Goal: Transaction & Acquisition: Purchase product/service

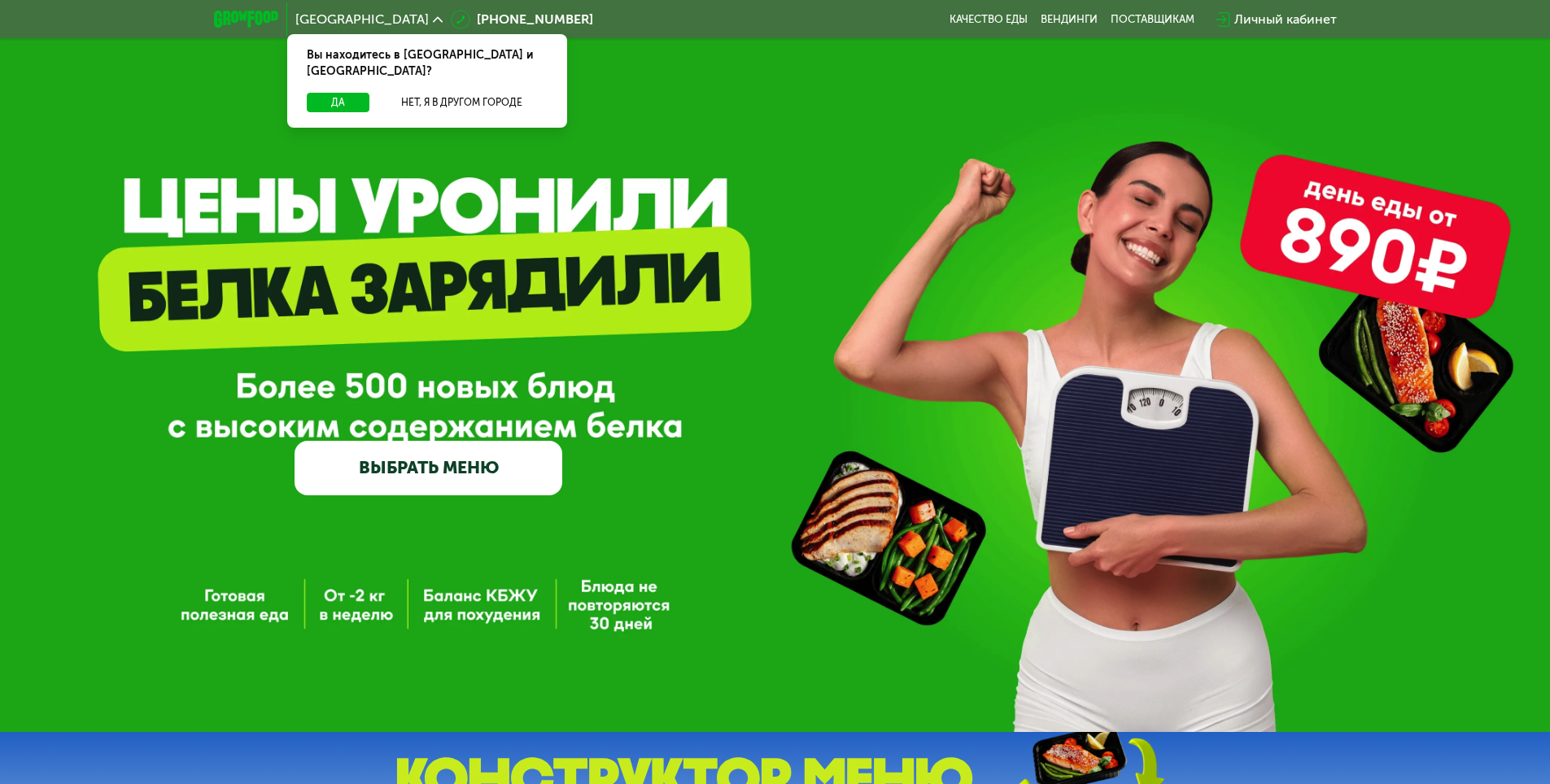
click at [425, 483] on link "ВЫБРАТЬ МЕНЮ" at bounding box center [428, 468] width 267 height 54
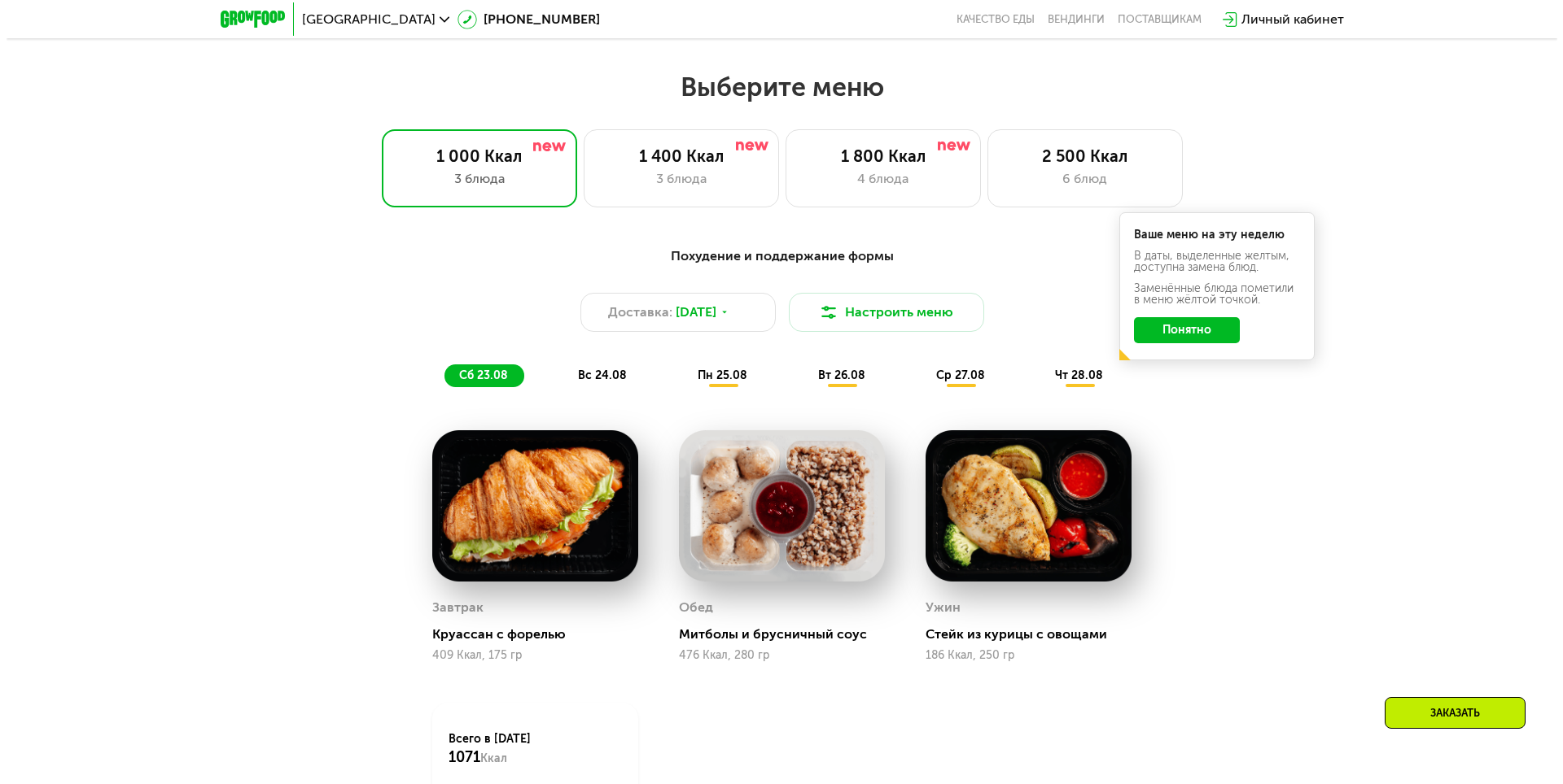
scroll to position [879, 0]
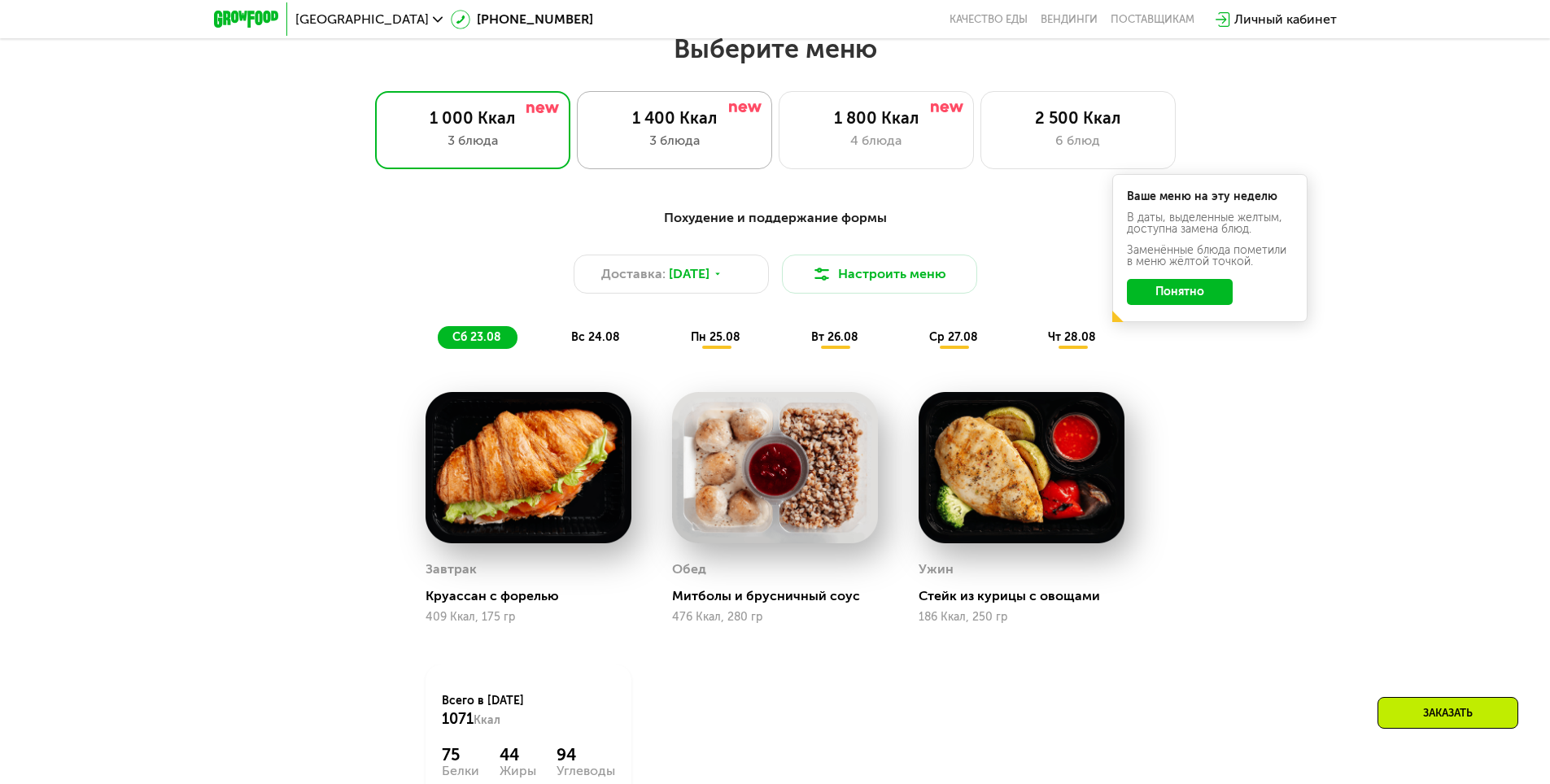
click at [779, 158] on div "1 400 Ккал 3 блюда" at bounding box center [876, 130] width 195 height 78
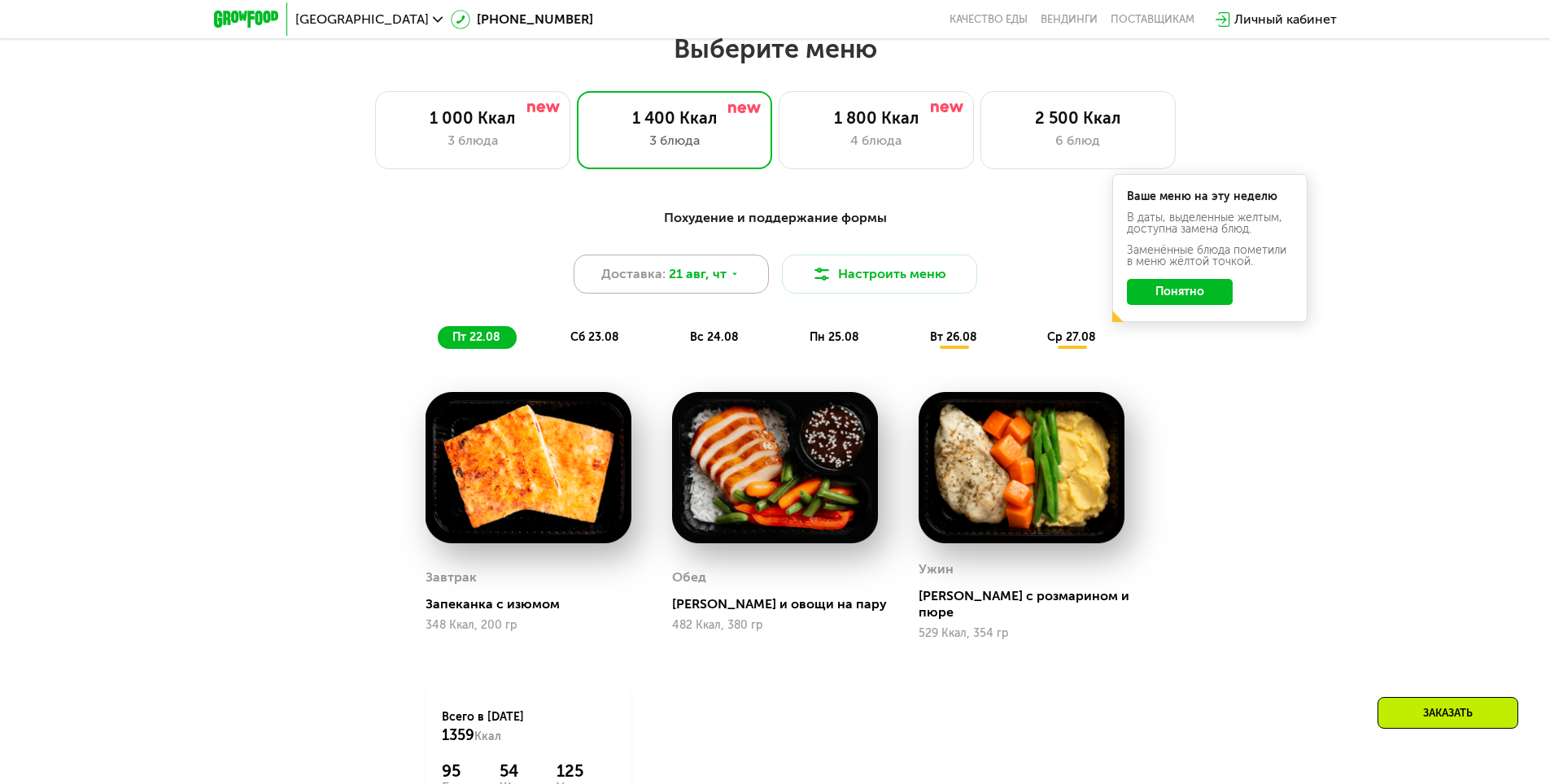
click at [719, 284] on span "21 авг, чт" at bounding box center [698, 275] width 58 height 20
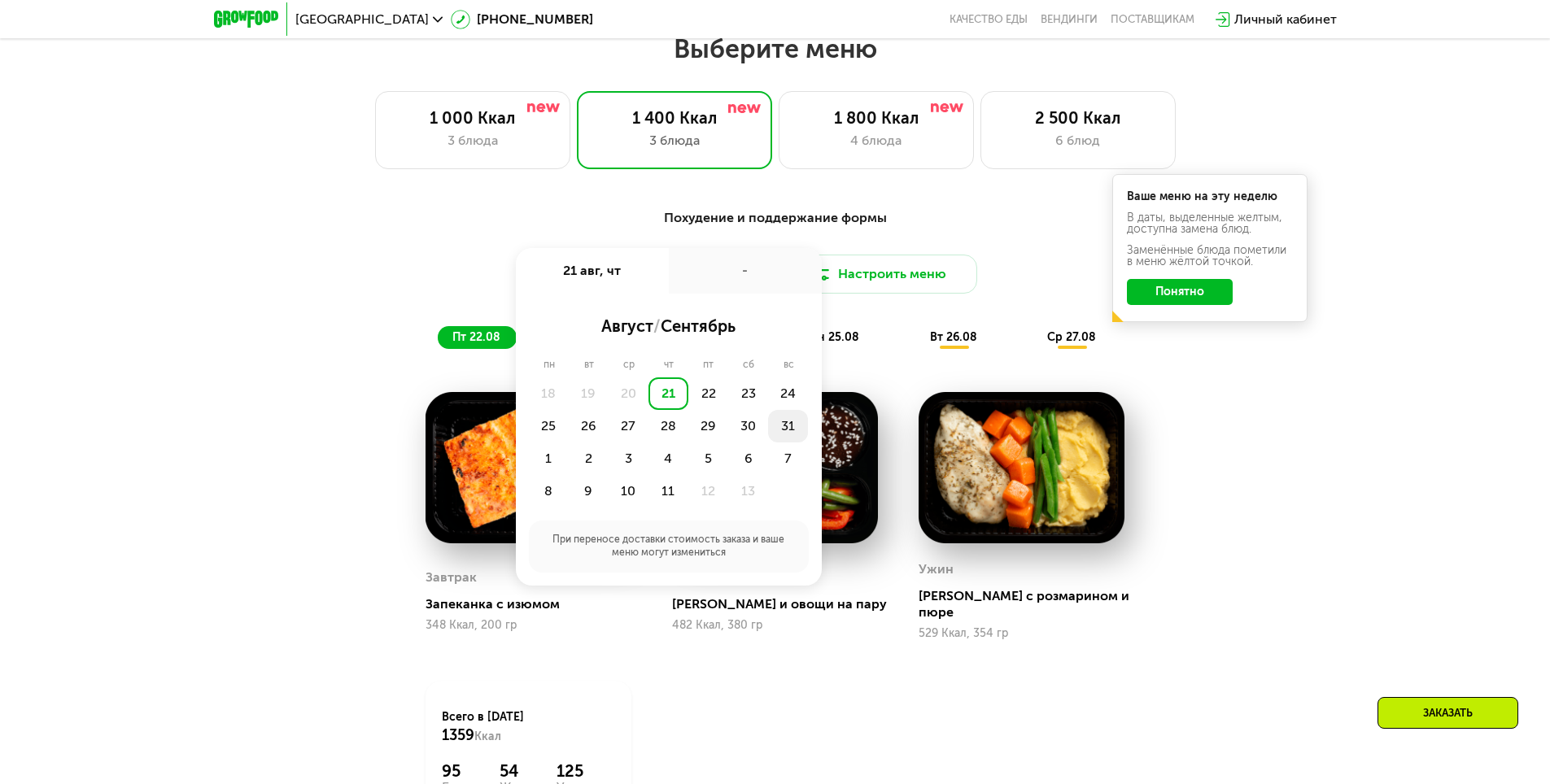
click at [569, 443] on div "31" at bounding box center [549, 459] width 40 height 32
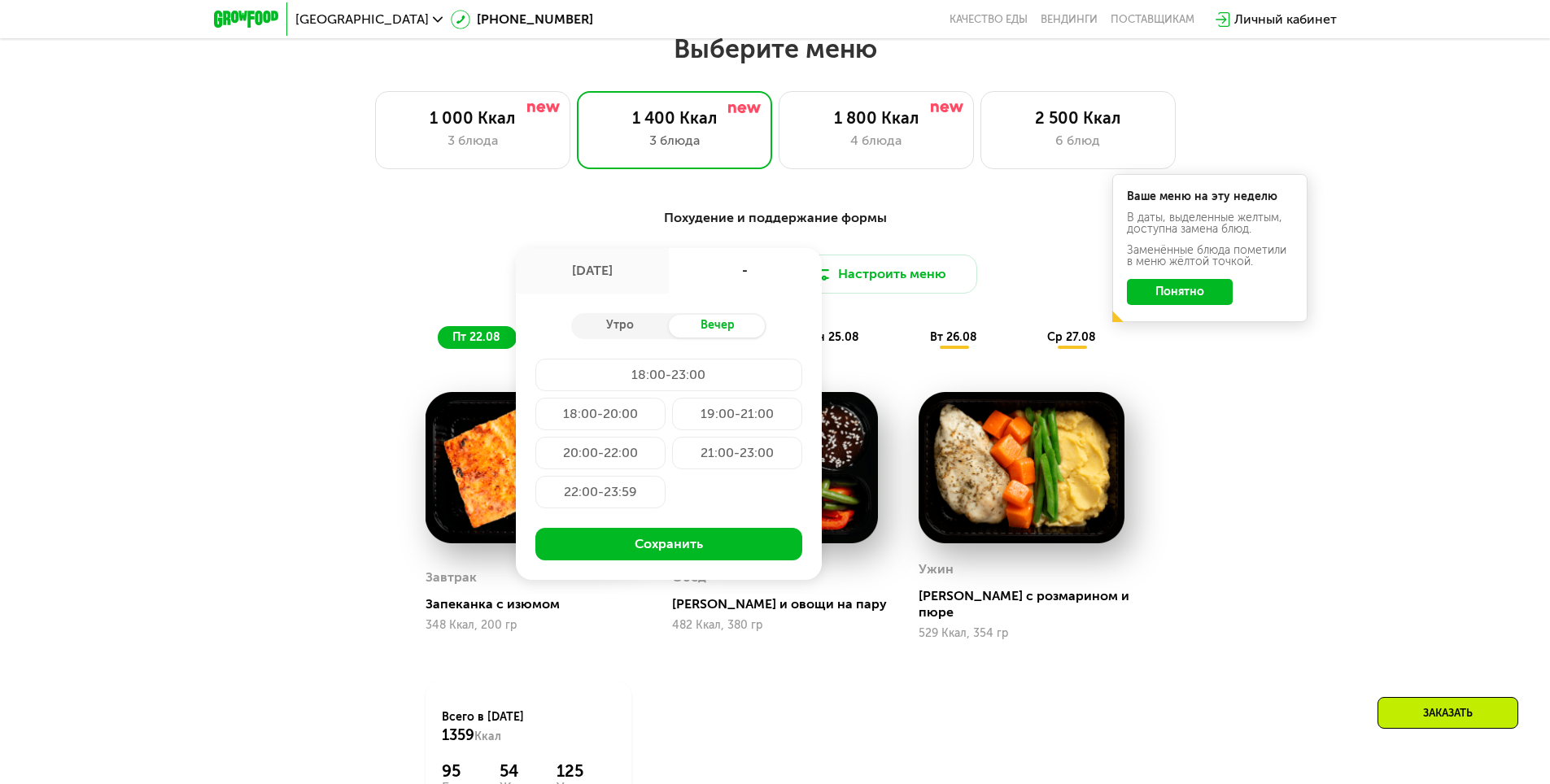
click at [665, 437] on div "19:00-21:00" at bounding box center [600, 453] width 131 height 32
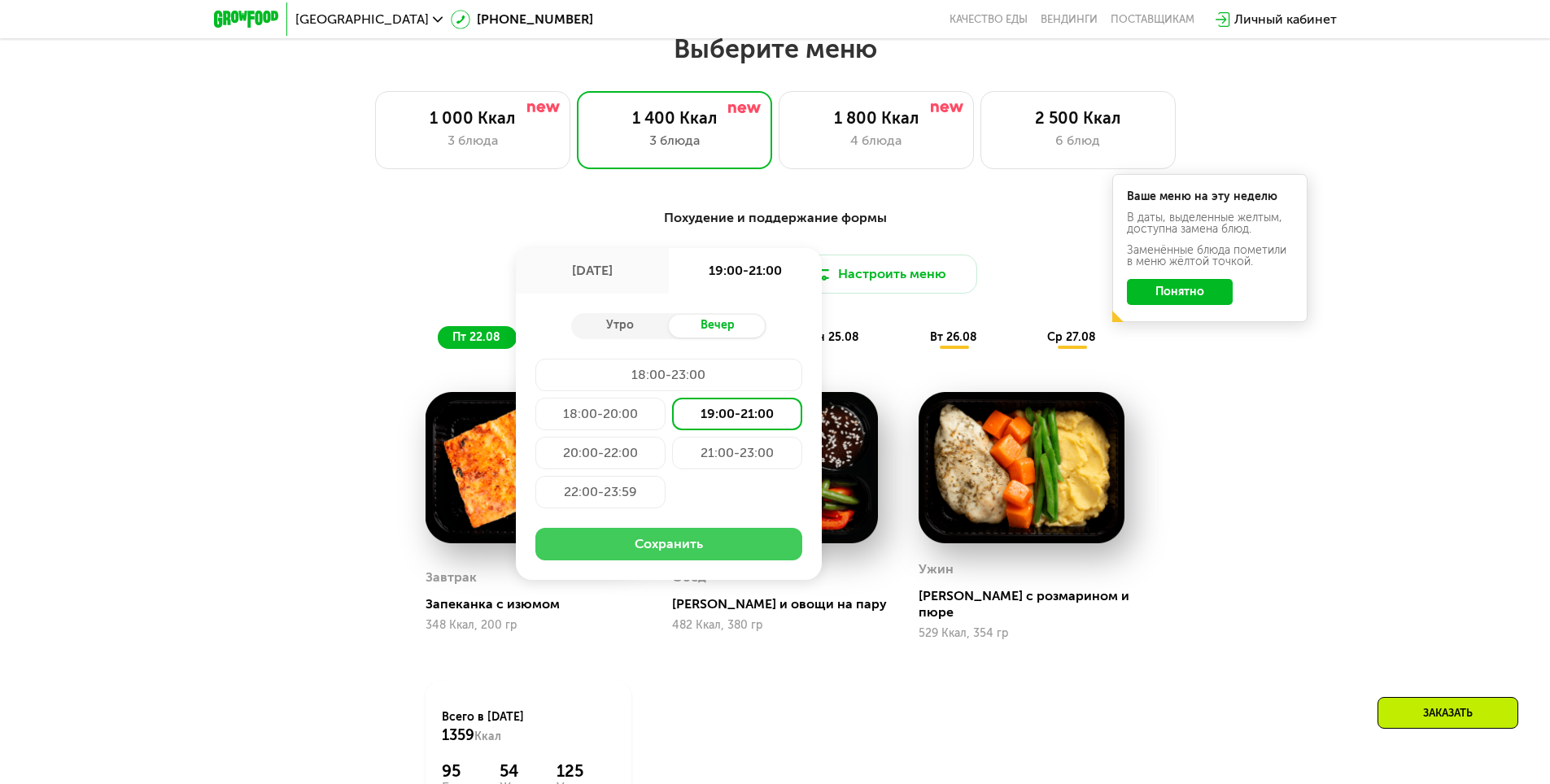
click at [630, 553] on button "Сохранить" at bounding box center [669, 545] width 267 height 32
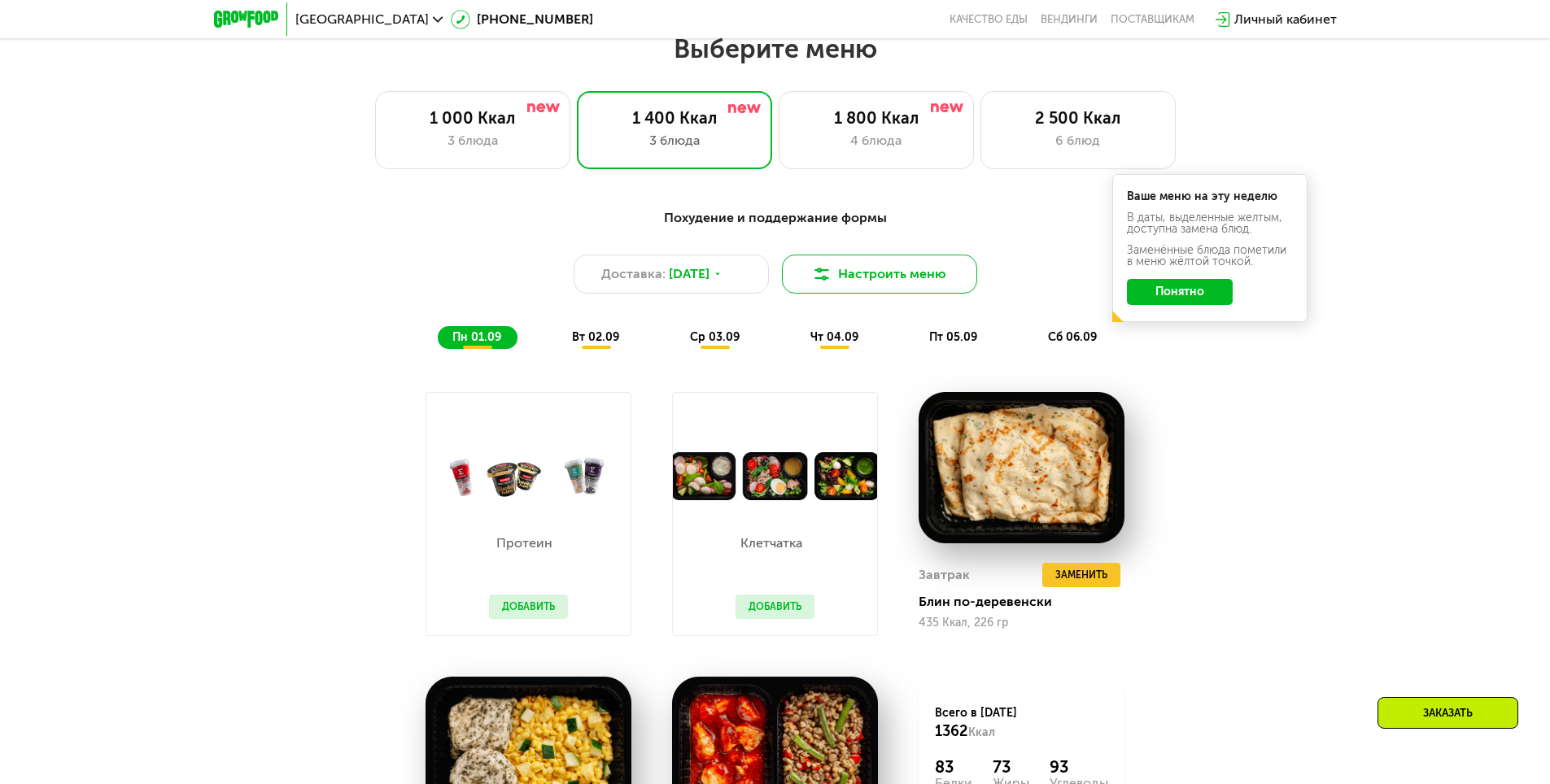
click at [869, 284] on button "Настроить меню" at bounding box center [879, 274] width 195 height 39
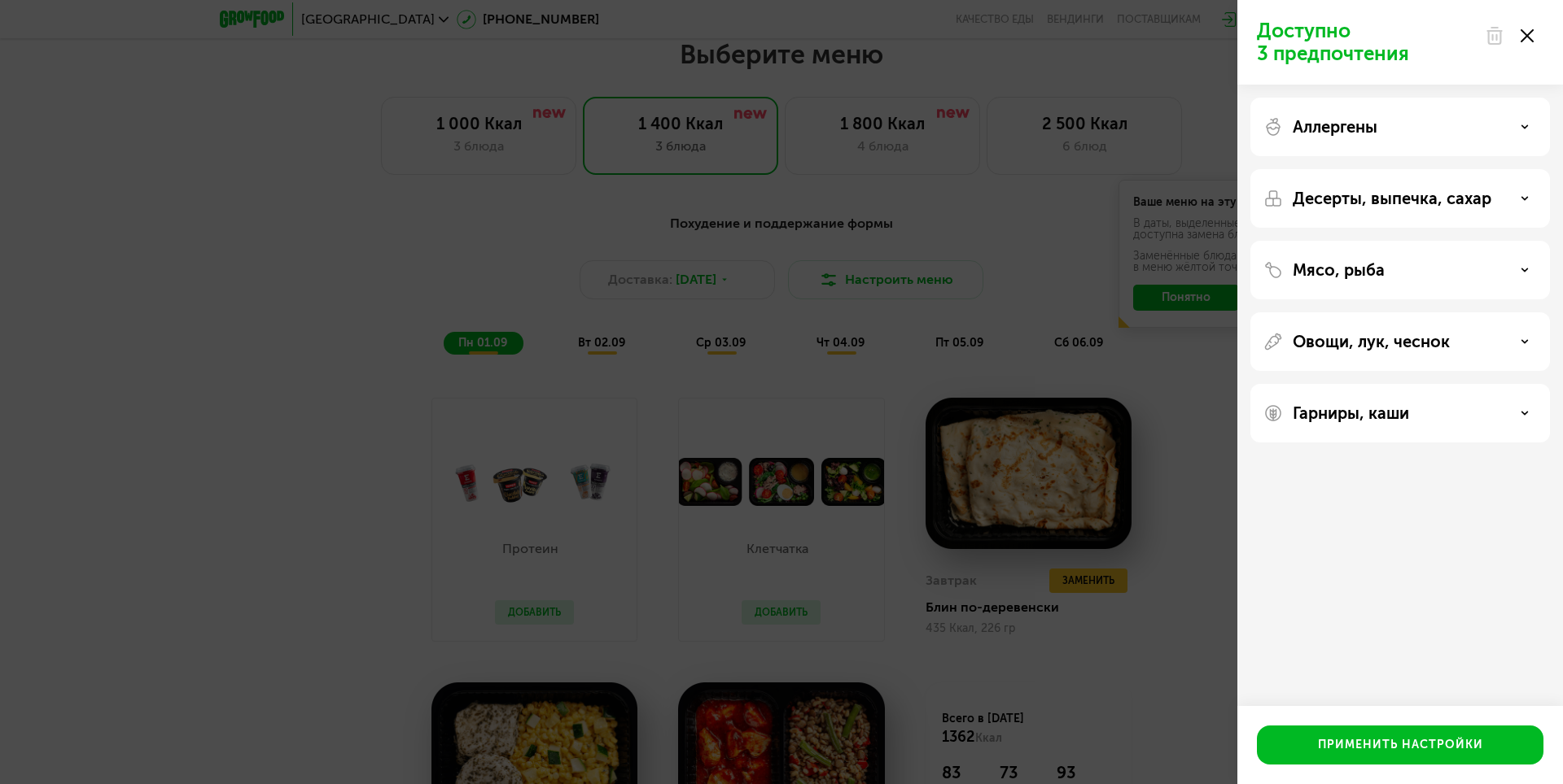
click at [1446, 129] on div "Аллергены" at bounding box center [1400, 127] width 274 height 20
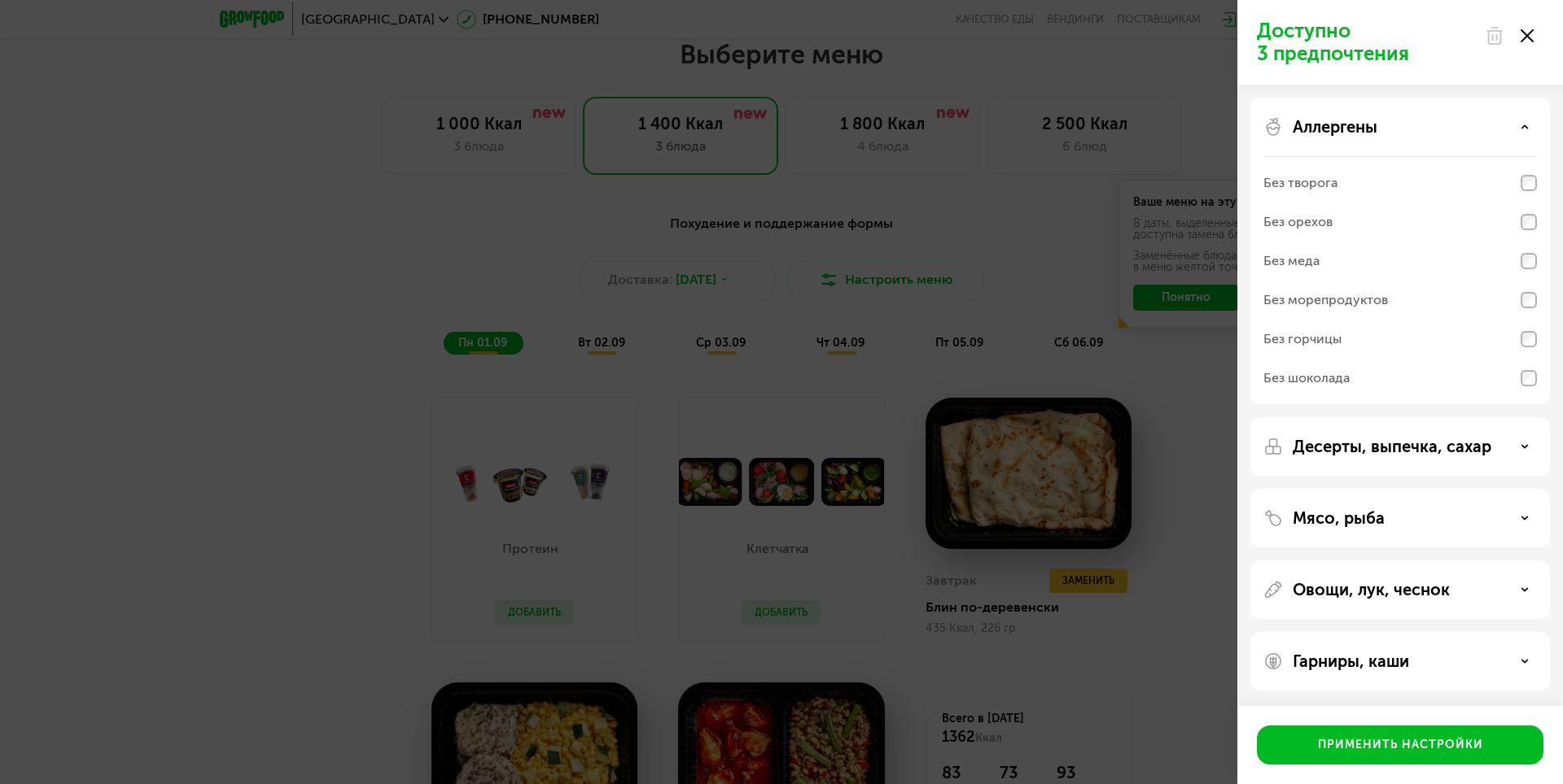
click at [1360, 451] on p "Десерты, выпечка, сахар" at bounding box center [1392, 446] width 199 height 20
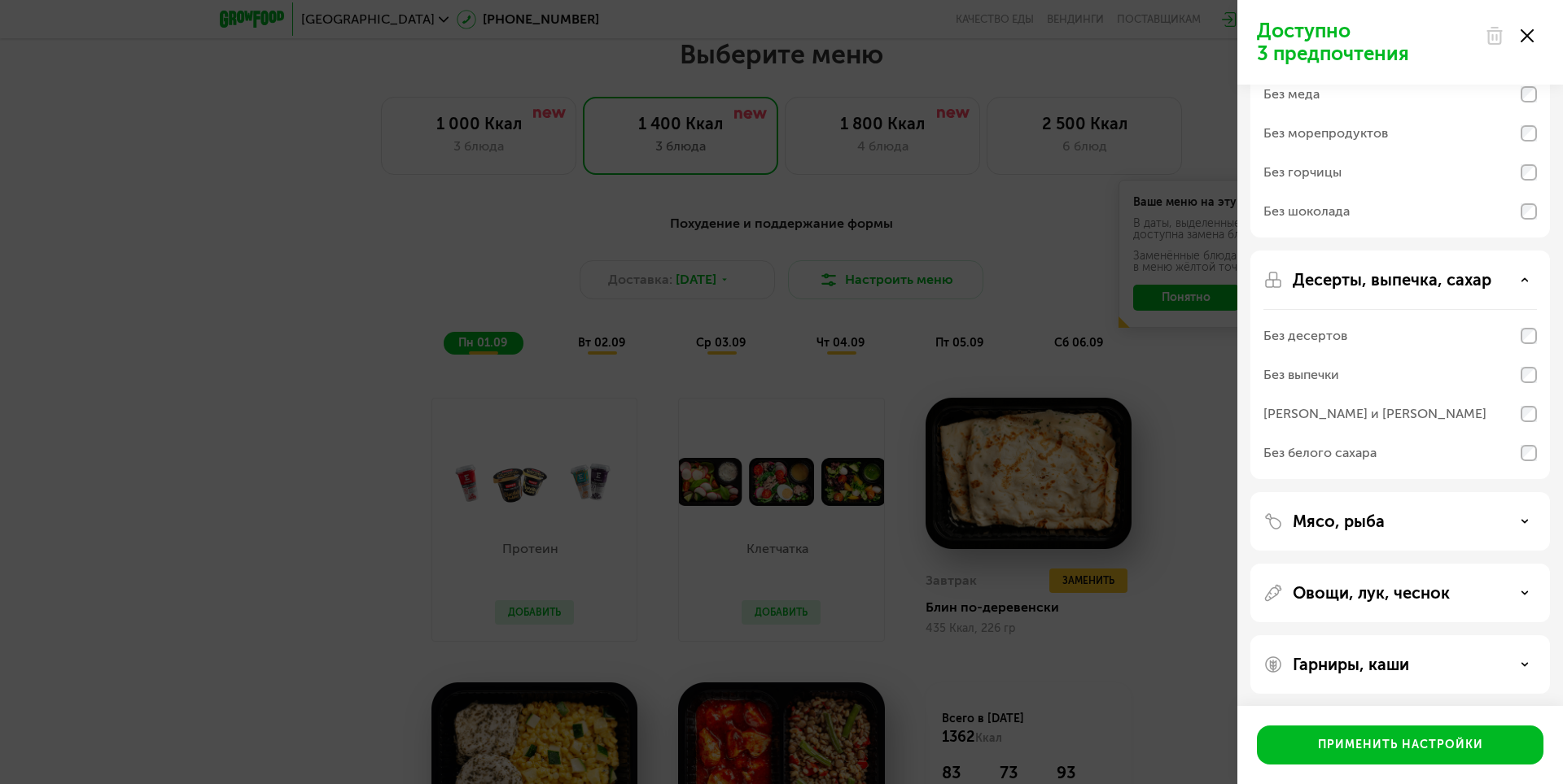
scroll to position [171, 0]
click at [1344, 560] on div "Мясо, рыба" at bounding box center [1400, 589] width 300 height 59
click at [1342, 520] on p "Мясо, рыба" at bounding box center [1339, 518] width 92 height 20
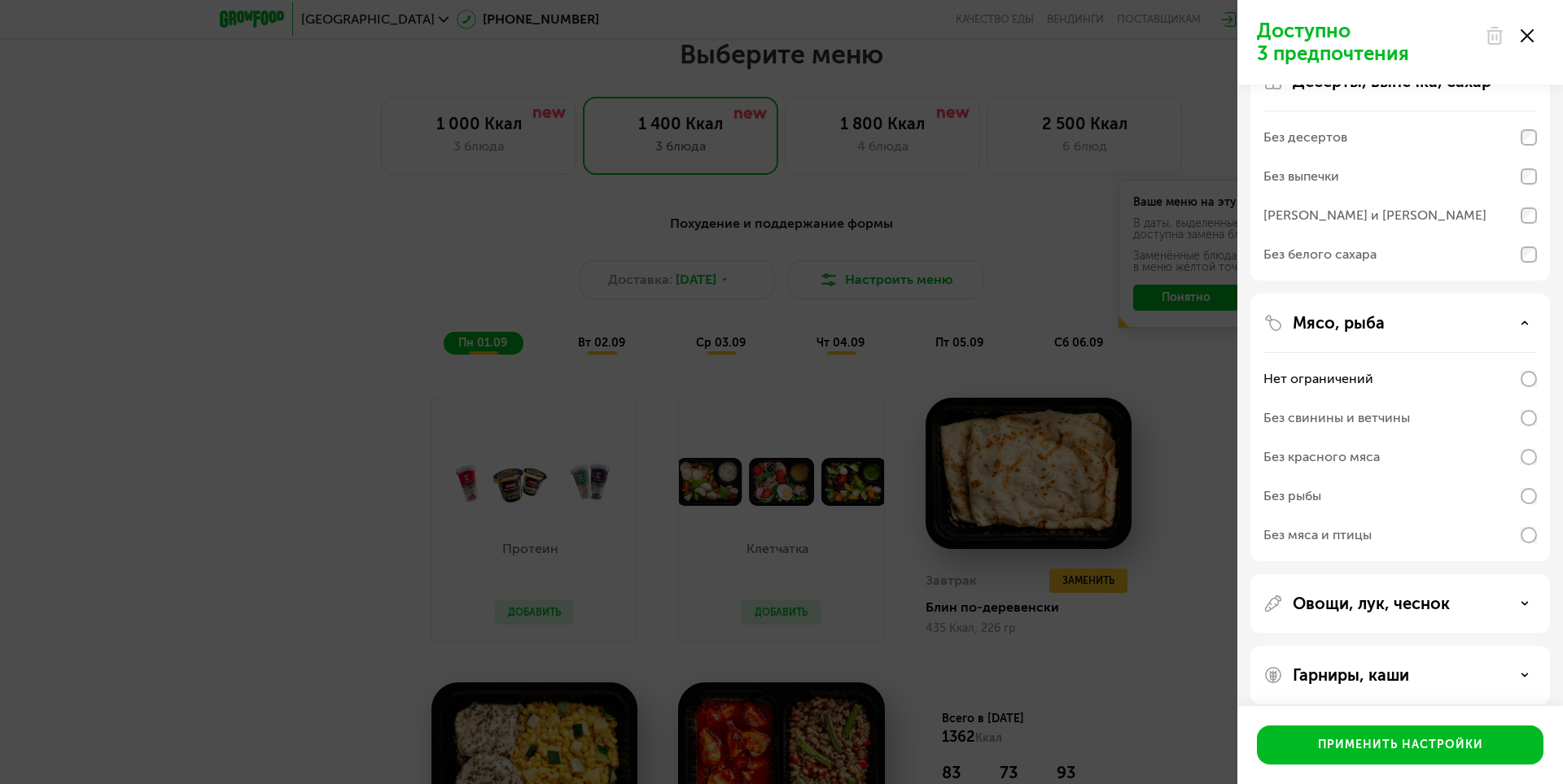
scroll to position [380, 0]
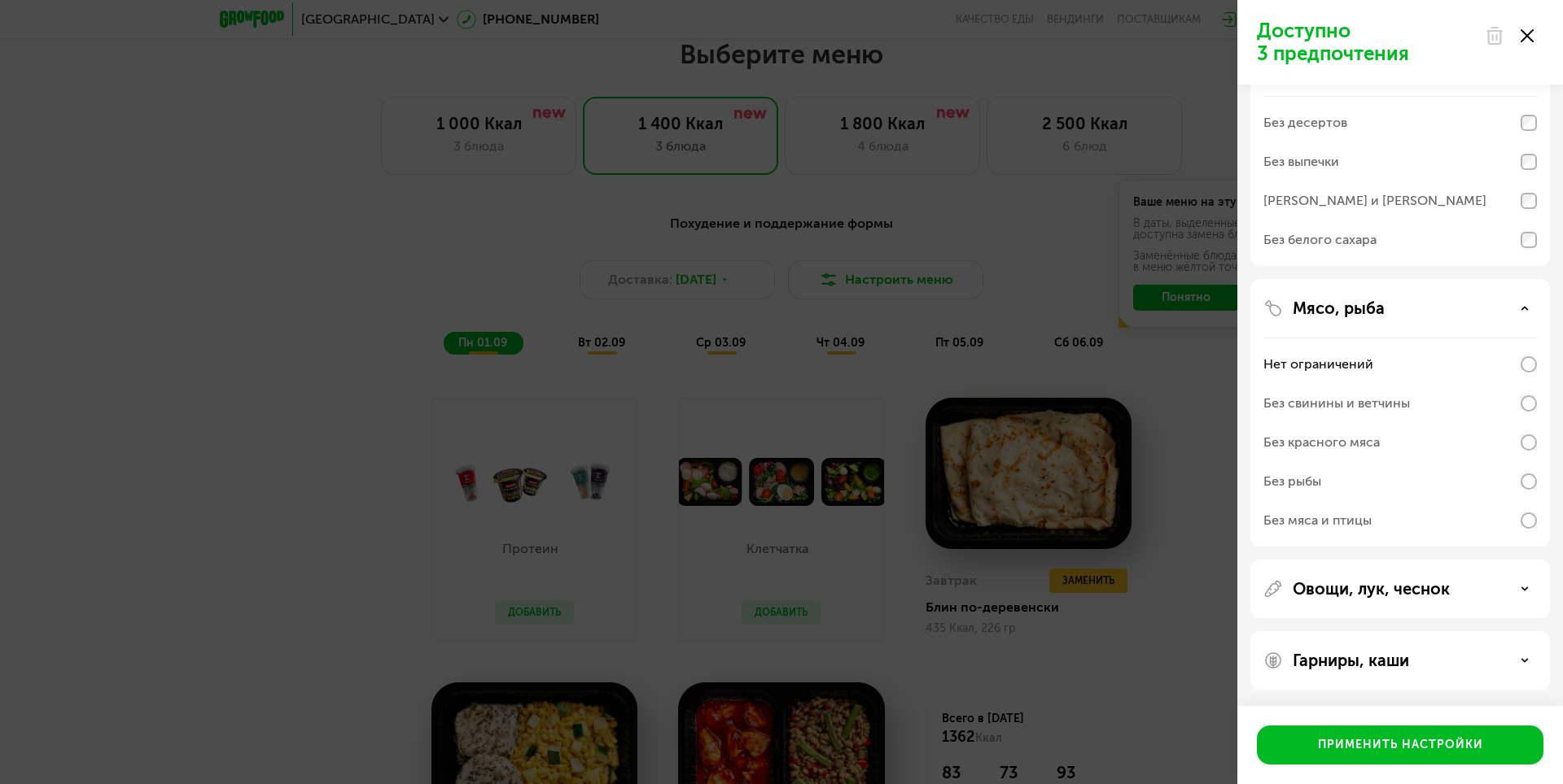
click at [1343, 632] on div "Овощи, лук, чеснок" at bounding box center [1400, 661] width 300 height 59
click at [1342, 590] on p "Овощи, лук, чеснок" at bounding box center [1371, 590] width 157 height 20
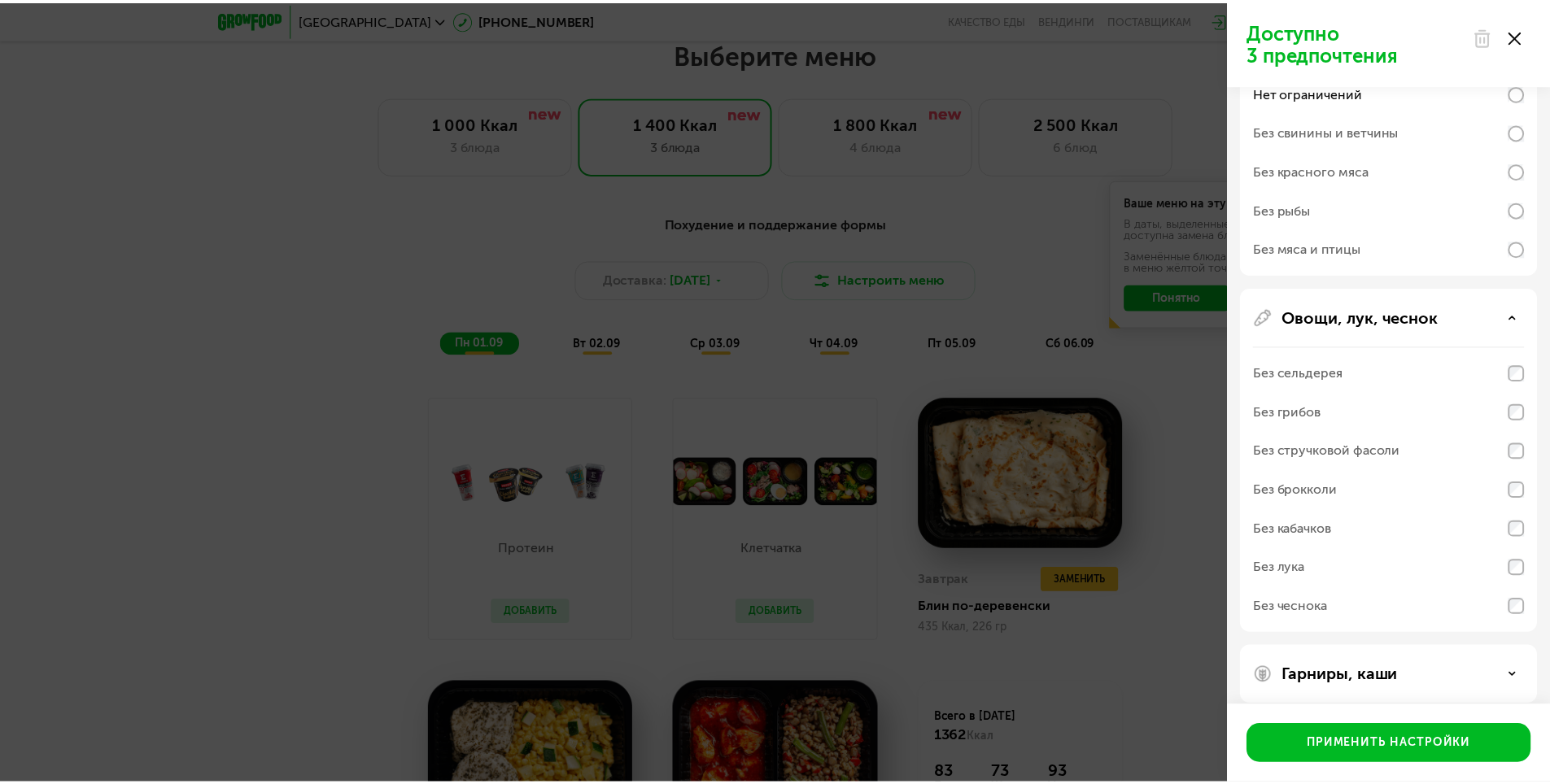
scroll to position [667, 0]
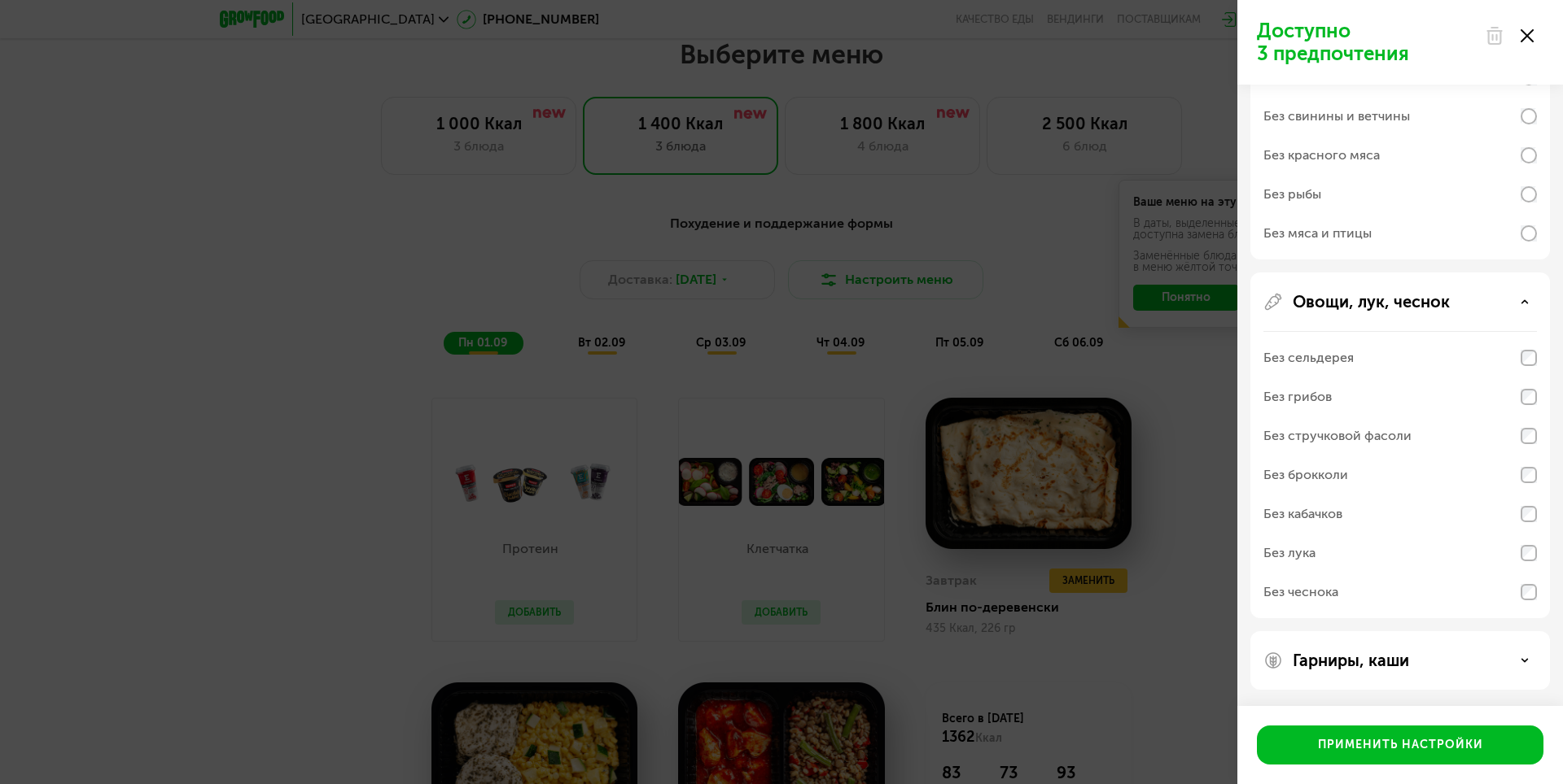
click at [1349, 593] on div "Без чеснока" at bounding box center [1400, 591] width 274 height 39
click at [1342, 597] on div "Без чеснока" at bounding box center [1400, 591] width 274 height 39
drag, startPoint x: 1336, startPoint y: 751, endPoint x: 1334, endPoint y: 740, distance: 11.2
click at [1336, 749] on div "Применить настройки" at bounding box center [1401, 745] width 166 height 16
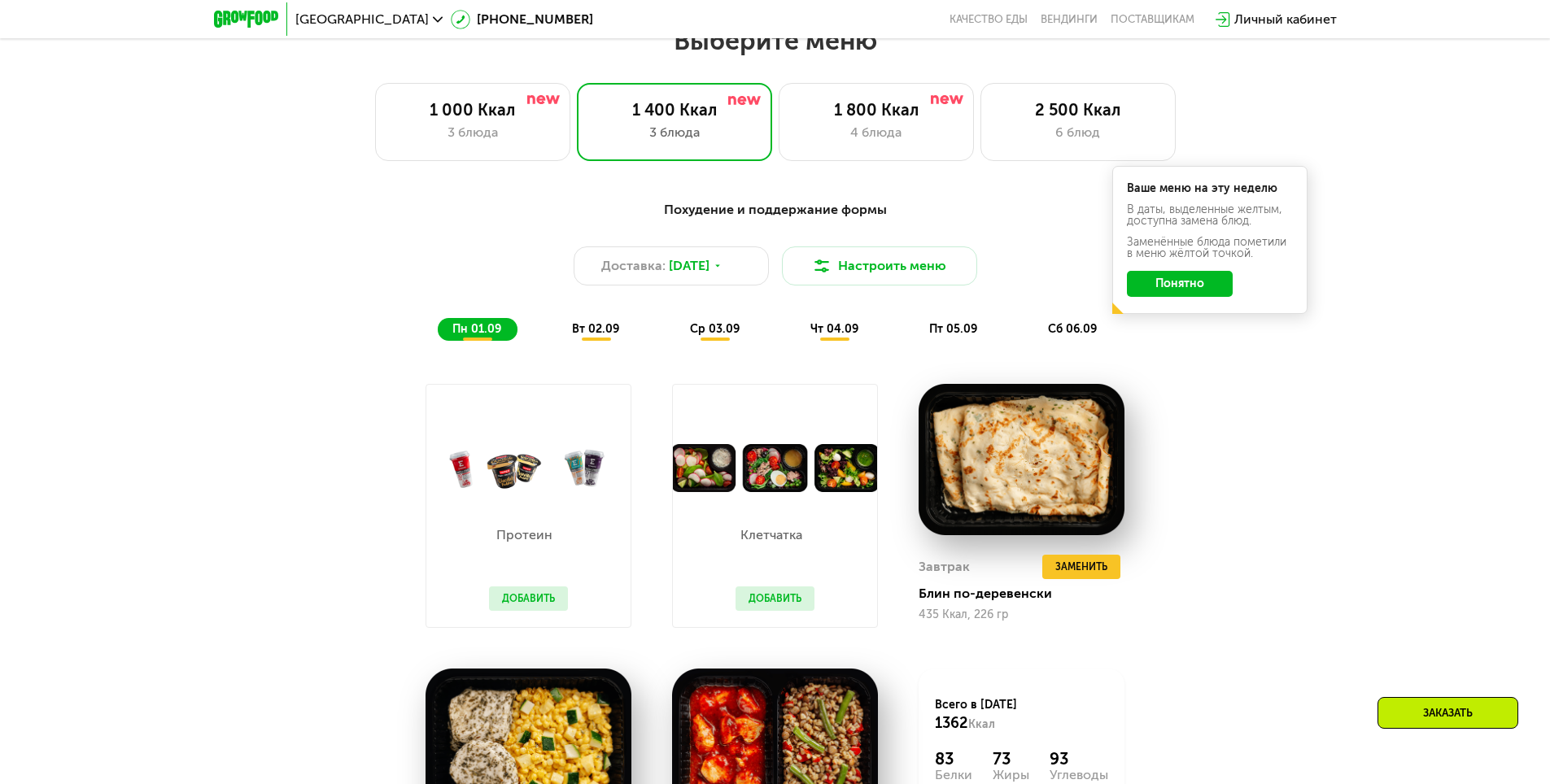
scroll to position [879, 0]
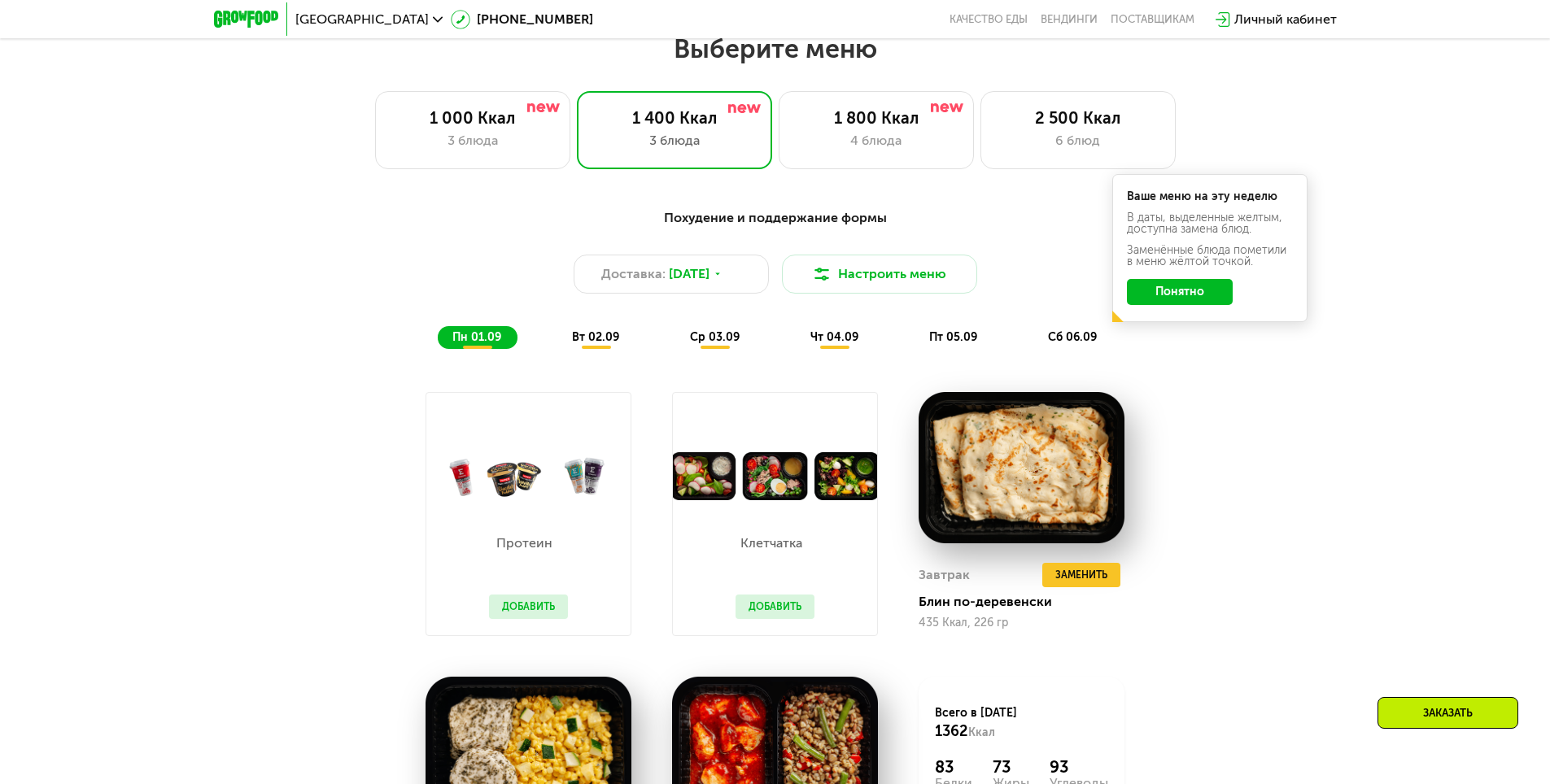
click at [595, 344] on span "вт 02.09" at bounding box center [596, 337] width 47 height 14
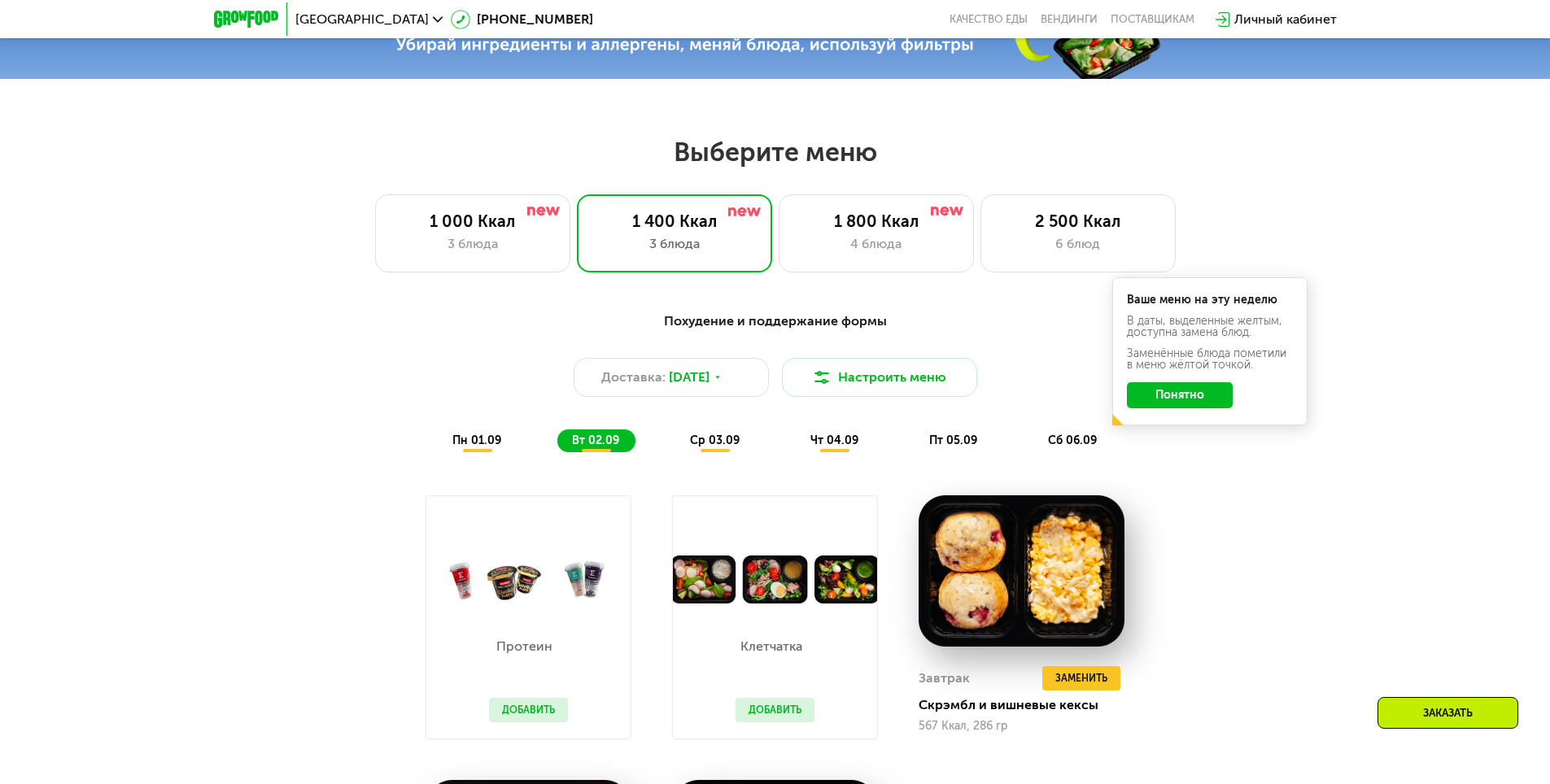
scroll to position [716, 0]
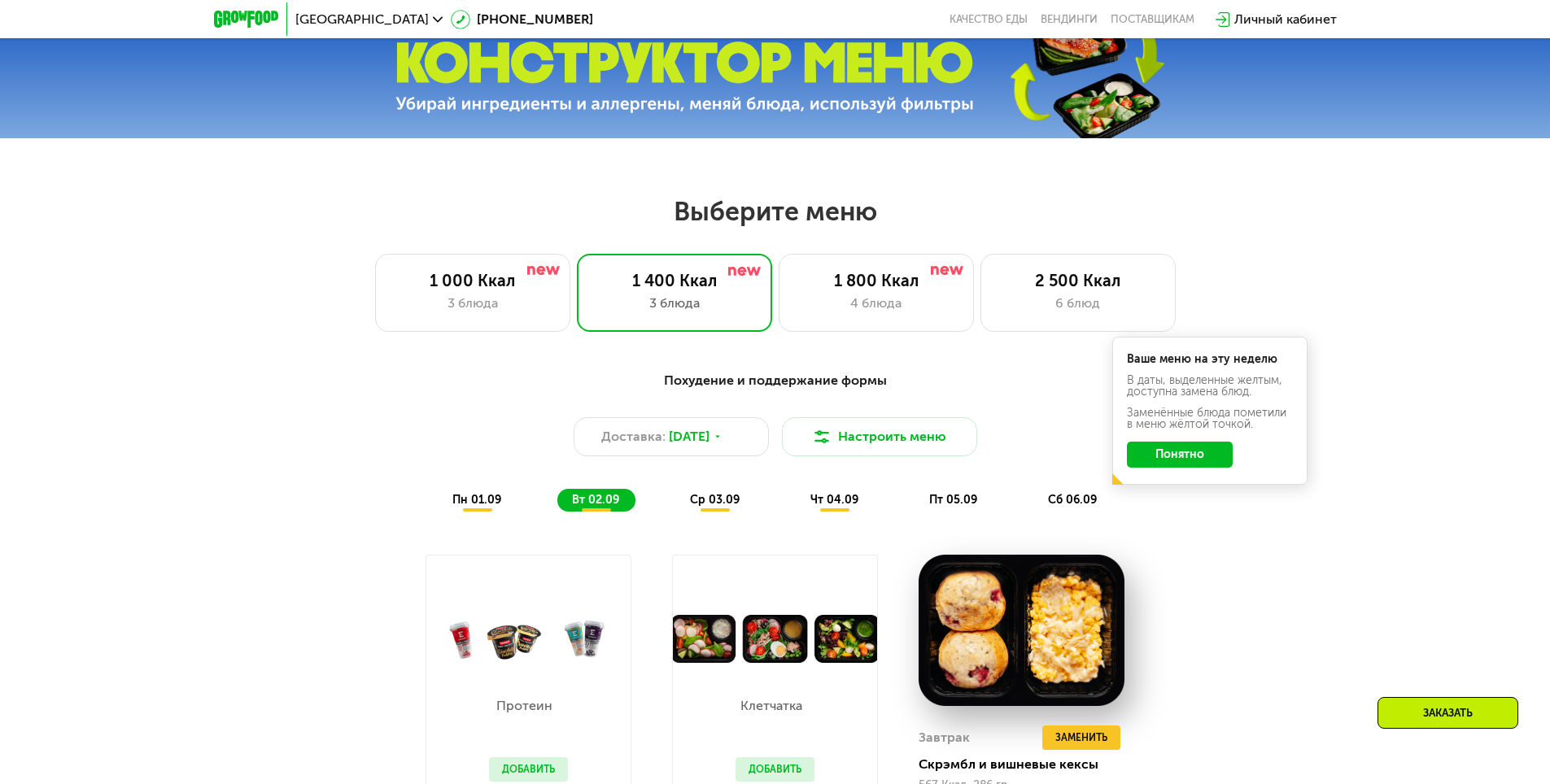
click at [716, 507] on span "ср 03.09" at bounding box center [715, 500] width 50 height 14
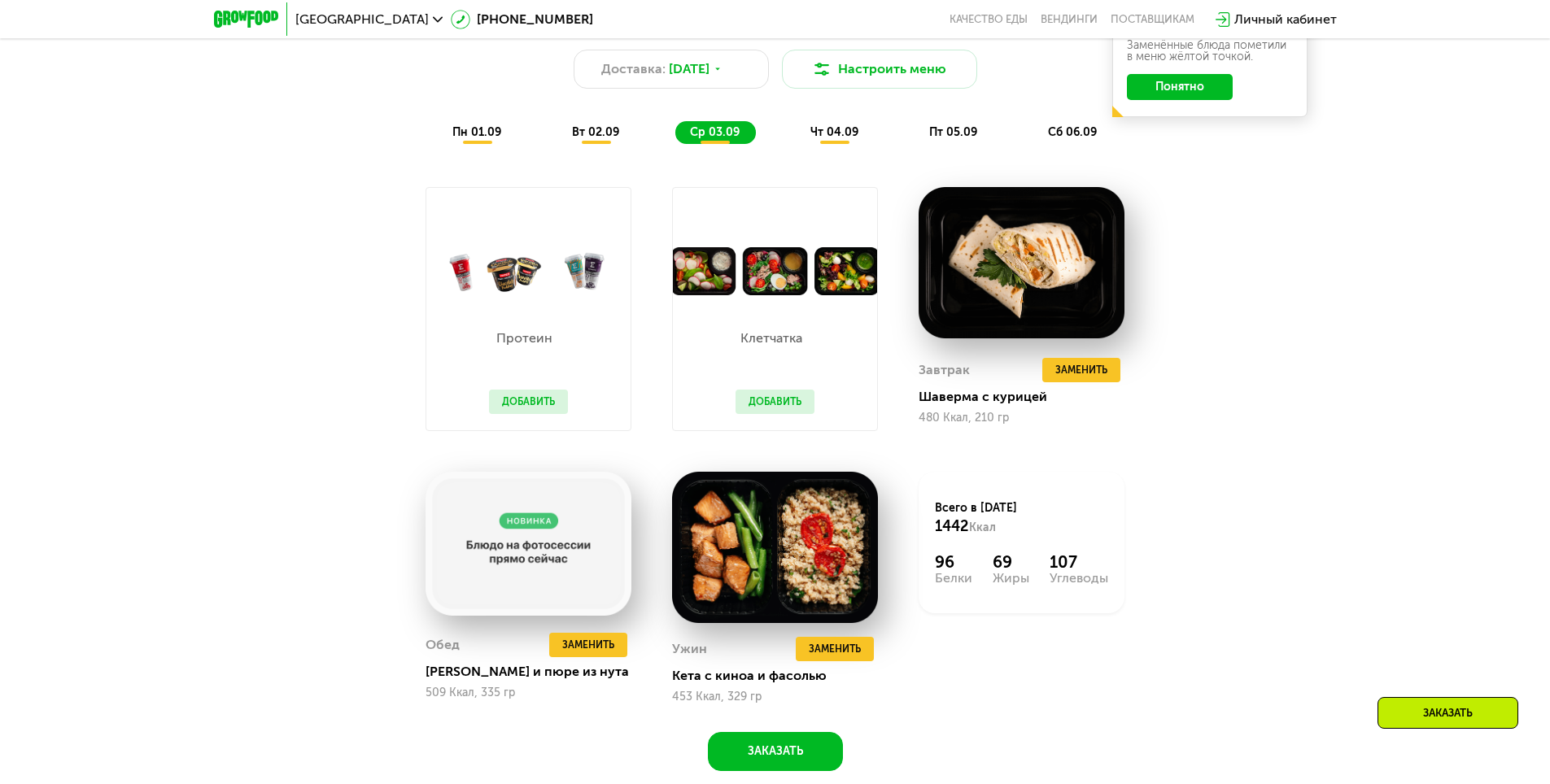
scroll to position [1123, 0]
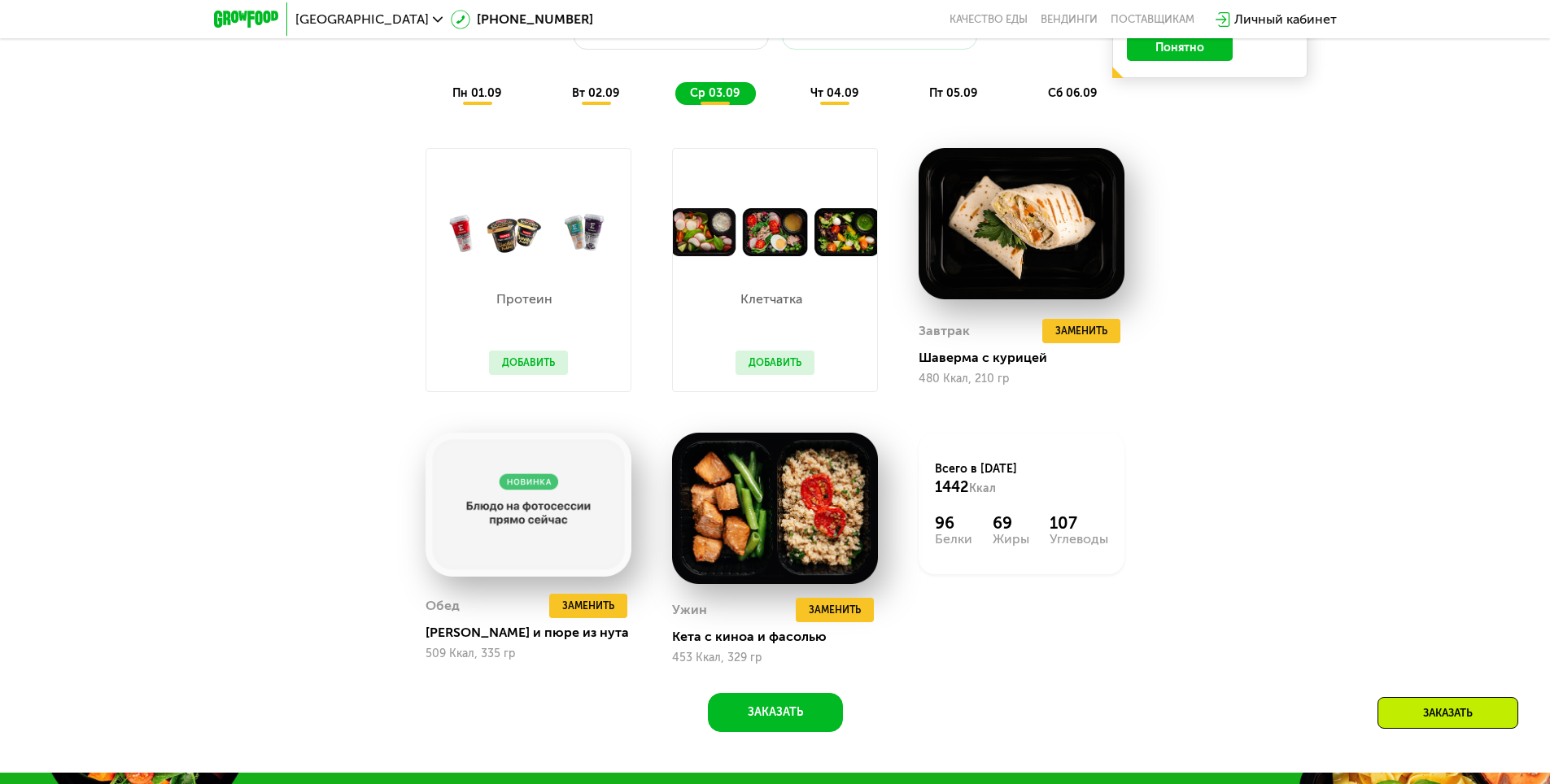
click at [840, 105] on div "чт 04.09" at bounding box center [835, 93] width 79 height 23
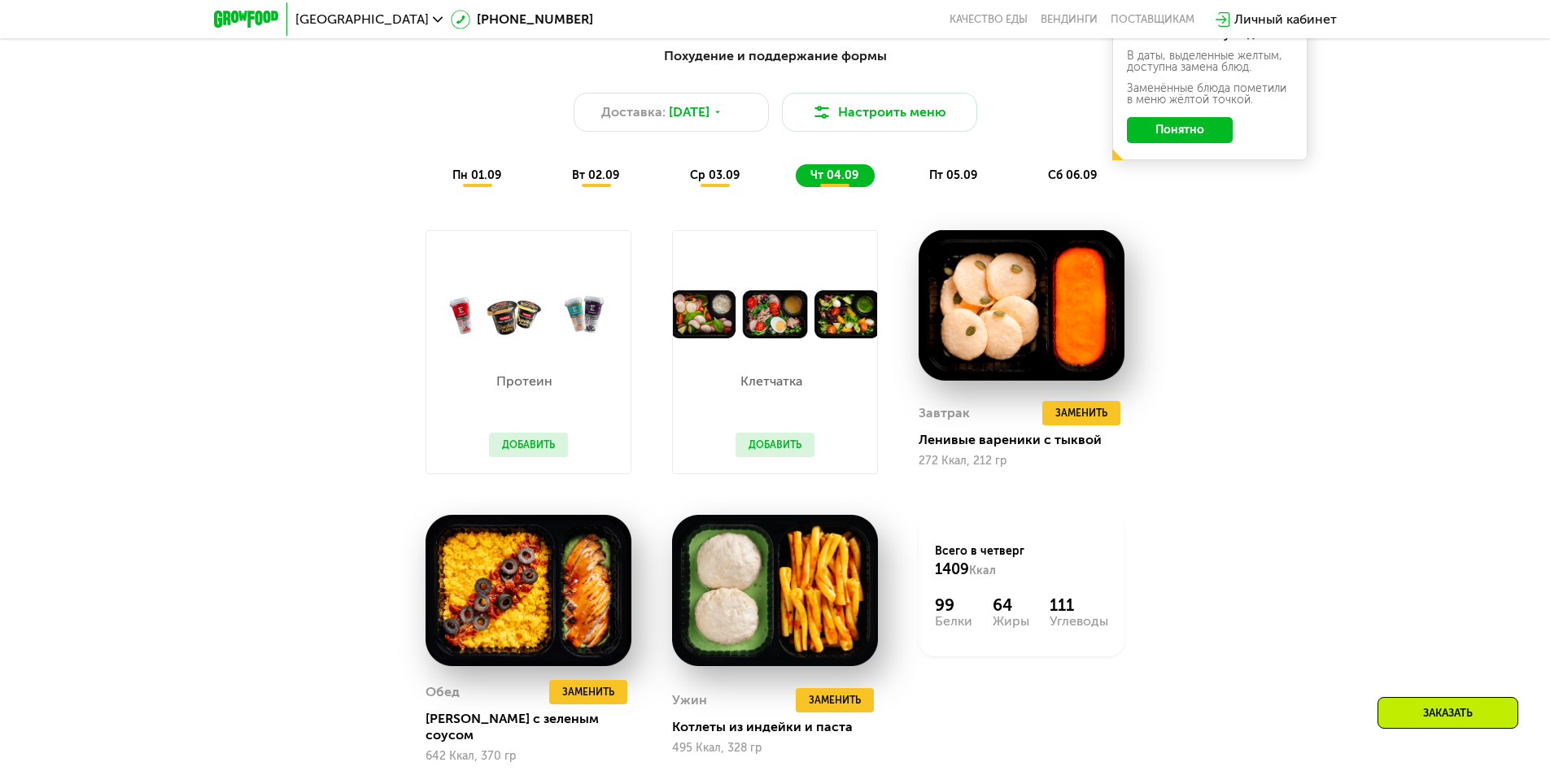
scroll to position [1041, 0]
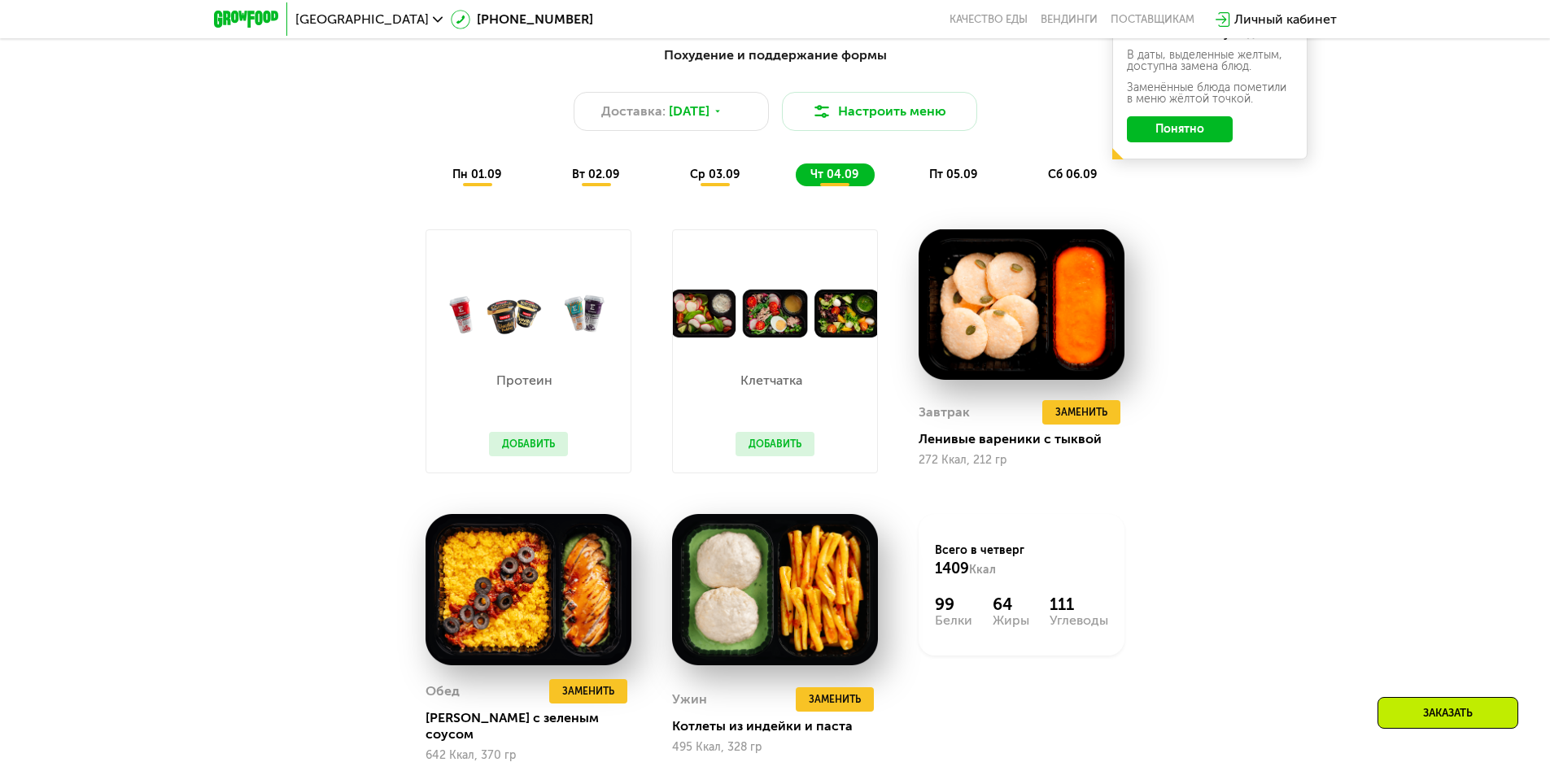
click at [488, 182] on span "пн 01.09" at bounding box center [477, 174] width 49 height 14
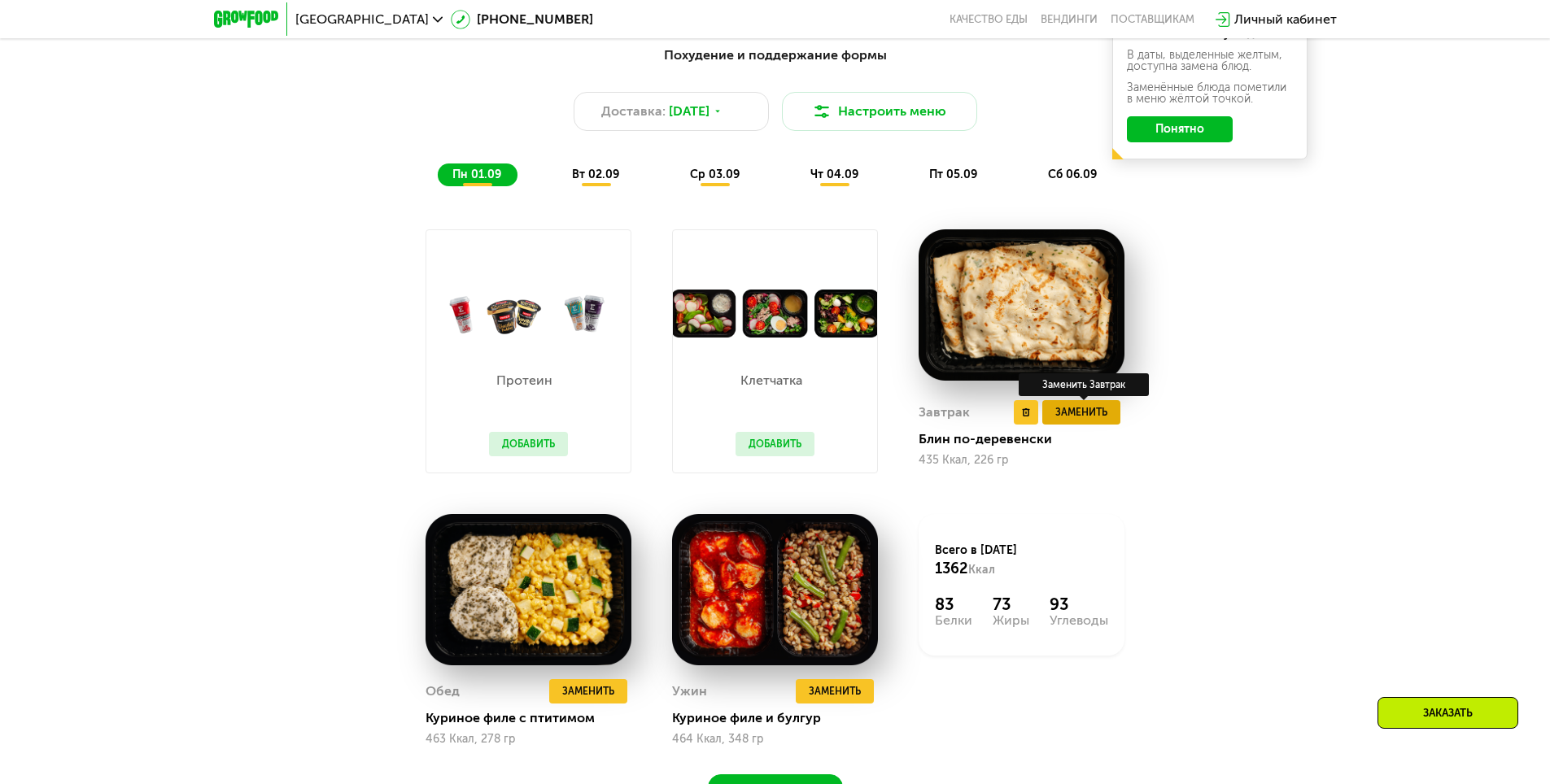
click at [1078, 416] on span "Заменить" at bounding box center [1082, 412] width 52 height 16
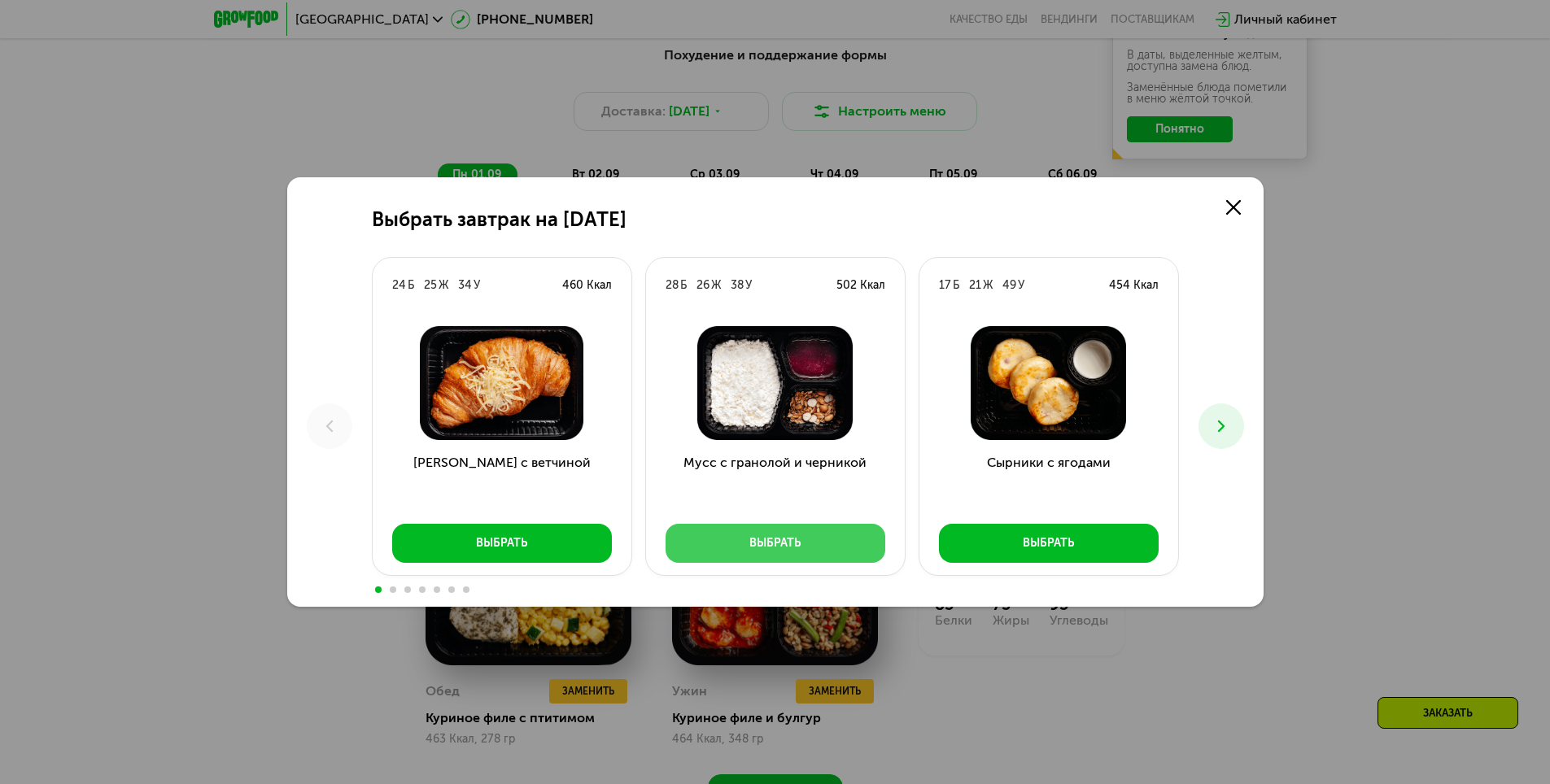
click at [806, 543] on button "Выбрать" at bounding box center [775, 543] width 220 height 39
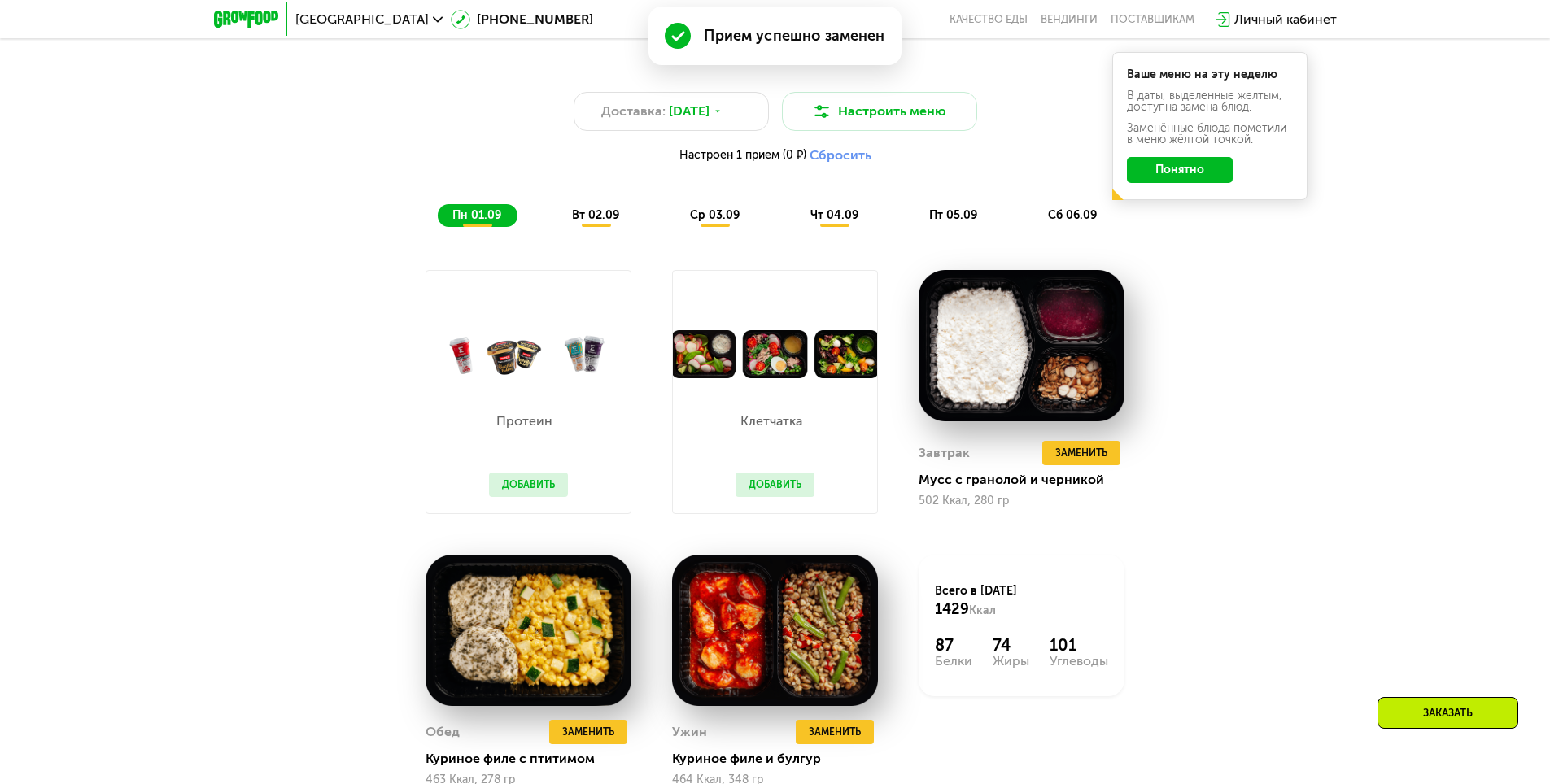
click at [601, 220] on span "вт 02.09" at bounding box center [596, 214] width 47 height 14
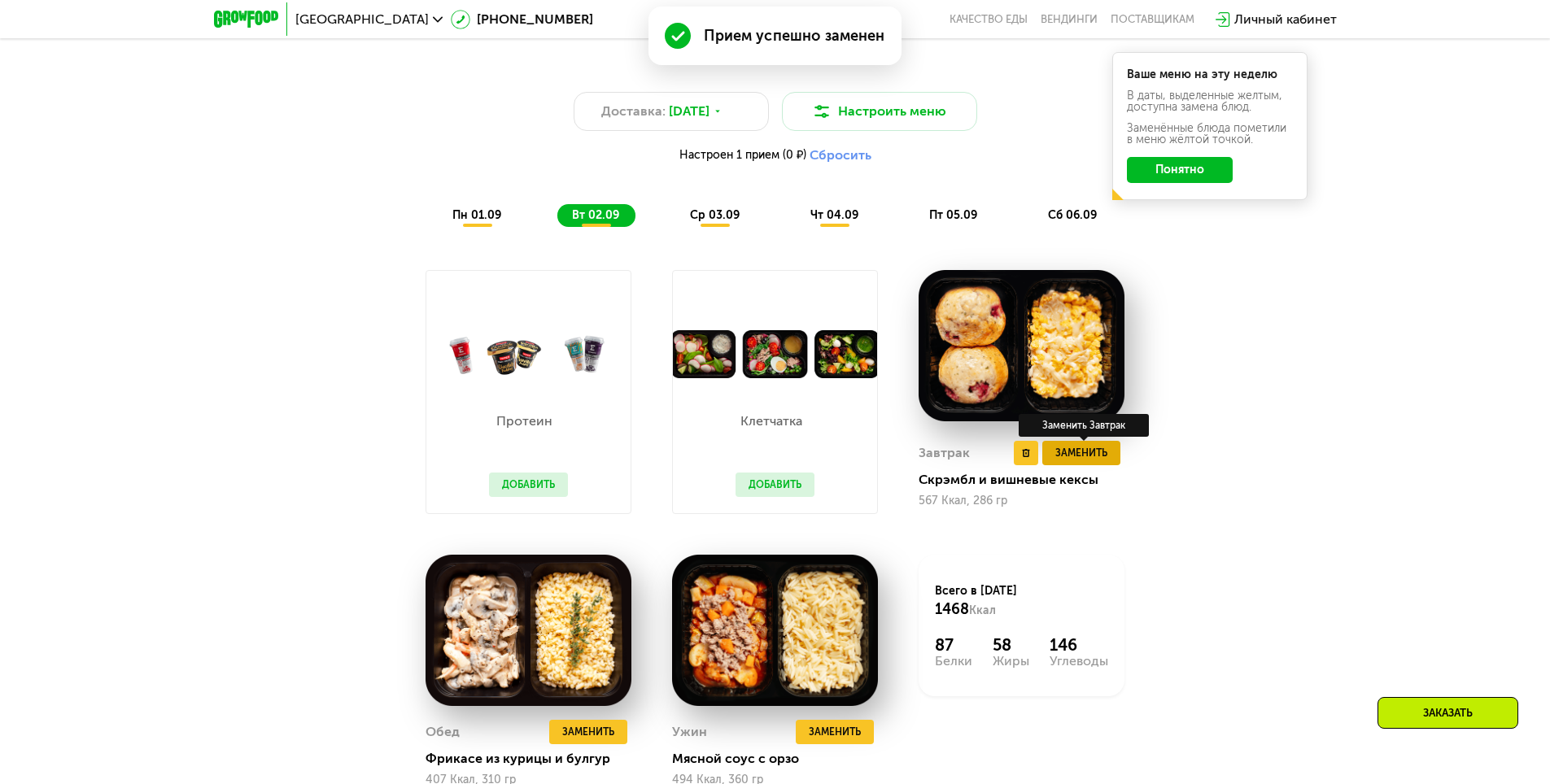
click at [1081, 455] on span "Заменить" at bounding box center [1082, 453] width 52 height 16
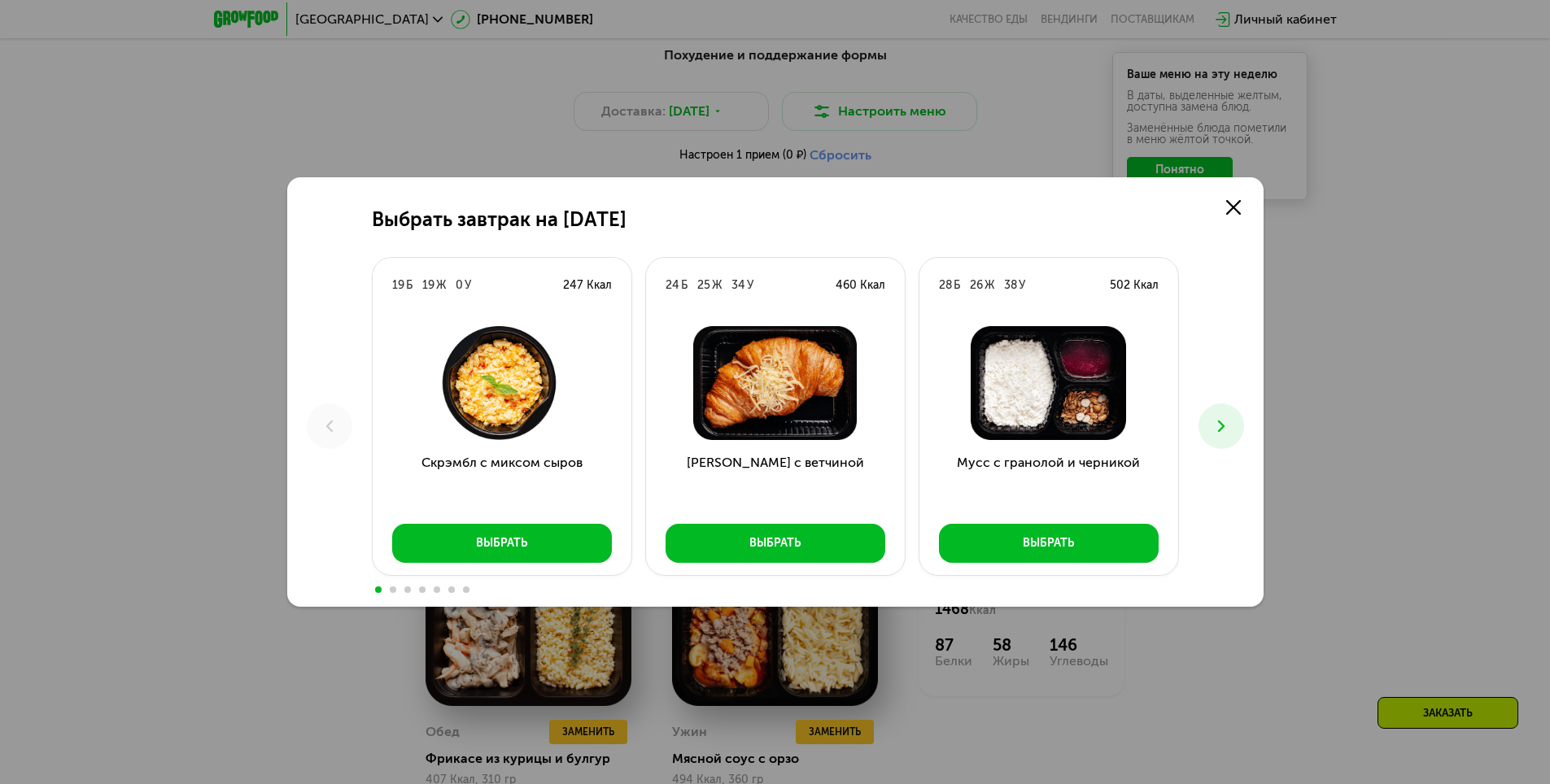
click at [1233, 419] on button at bounding box center [1221, 426] width 46 height 46
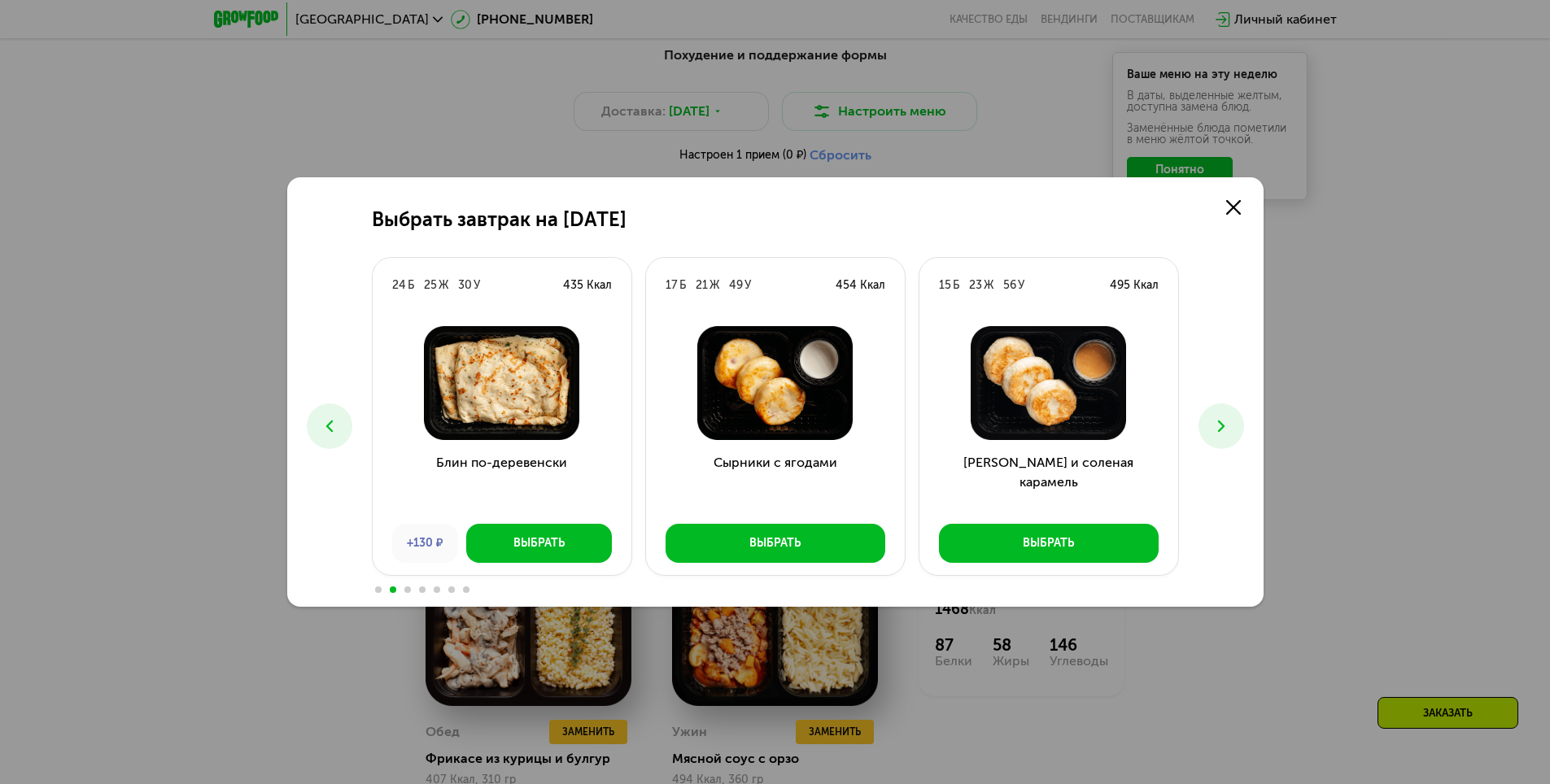
click at [1233, 420] on button at bounding box center [1221, 426] width 46 height 46
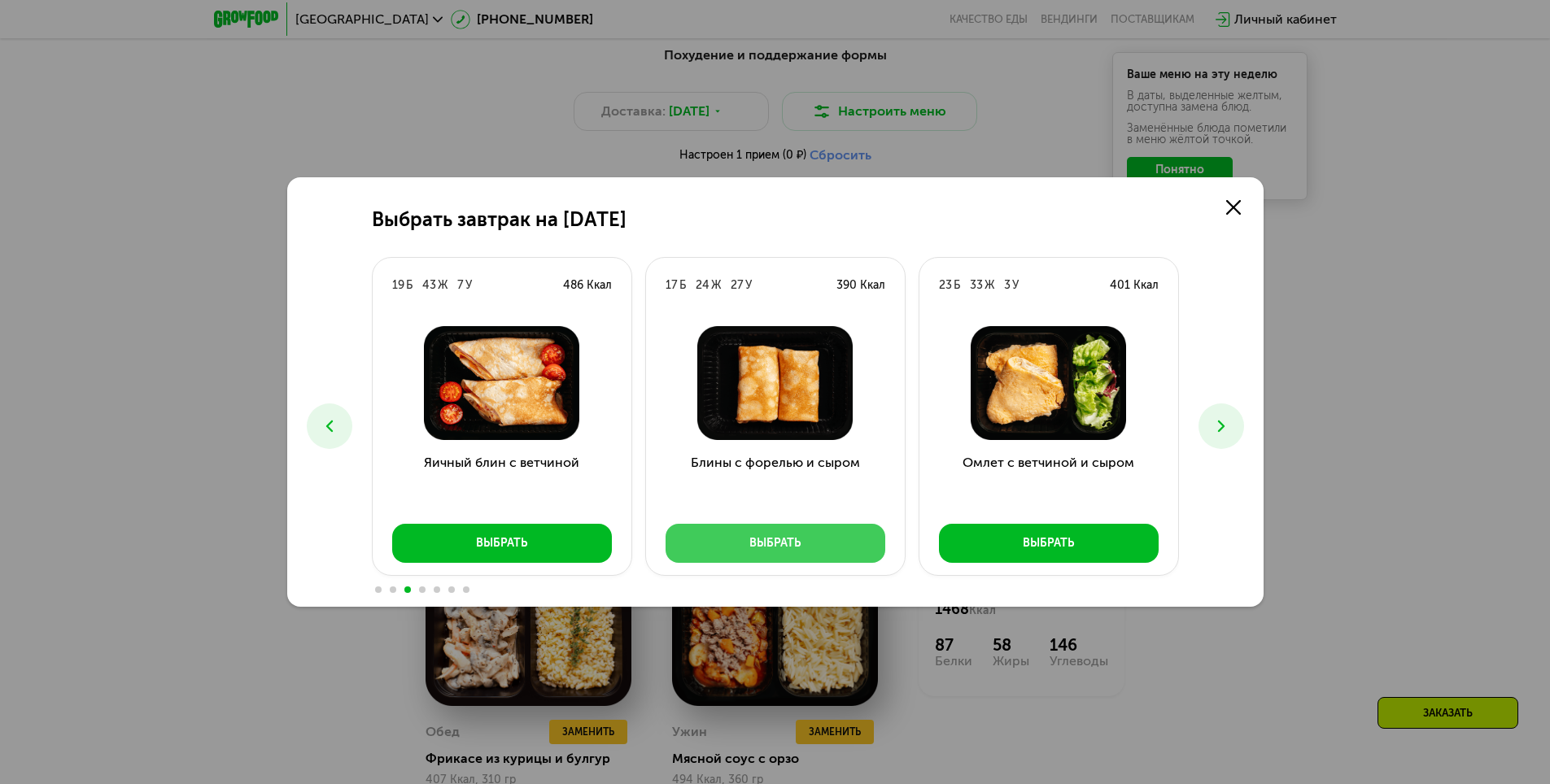
click at [747, 554] on button "Выбрать" at bounding box center [775, 543] width 220 height 39
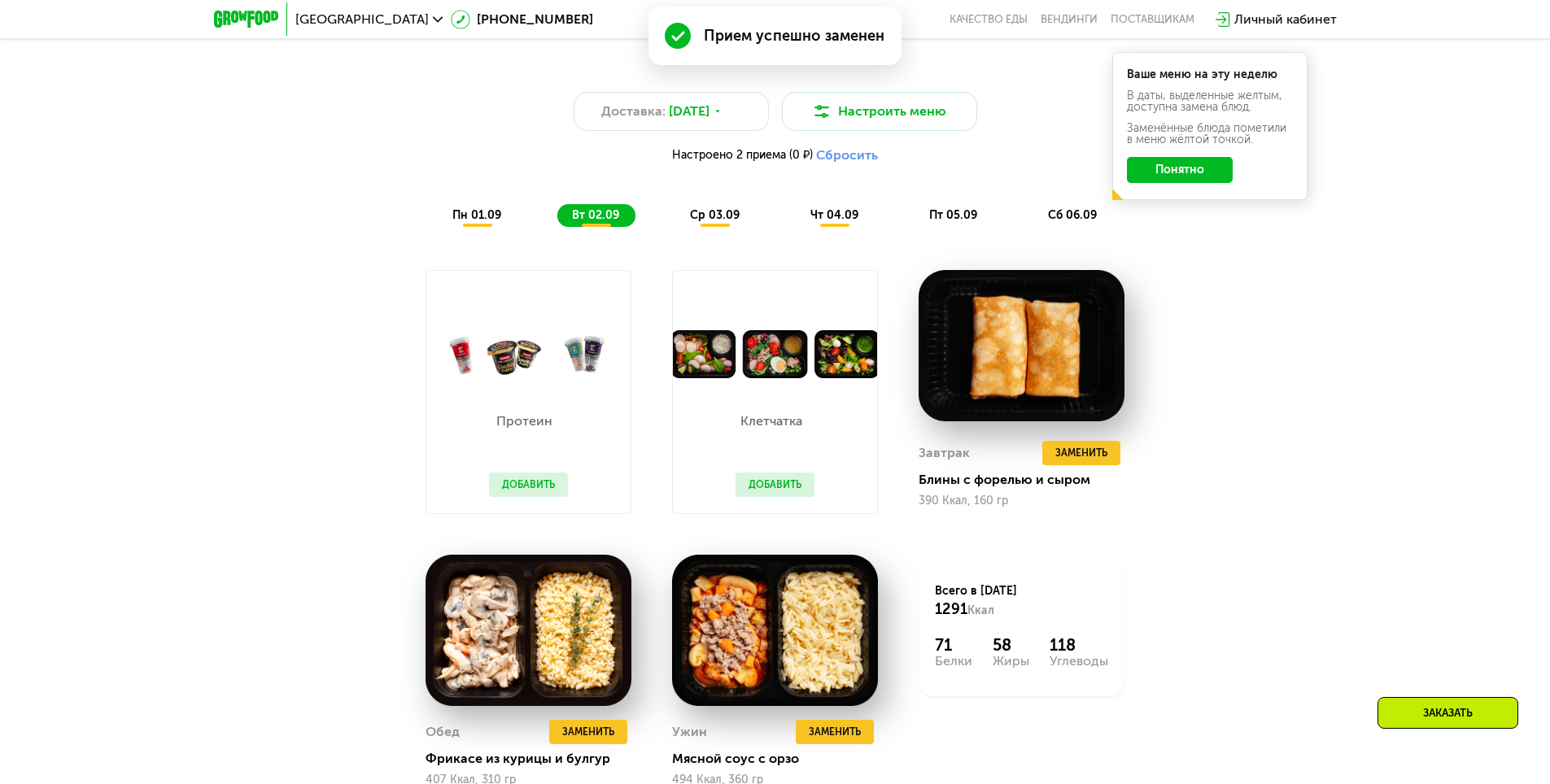
click at [718, 222] on span "ср 03.09" at bounding box center [715, 214] width 50 height 14
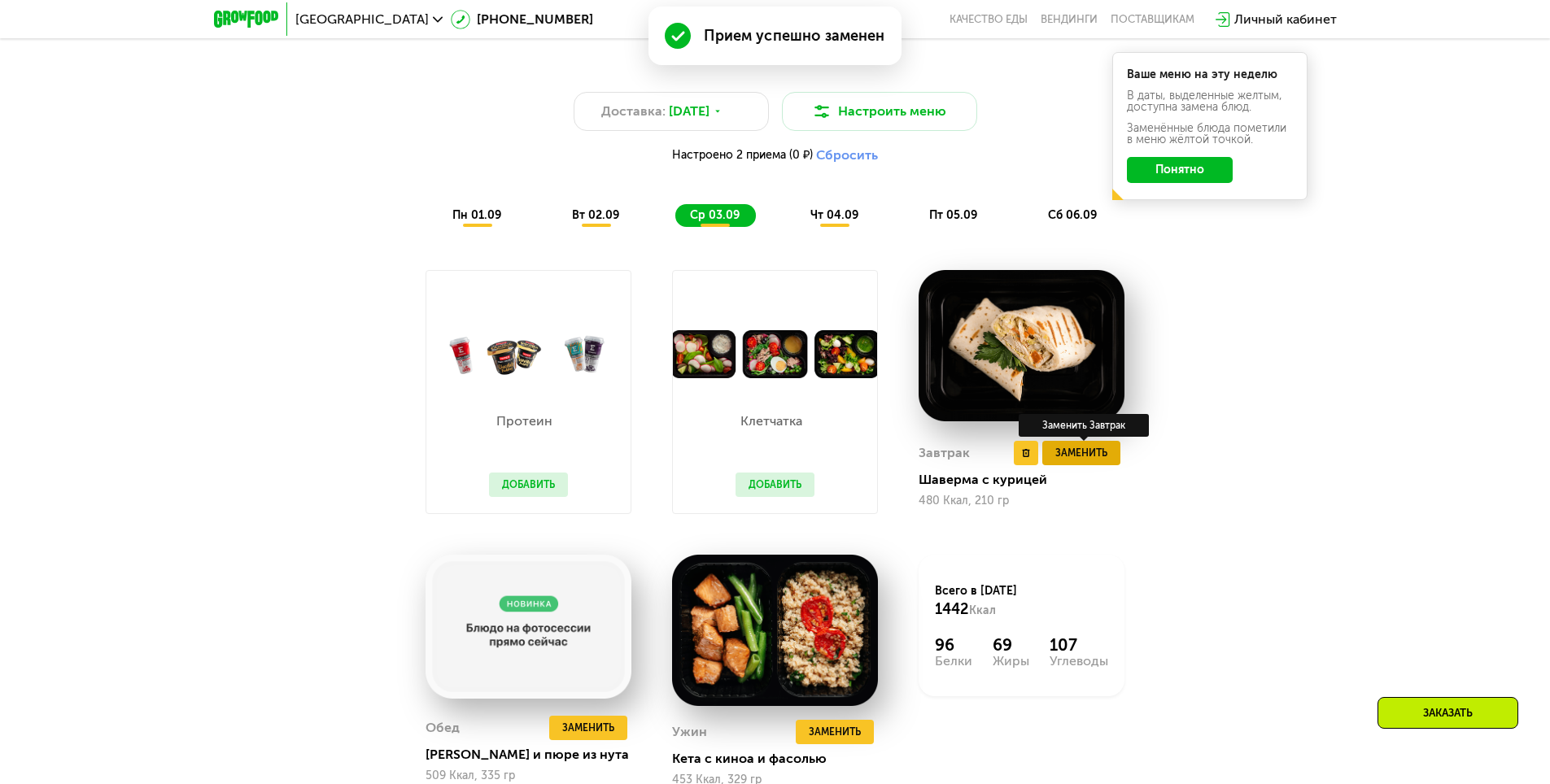
click at [1094, 462] on span "Заменить" at bounding box center [1082, 453] width 52 height 16
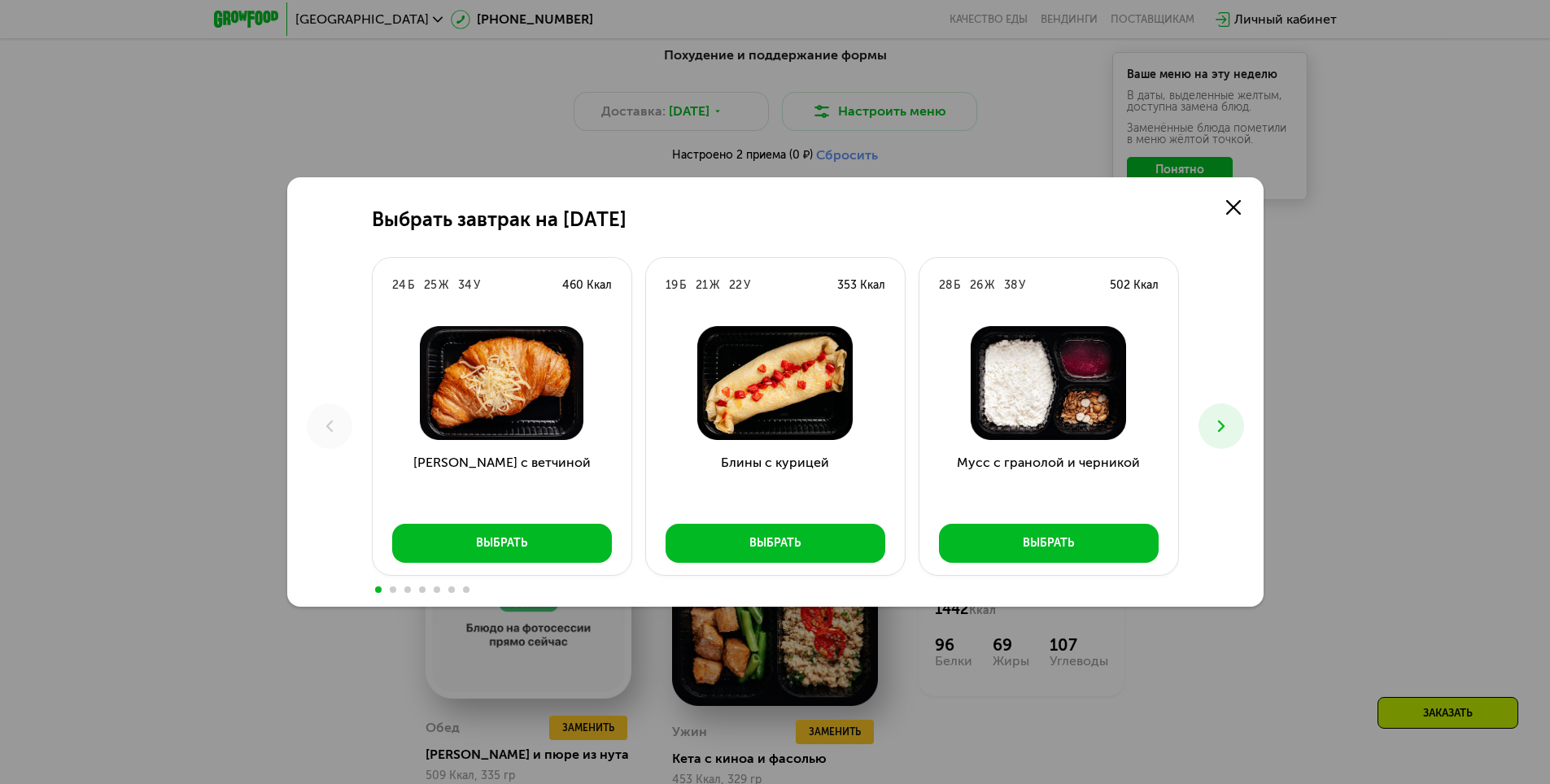
click at [1219, 432] on use at bounding box center [1220, 426] width 6 height 12
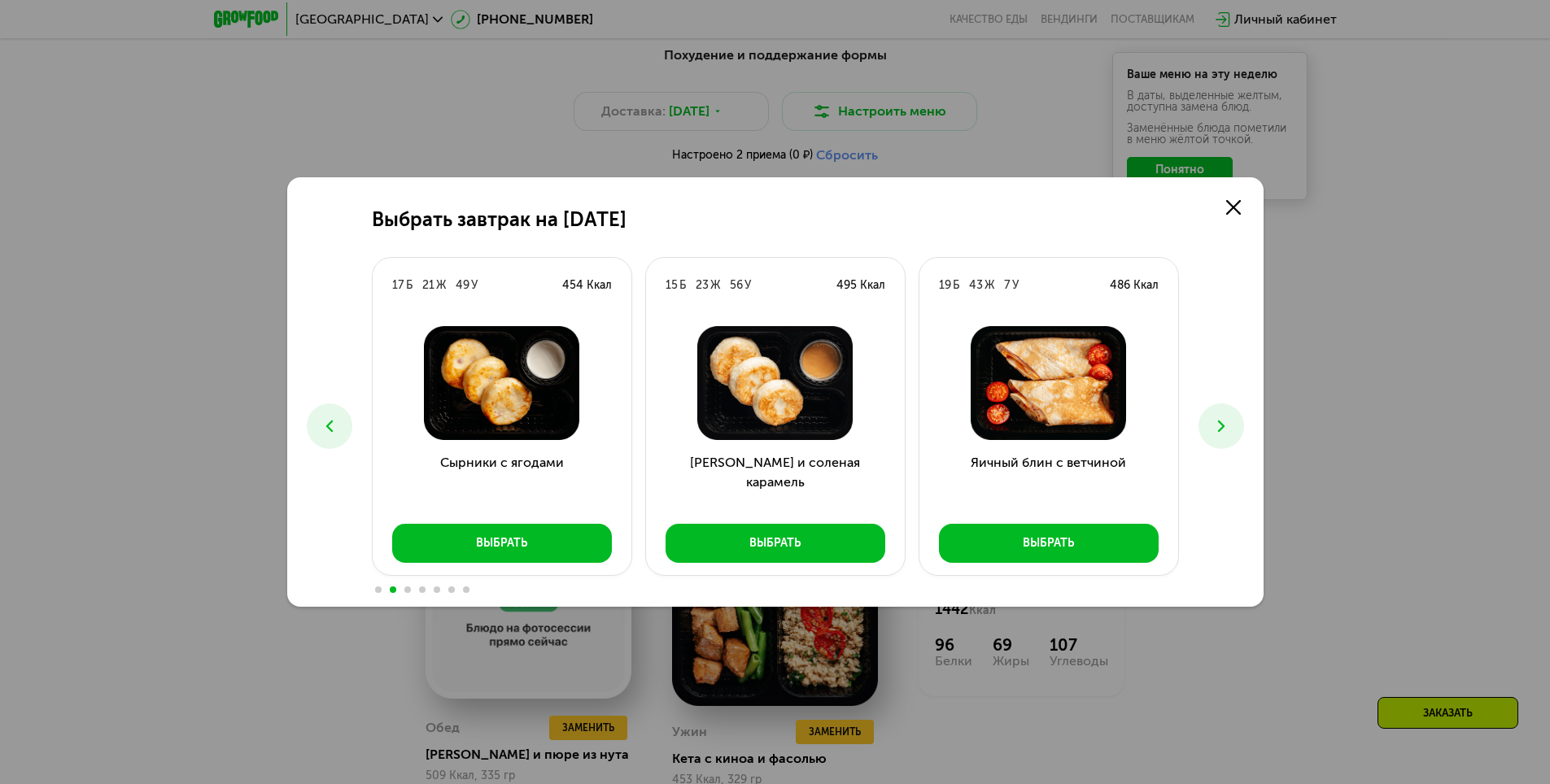
click at [1219, 432] on use at bounding box center [1220, 426] width 6 height 12
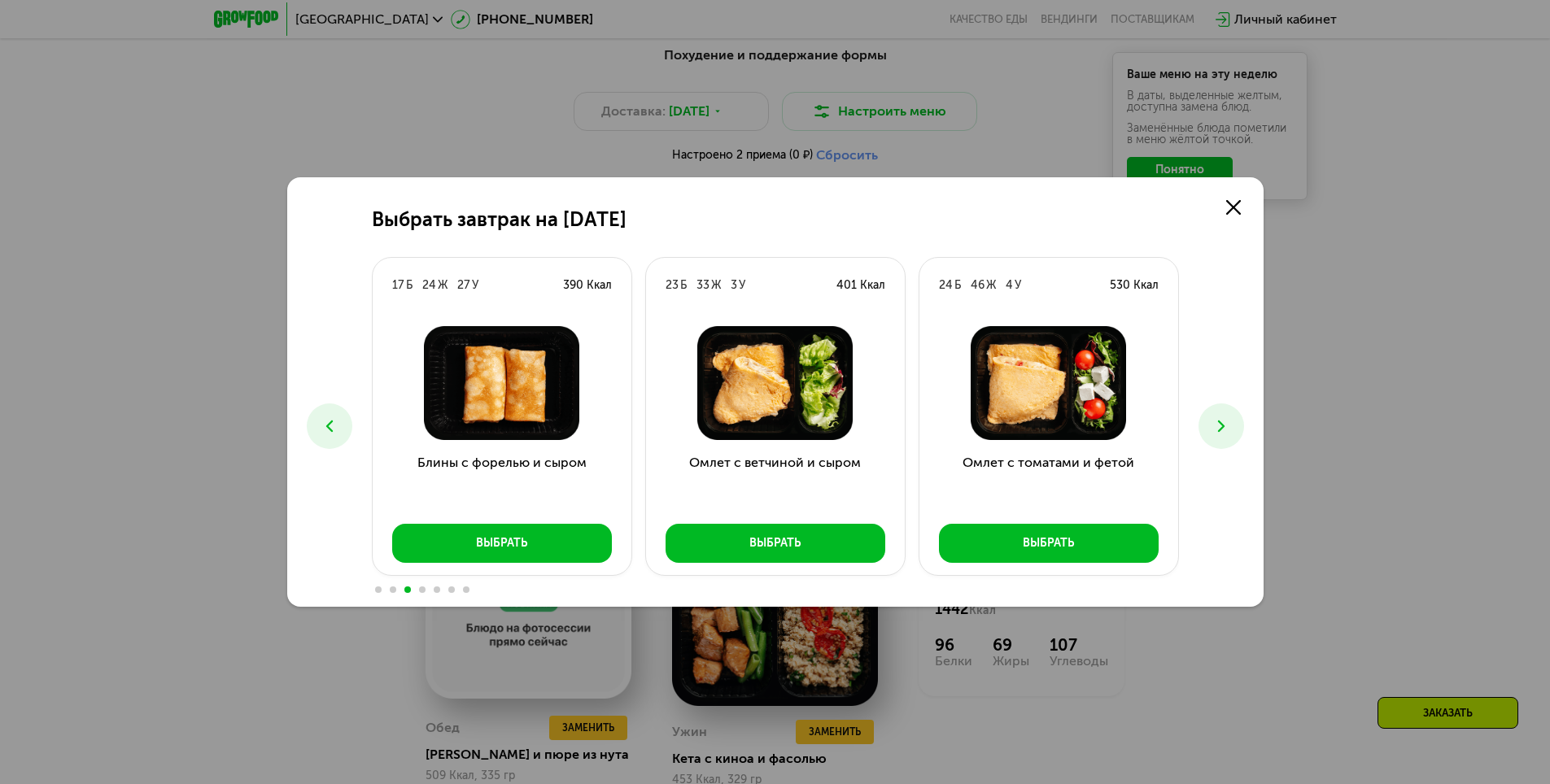
click at [1229, 428] on icon at bounding box center [1221, 427] width 20 height 20
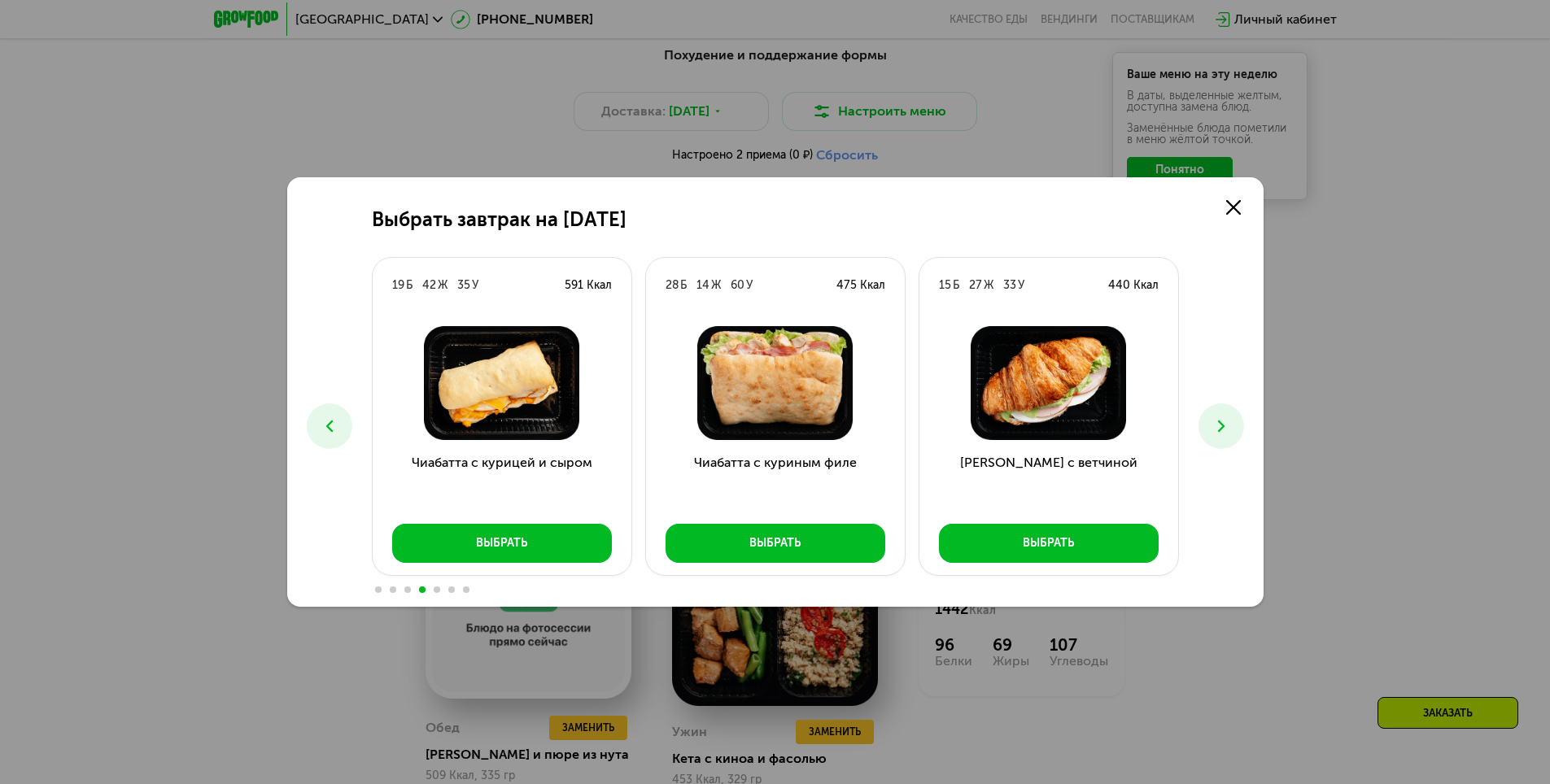
click at [1228, 428] on icon at bounding box center [1221, 427] width 20 height 20
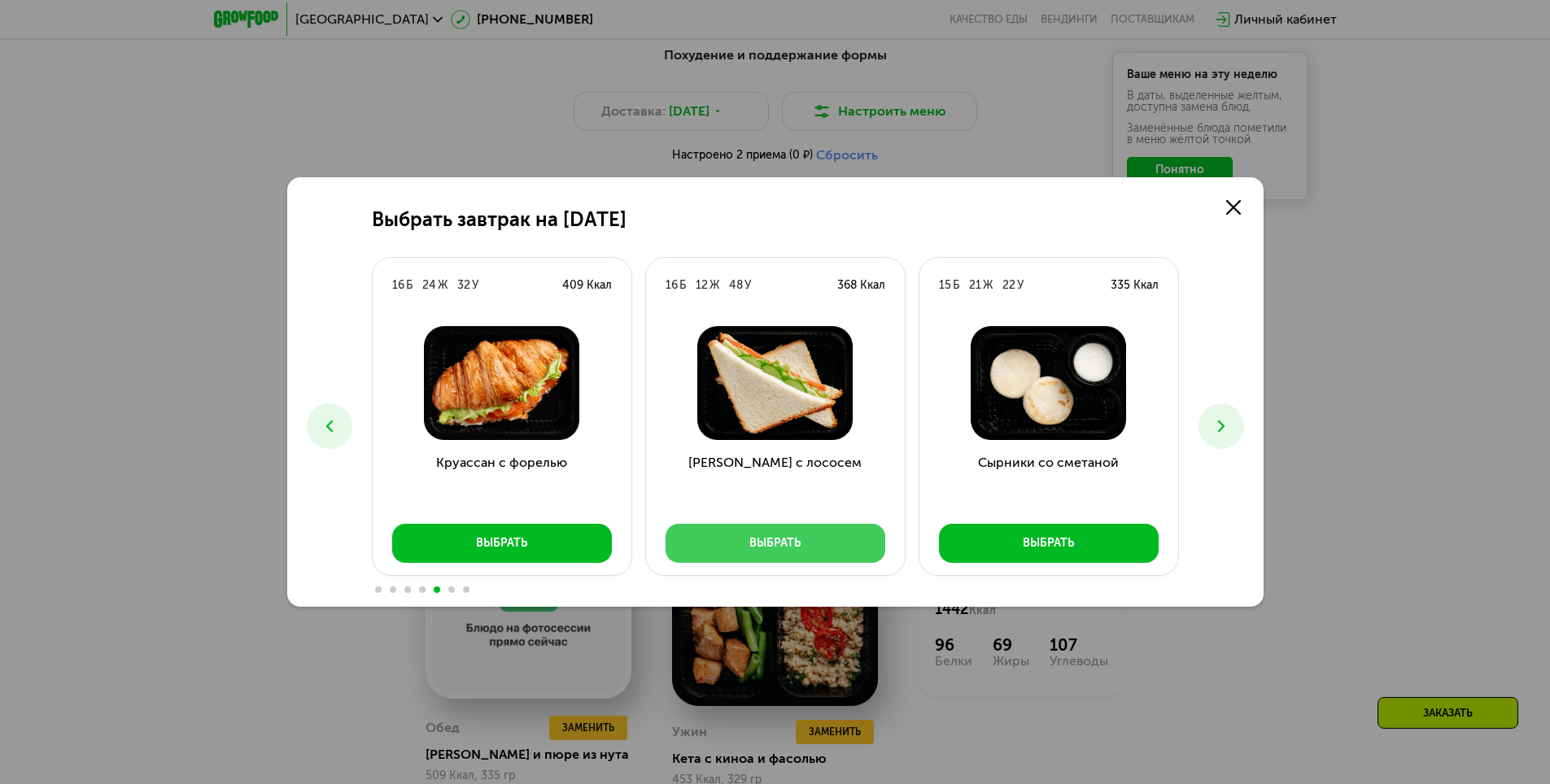
click at [791, 539] on div "Выбрать" at bounding box center [775, 544] width 51 height 16
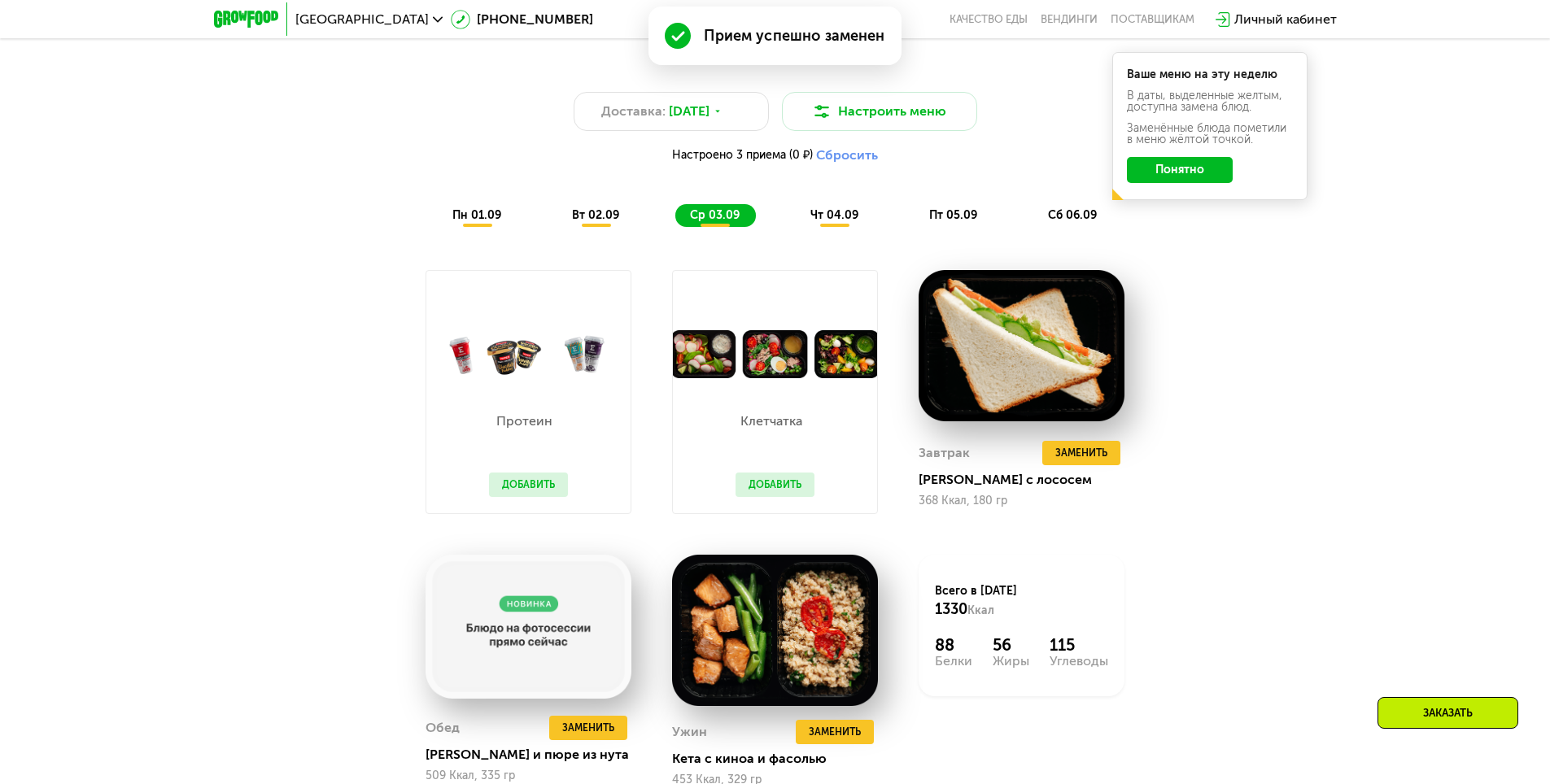
click at [834, 217] on span "чт 04.09" at bounding box center [834, 214] width 48 height 14
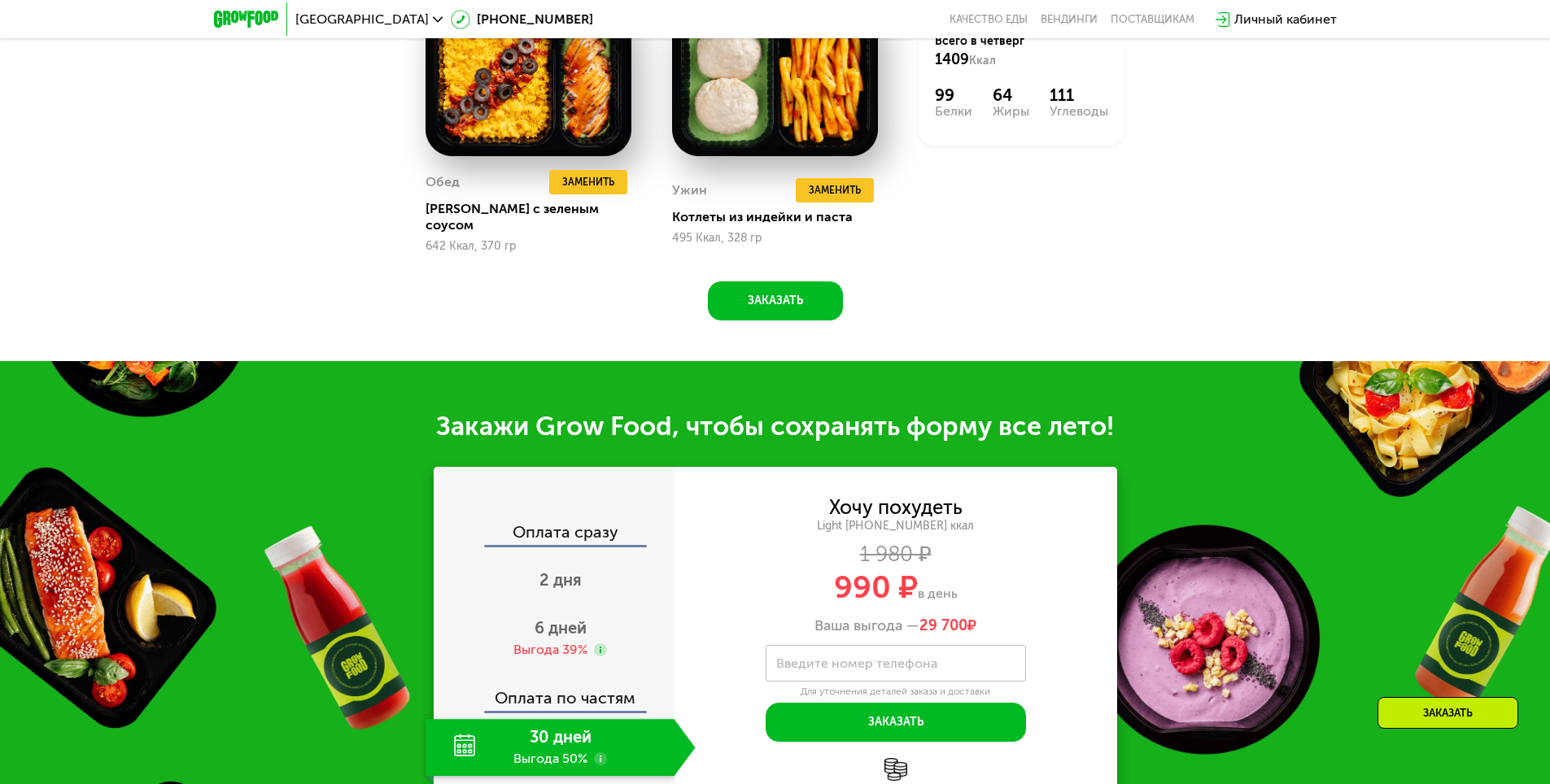
scroll to position [1611, 0]
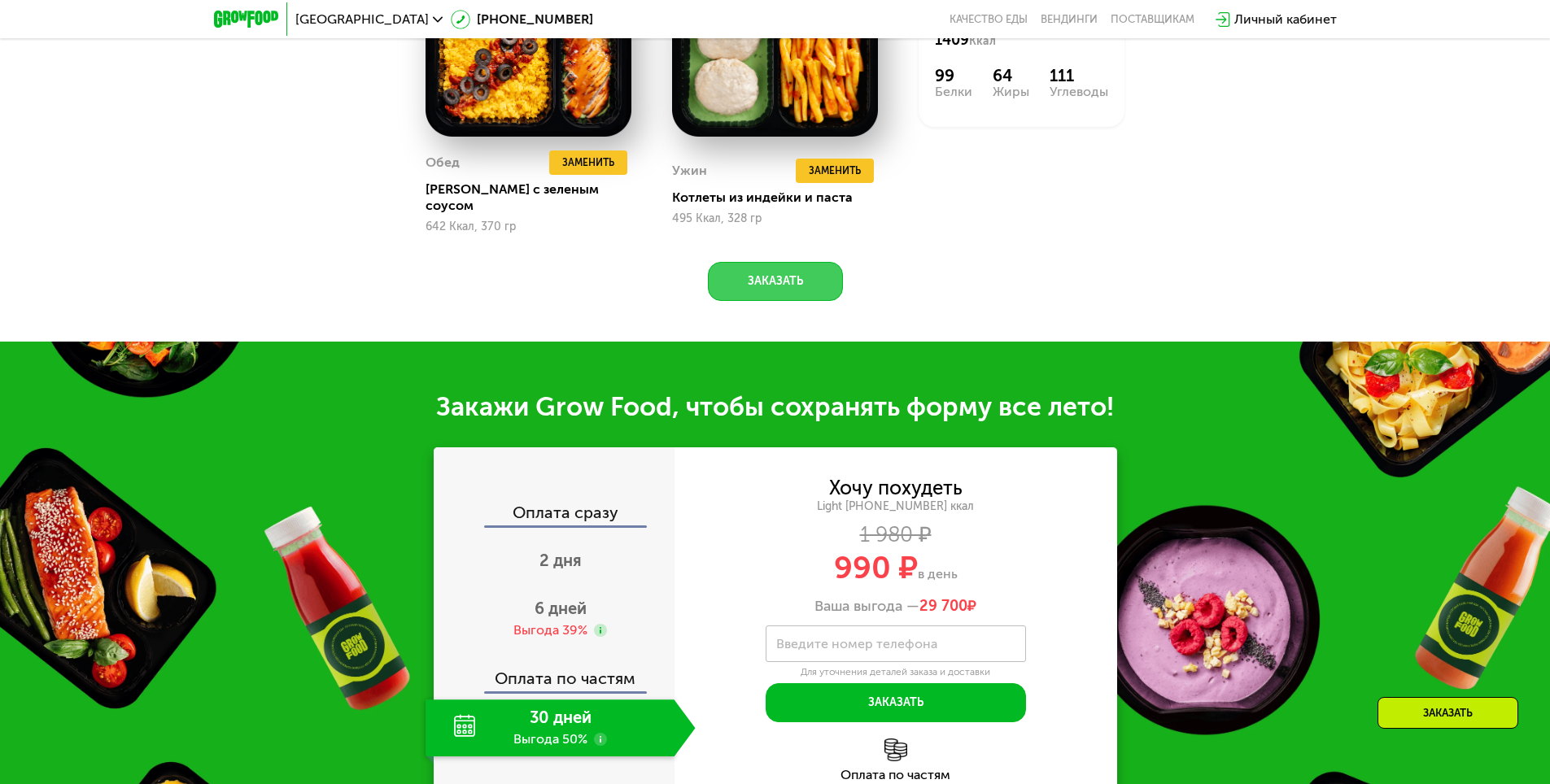
click at [784, 275] on button "Заказать" at bounding box center [775, 281] width 135 height 39
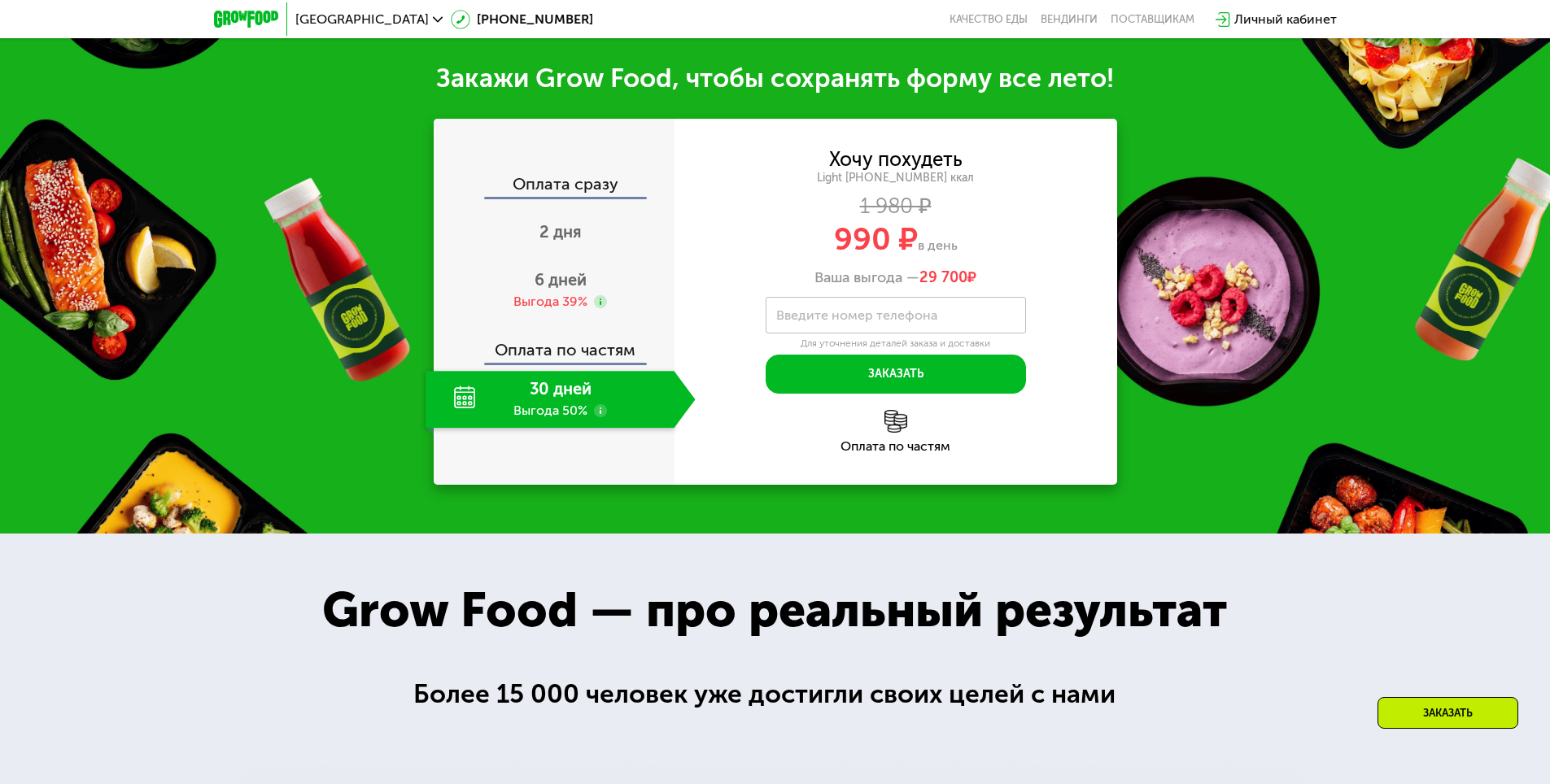
scroll to position [1942, 0]
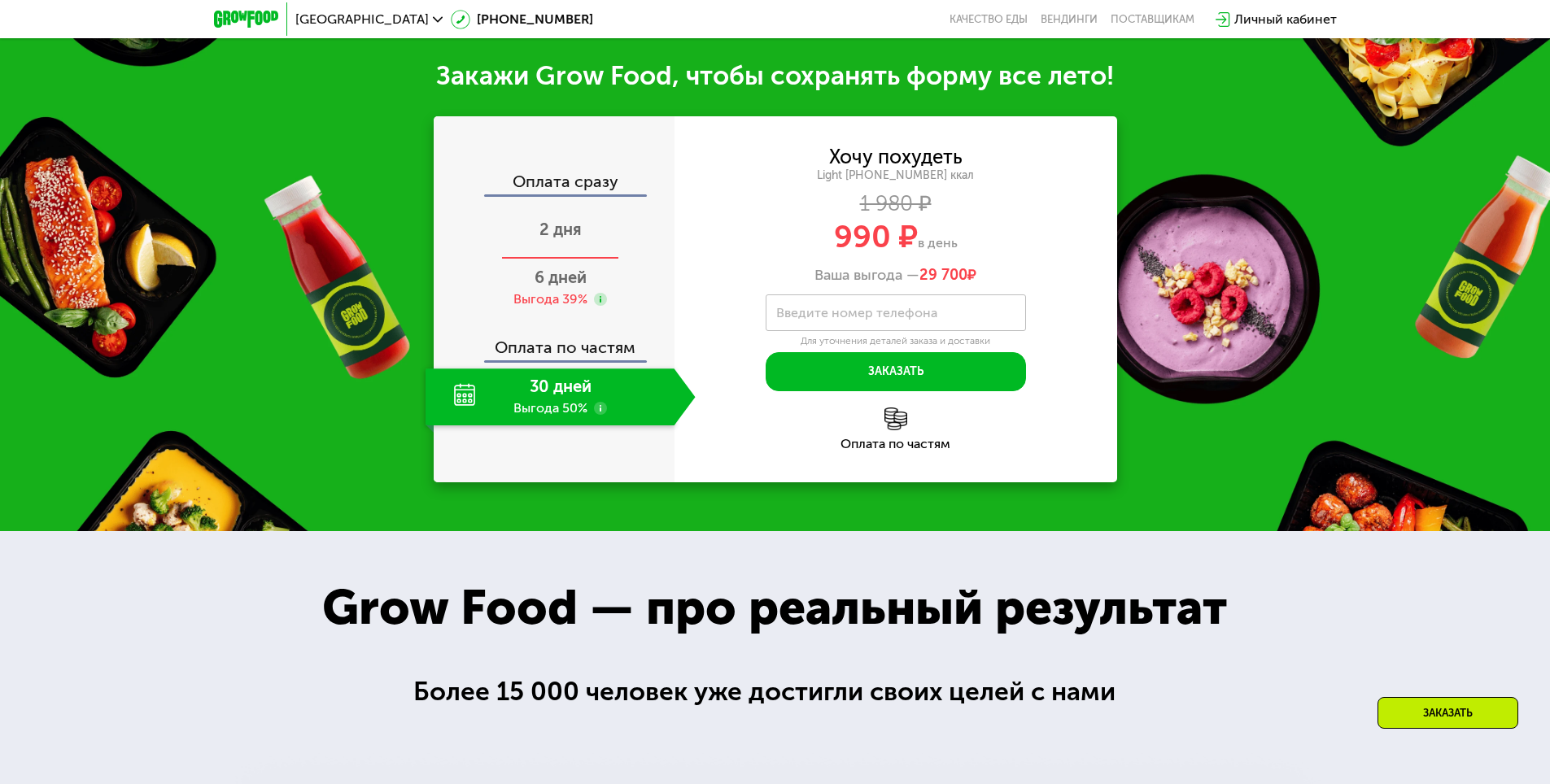
click at [559, 220] on span "2 дня" at bounding box center [560, 230] width 42 height 20
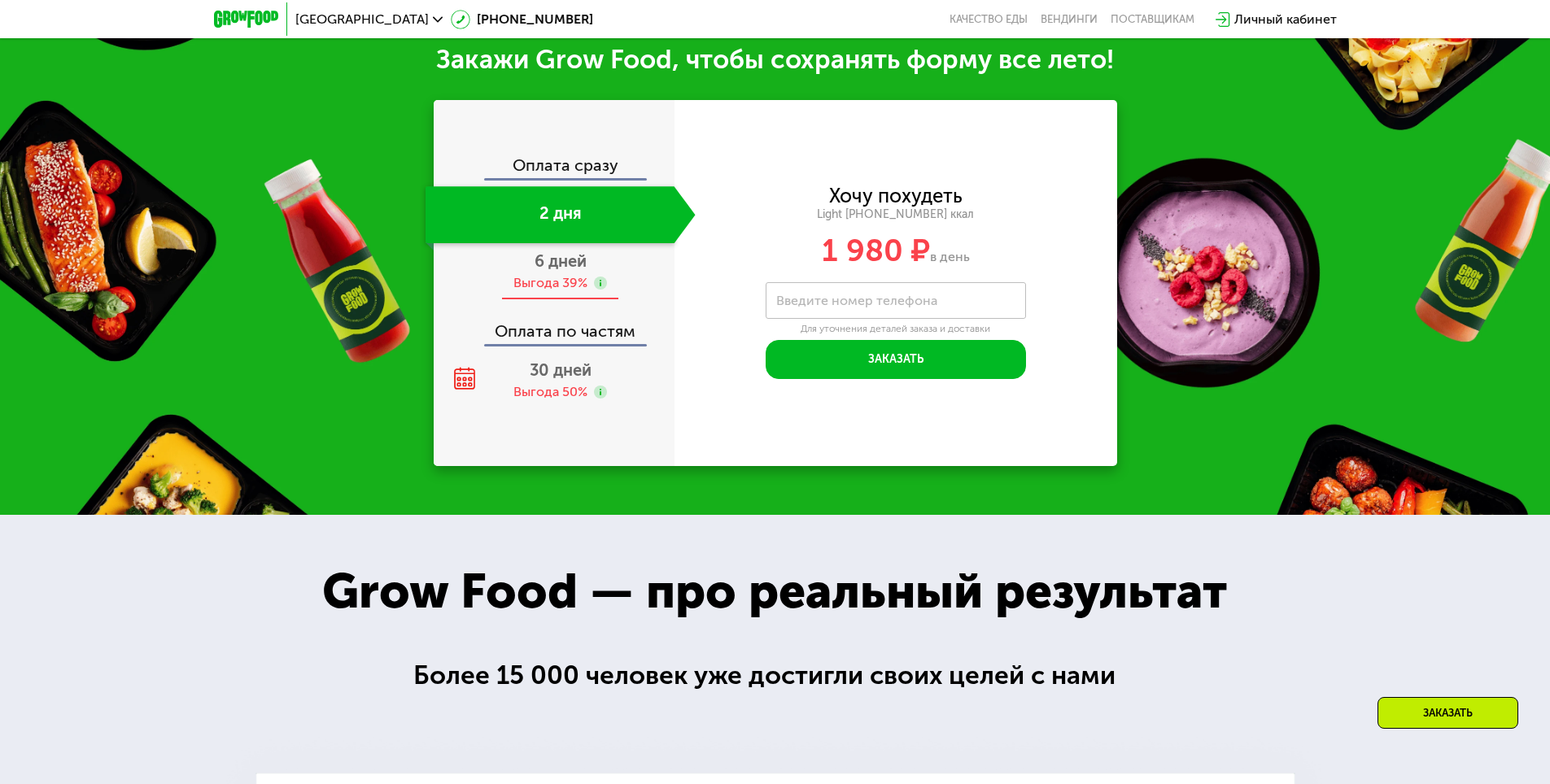
click at [598, 491] on div "Закажи Grow Food, чтобы сохранять форму все лето! Оплата сразу 2 дня 6 дней Выг…" at bounding box center [775, 255] width 1550 height 521
click at [579, 268] on span "6 дней" at bounding box center [561, 261] width 52 height 20
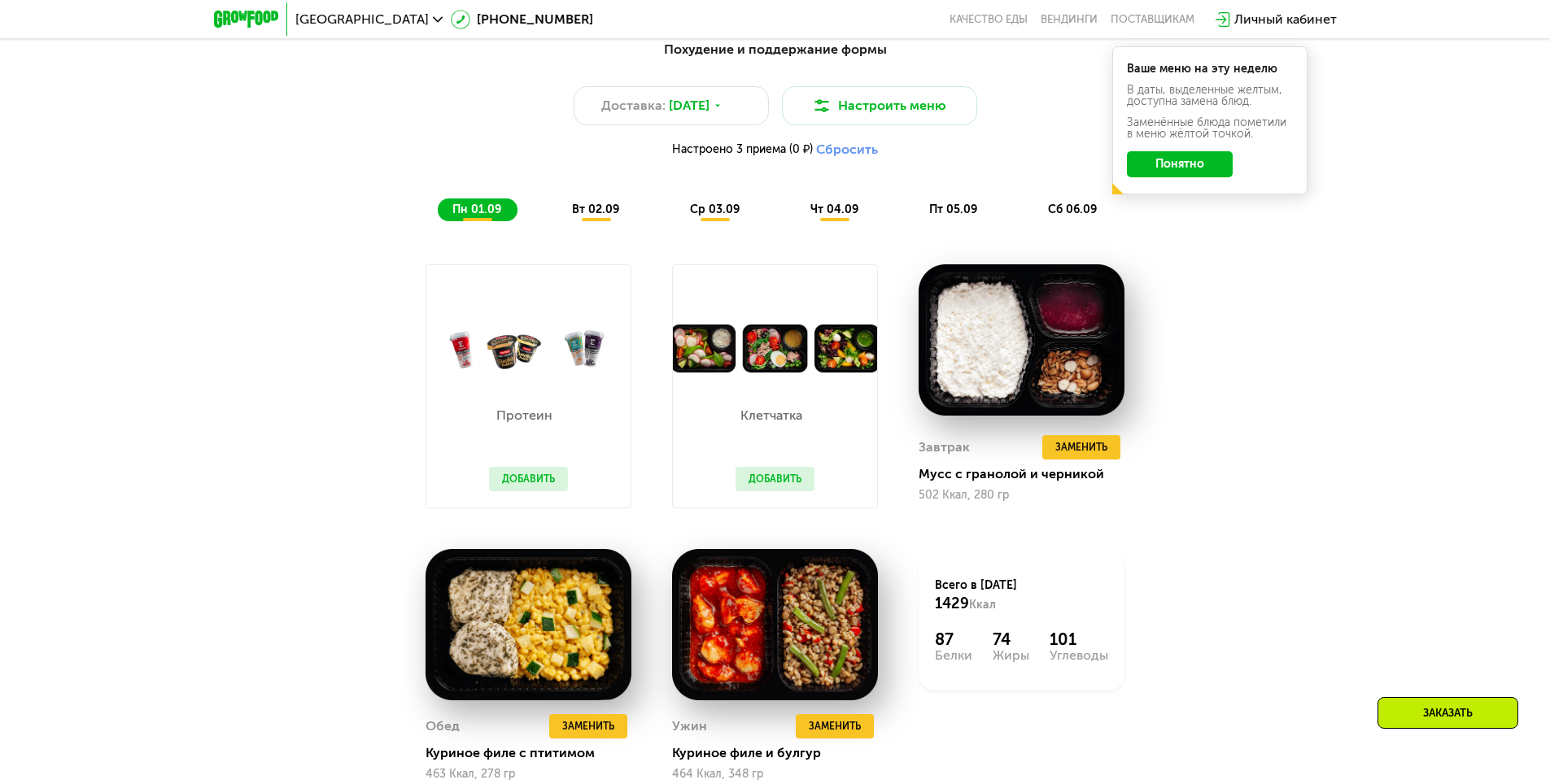
scroll to position [885, 0]
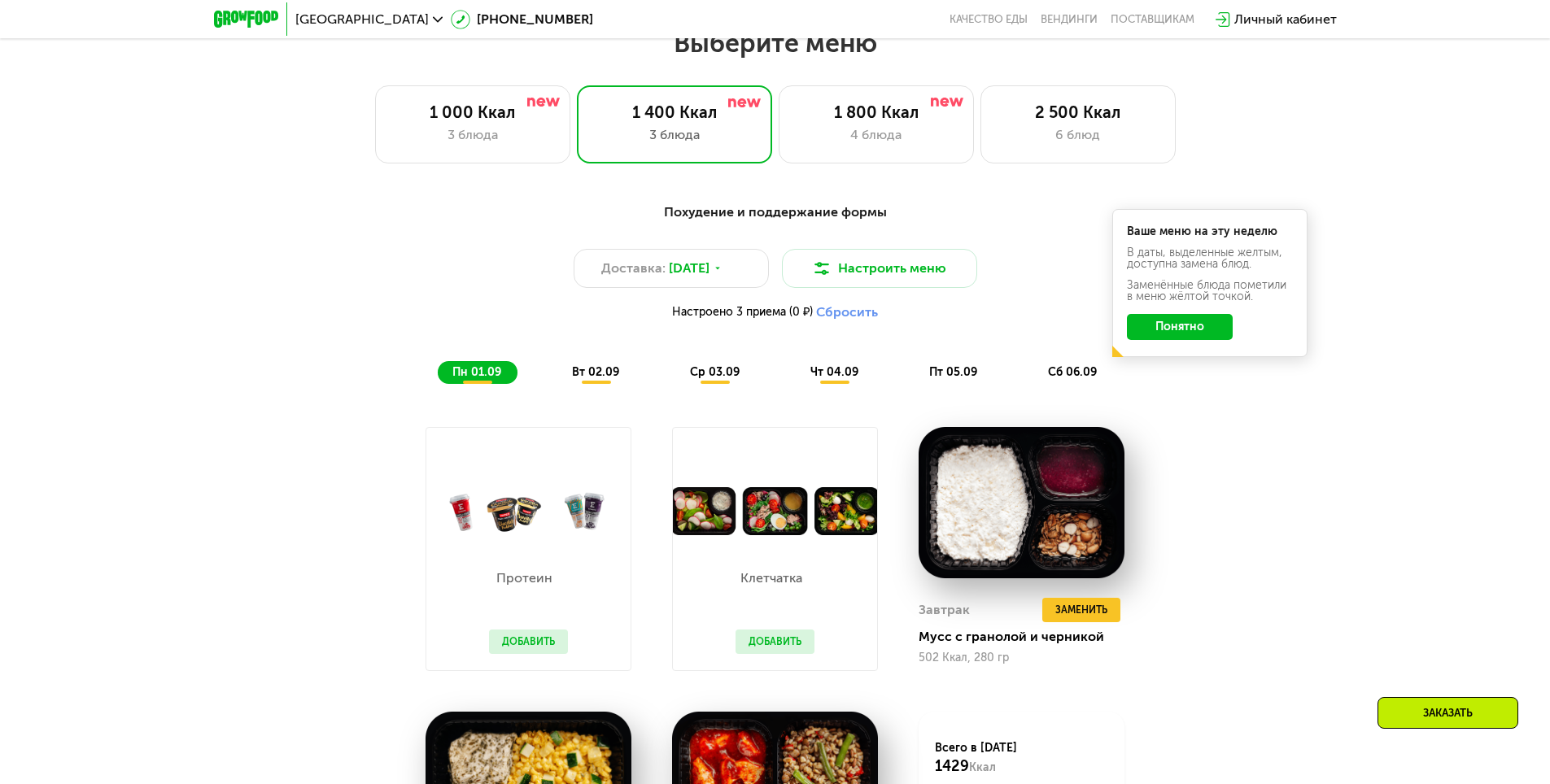
drag, startPoint x: 843, startPoint y: 271, endPoint x: 812, endPoint y: 309, distance: 49.0
click at [812, 306] on div "Доставка: 31 авг, вс Настроить меню Настроено 3 приема (0 ₽) Сбросить" at bounding box center [775, 289] width 963 height 80
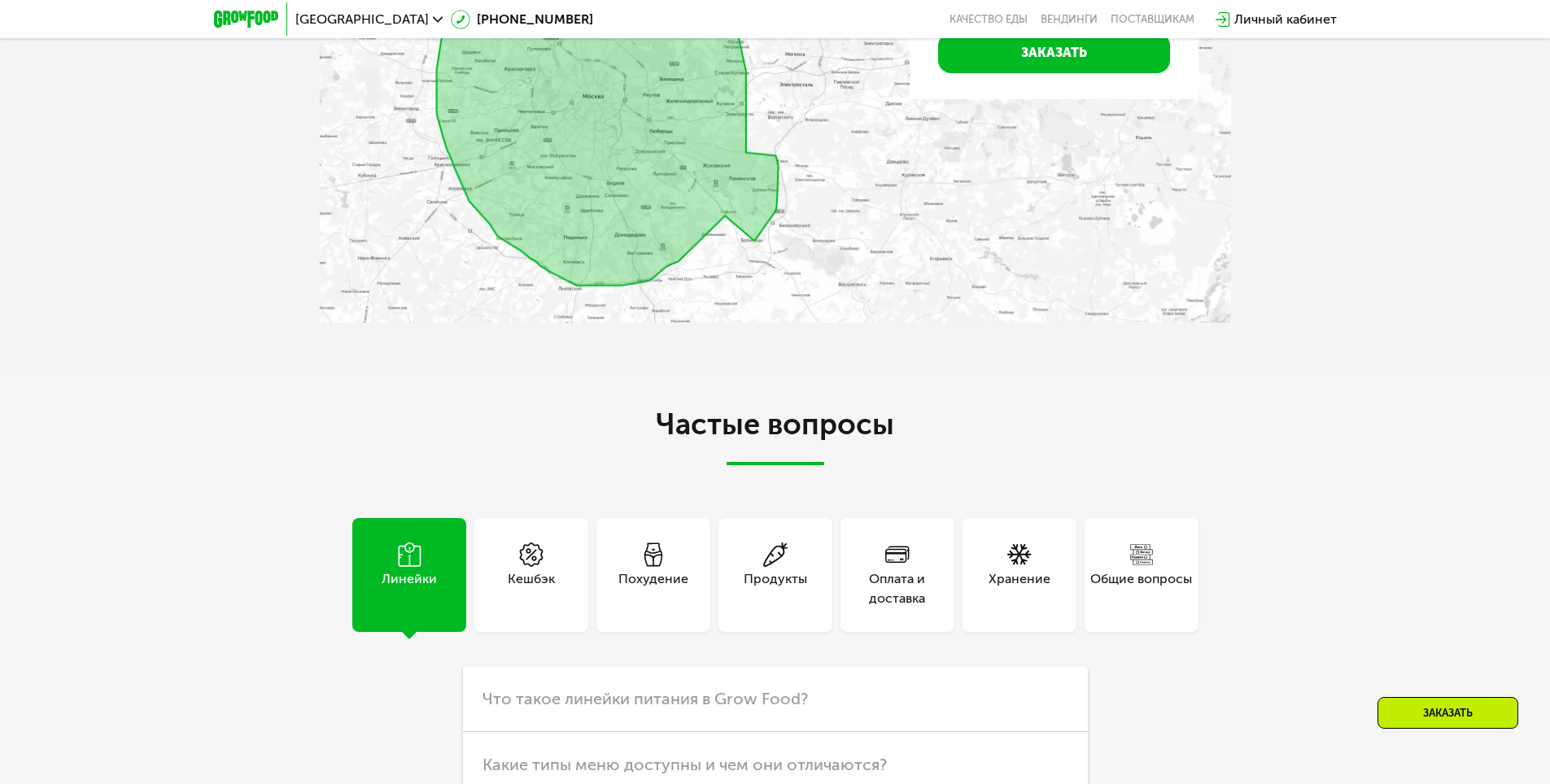
scroll to position [4546, 0]
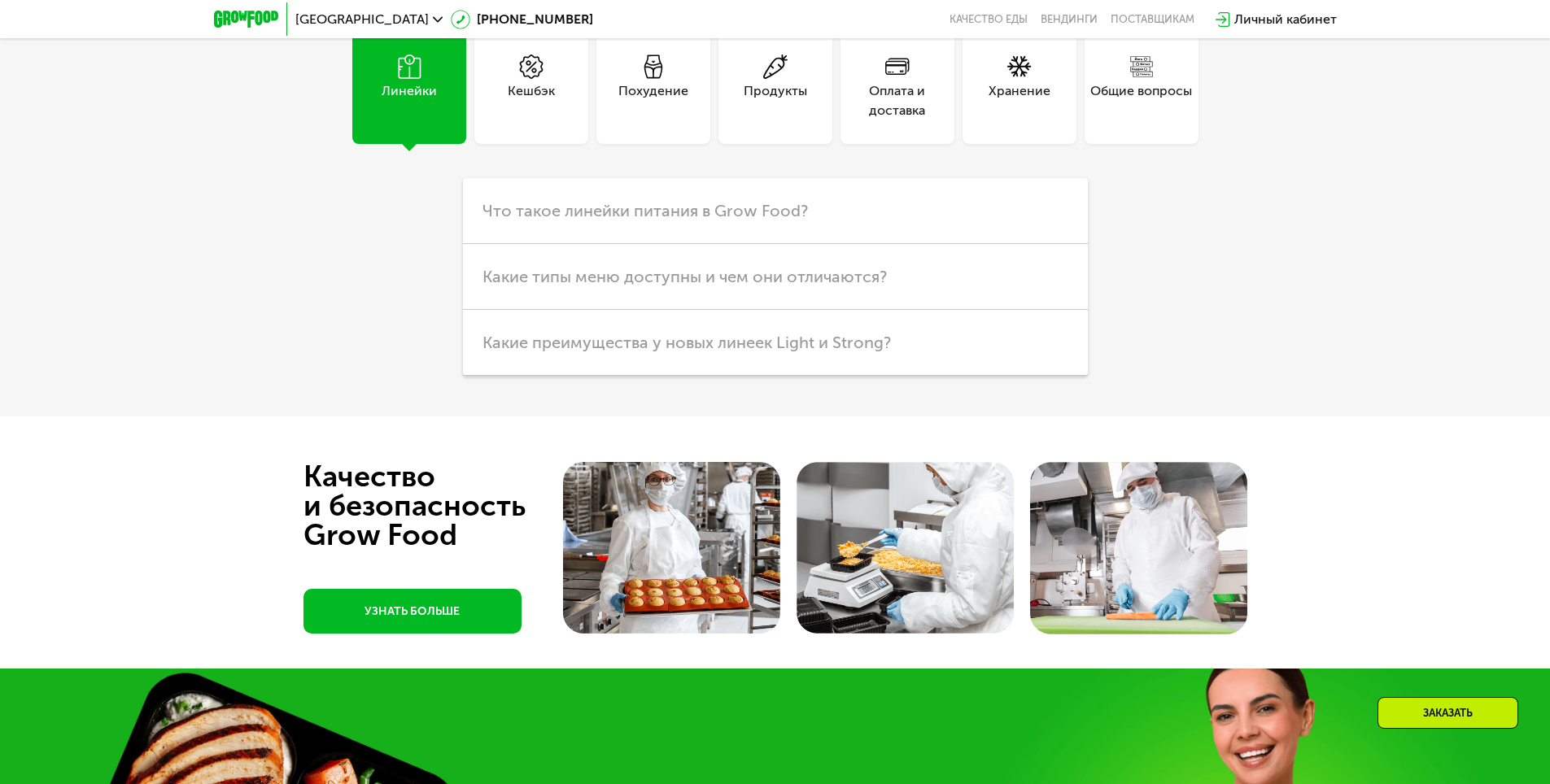
click at [876, 122] on div "Оплата и доставка" at bounding box center [897, 86] width 114 height 114
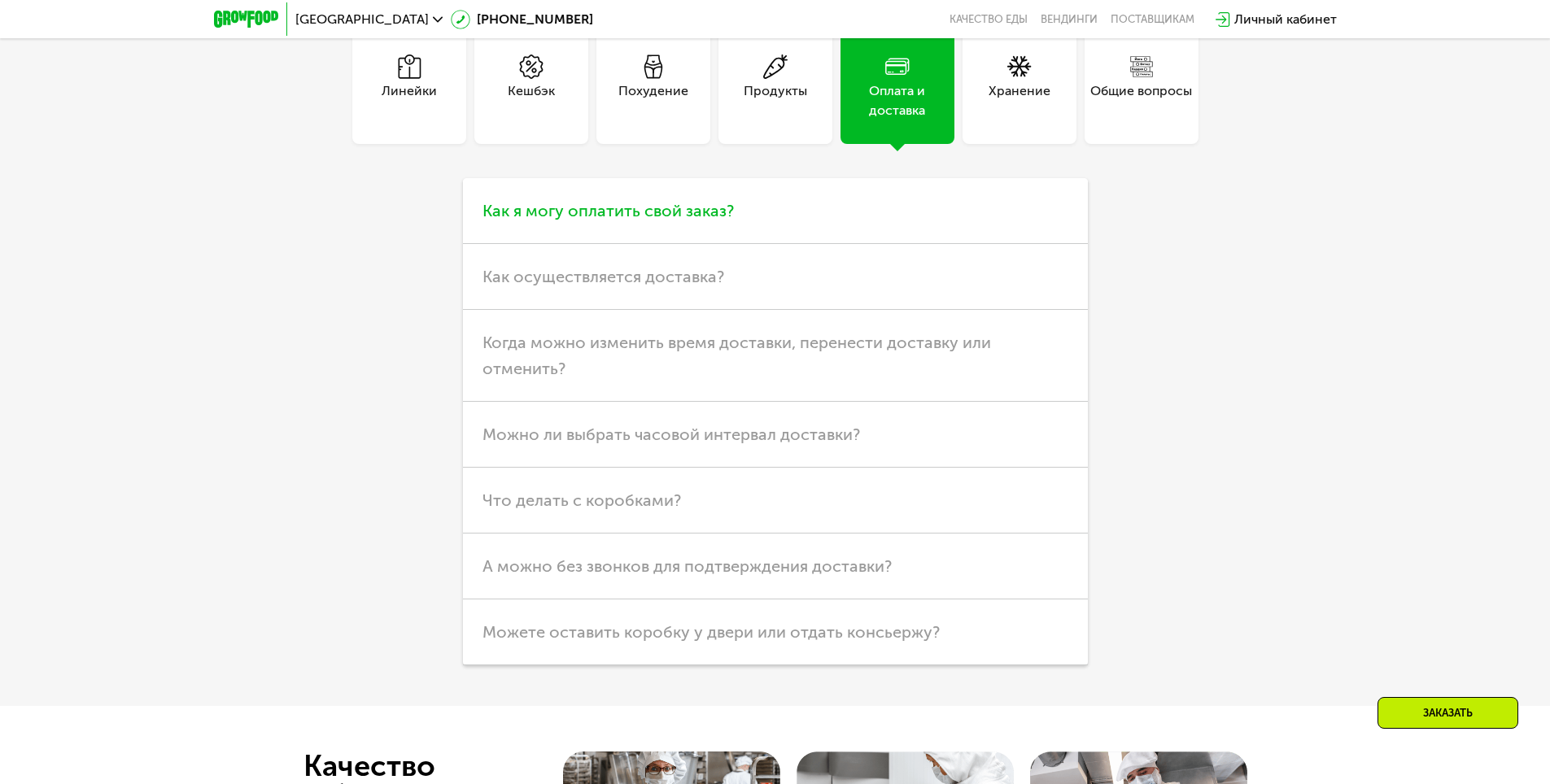
click at [581, 217] on span "Как я могу оплатить свой заказ?" at bounding box center [608, 211] width 251 height 20
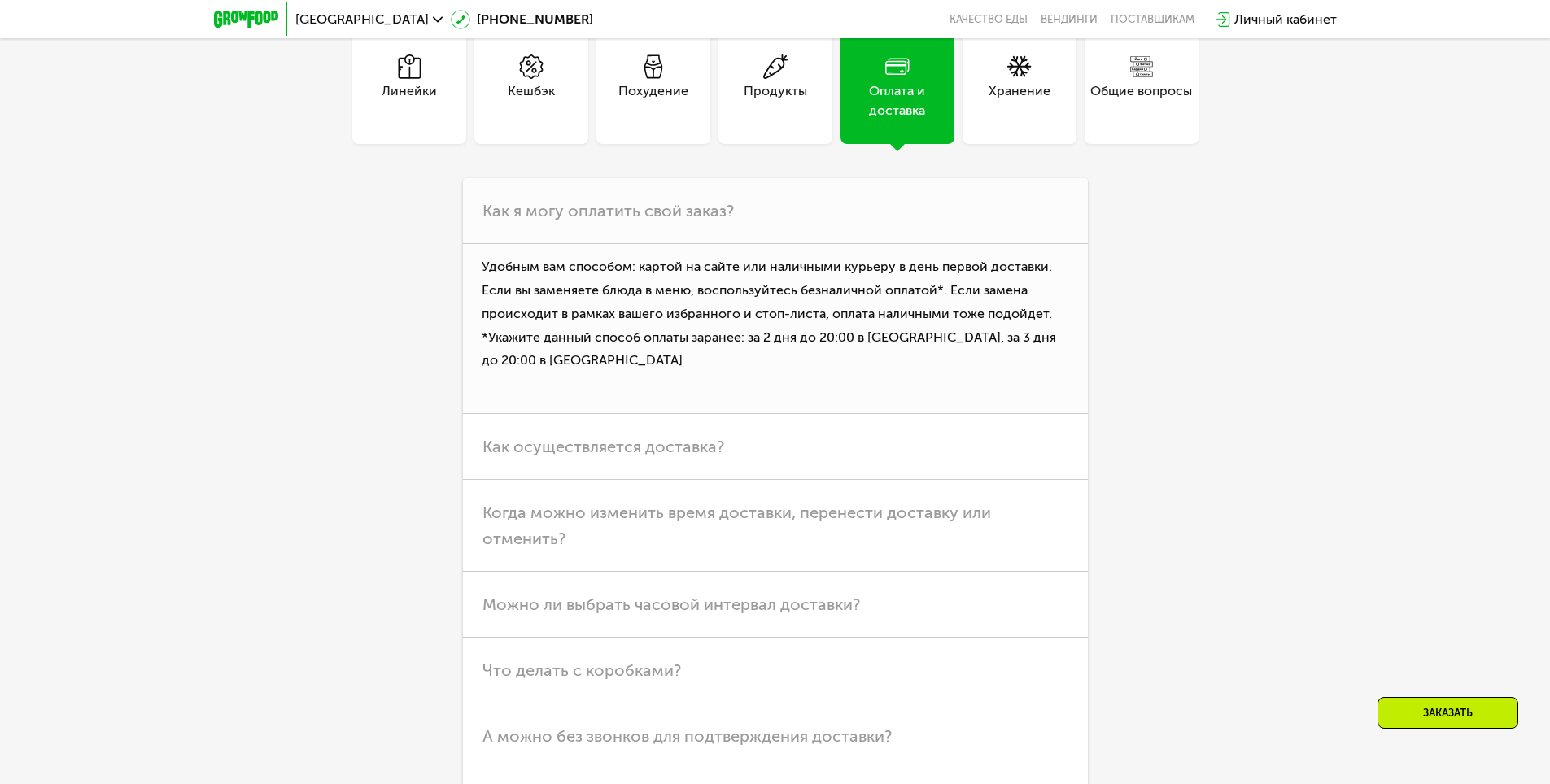
click at [424, 112] on div "Линейки" at bounding box center [409, 100] width 55 height 39
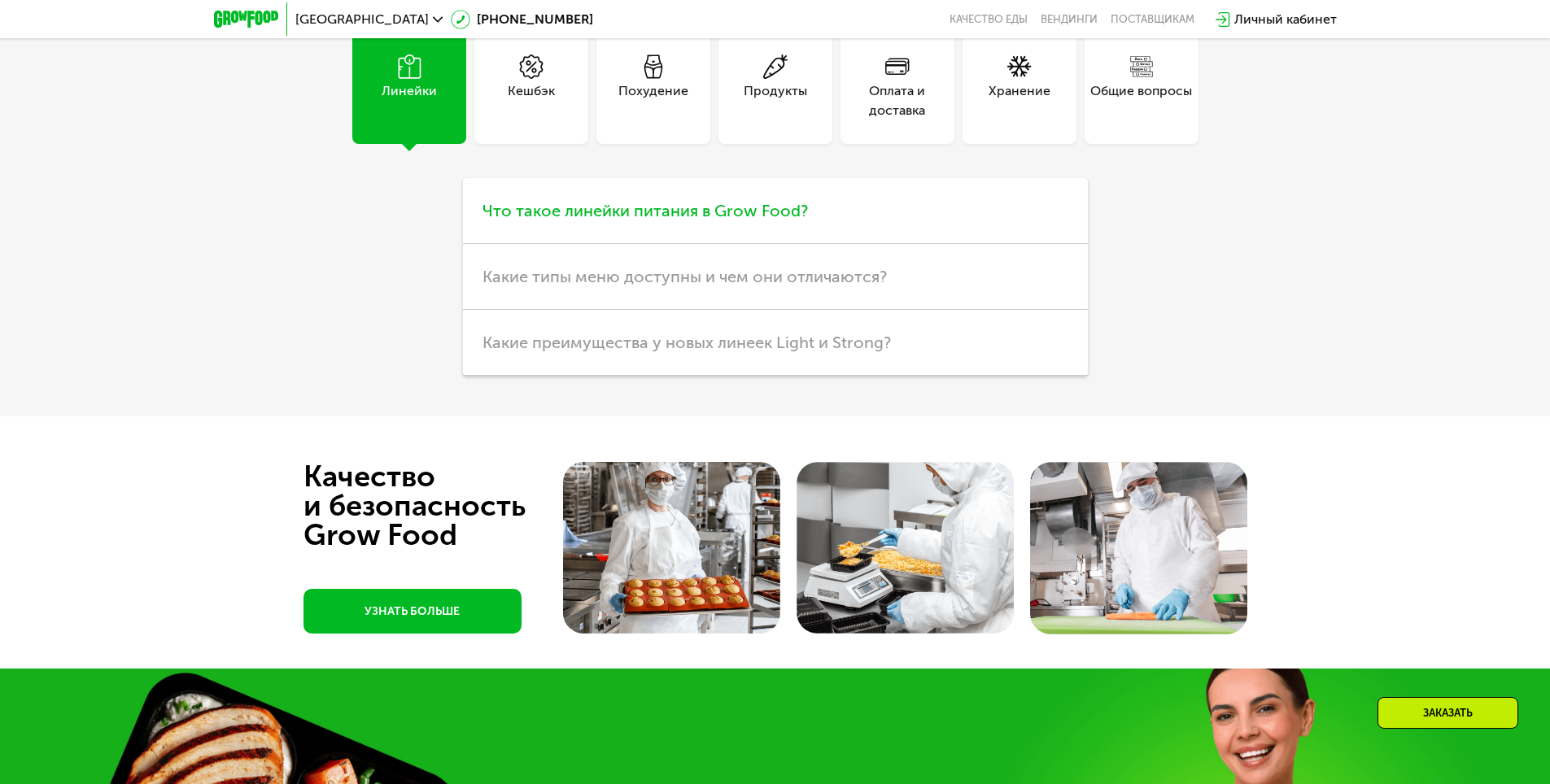
click at [706, 220] on span "Что такое линейки питания в Grow Food?" at bounding box center [645, 211] width 326 height 20
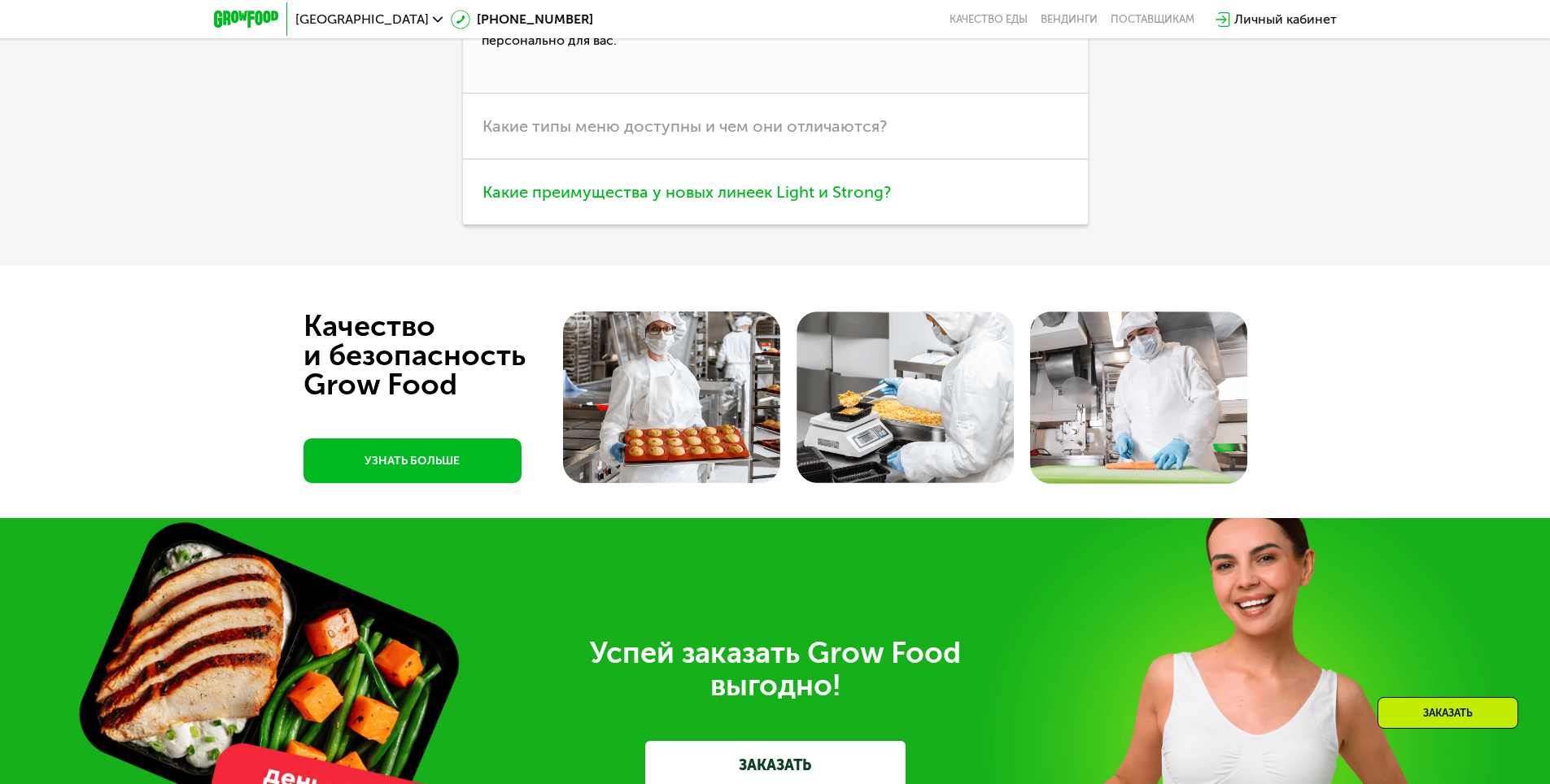
scroll to position [4871, 0]
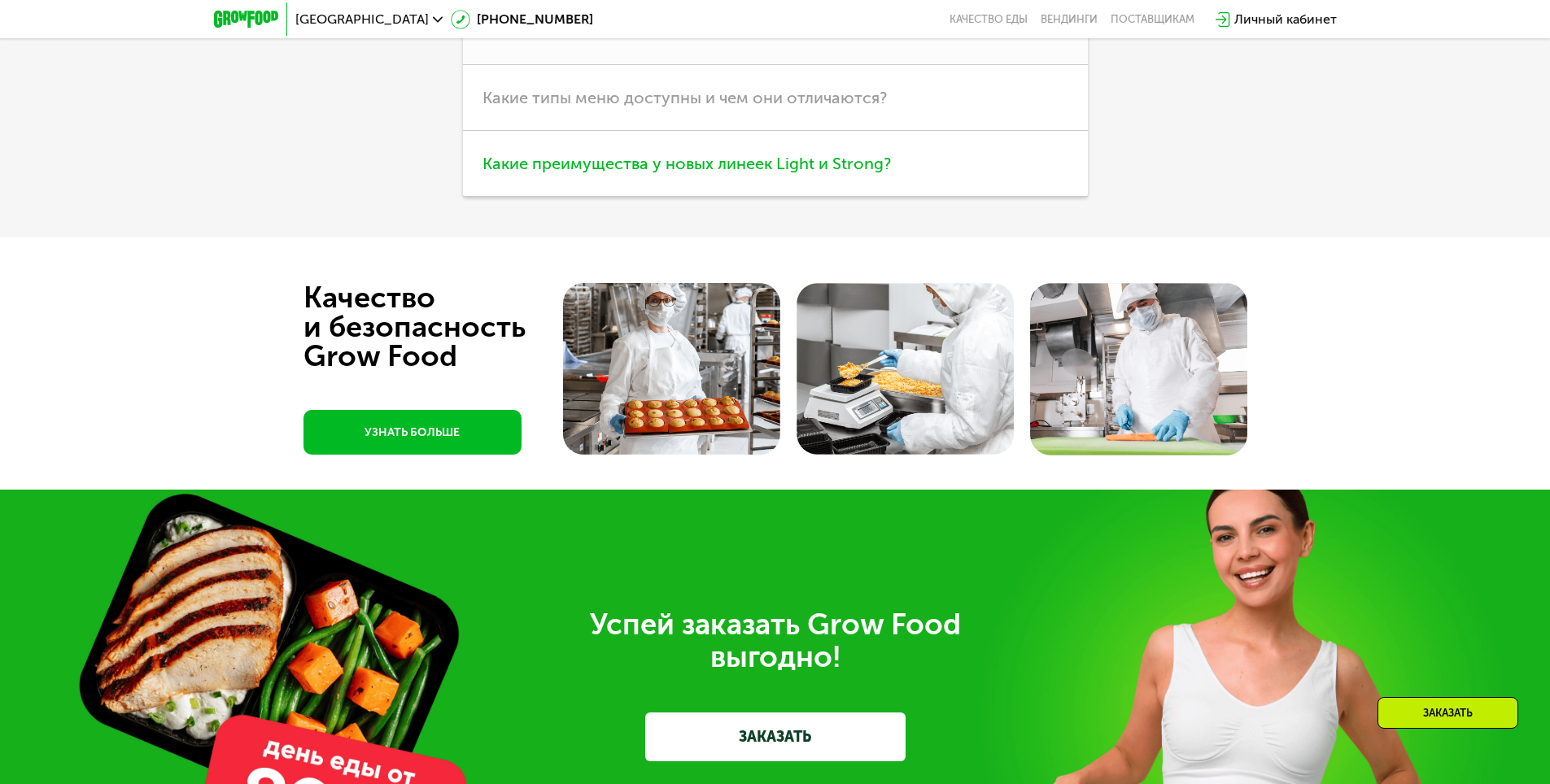
click at [793, 169] on span "Какие преимущества у новых линеек Light и Strong?" at bounding box center [687, 164] width 409 height 20
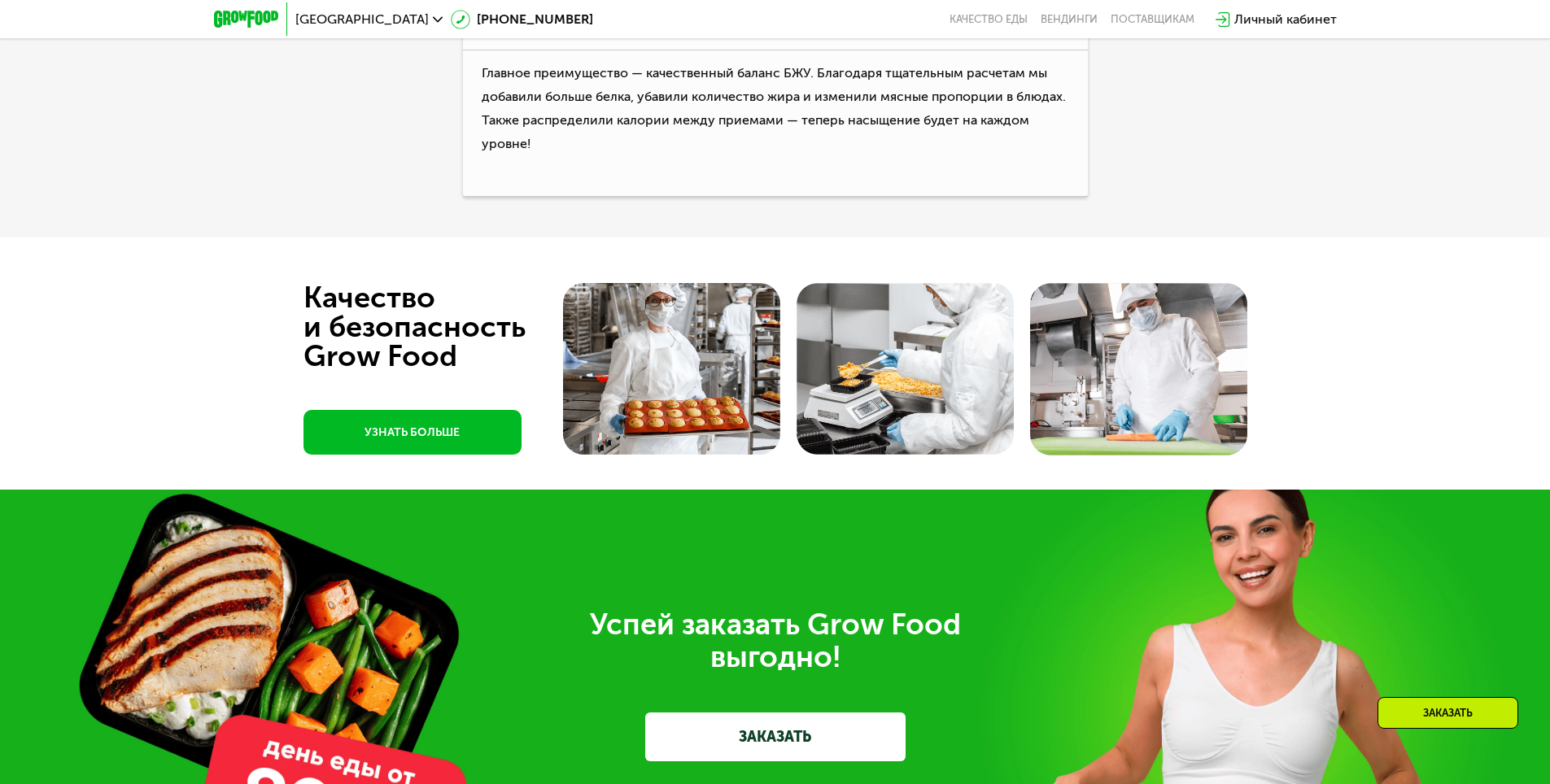
click at [1281, 16] on div "Личный кабинет" at bounding box center [1285, 20] width 103 height 20
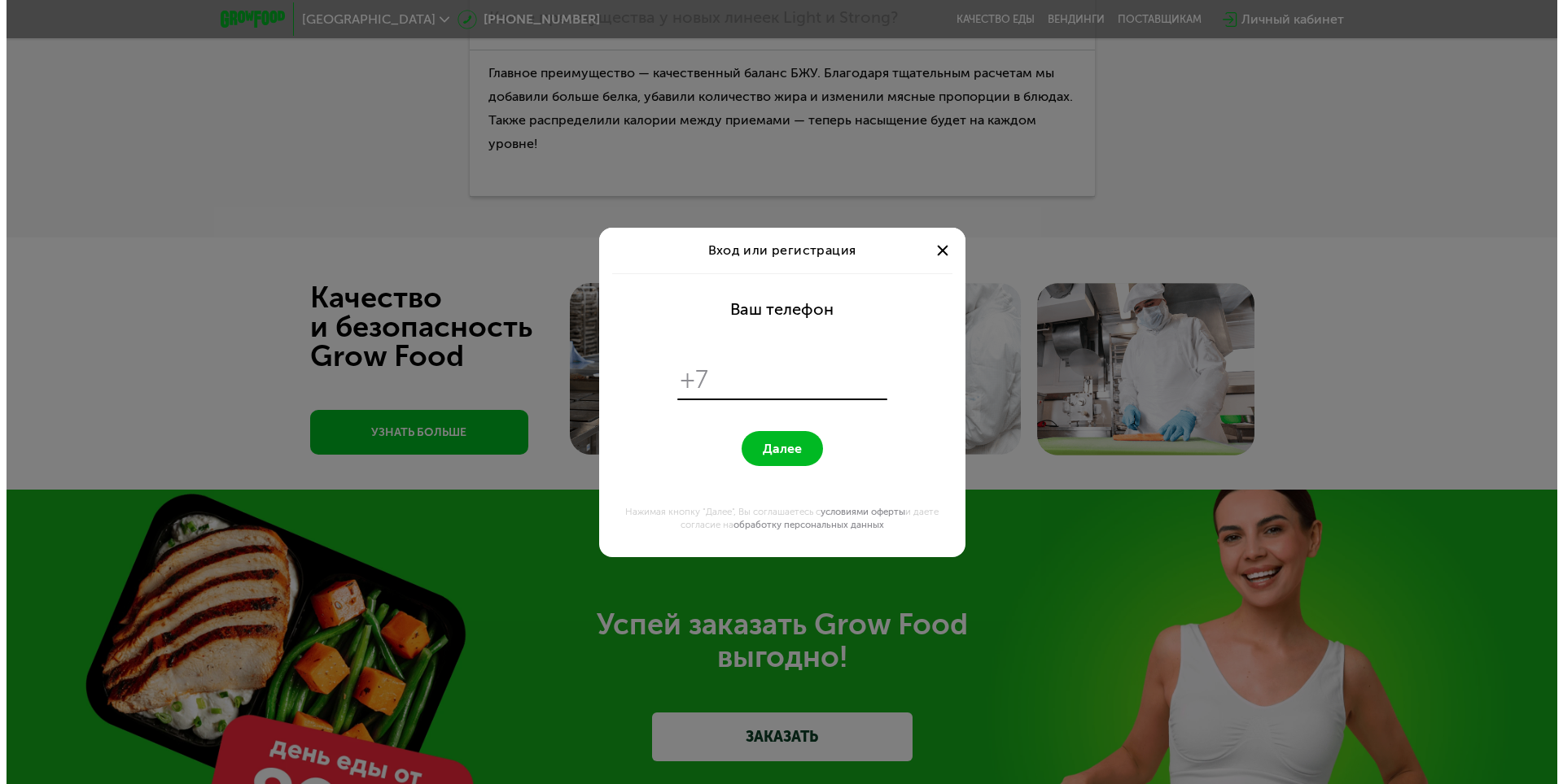
scroll to position [0, 0]
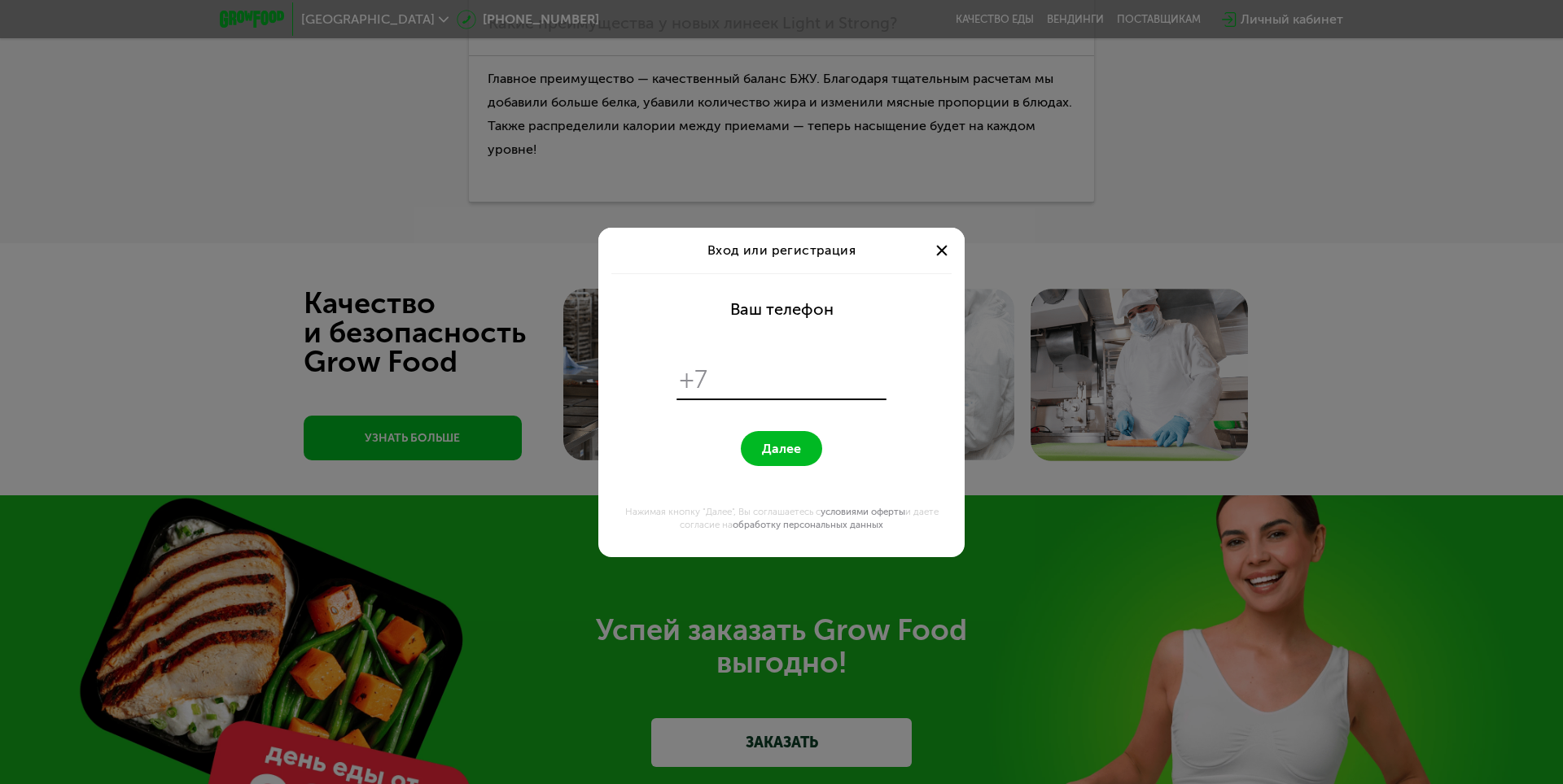
click at [731, 385] on input "tel" at bounding box center [800, 380] width 167 height 31
click at [939, 248] on div at bounding box center [942, 251] width 20 height 20
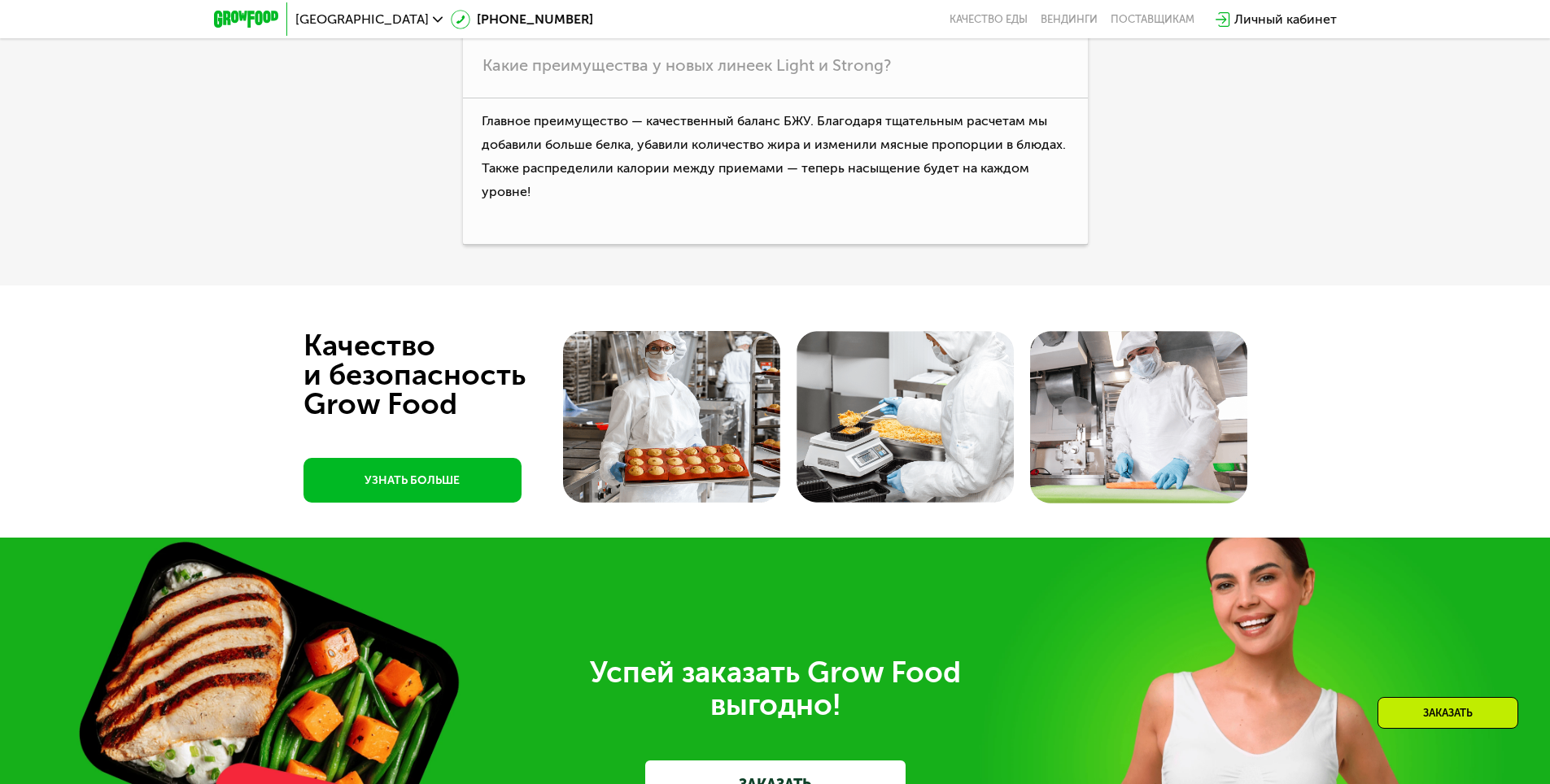
scroll to position [4871, 0]
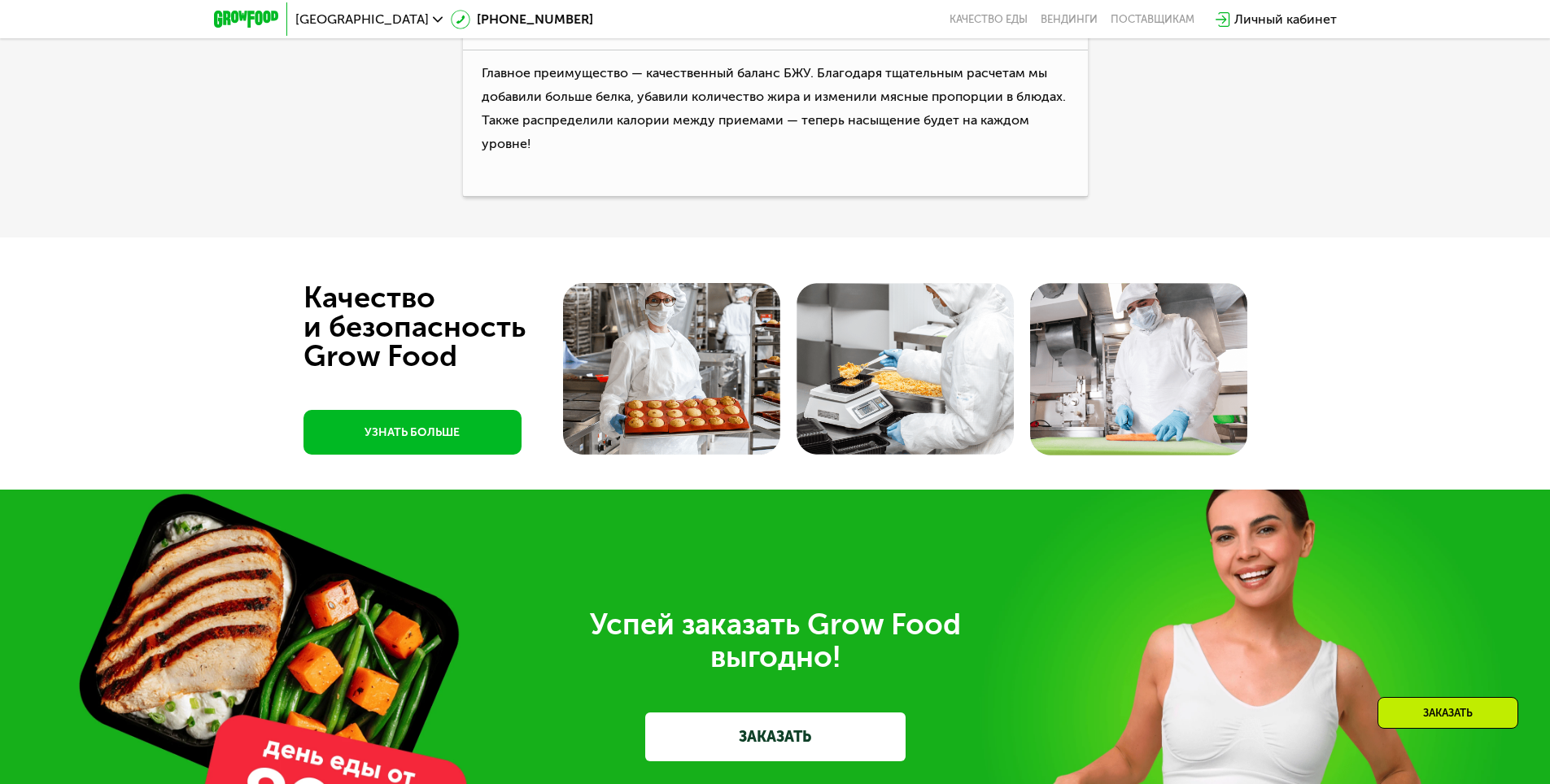
click at [1410, 714] on div "Заказать" at bounding box center [1448, 713] width 140 height 32
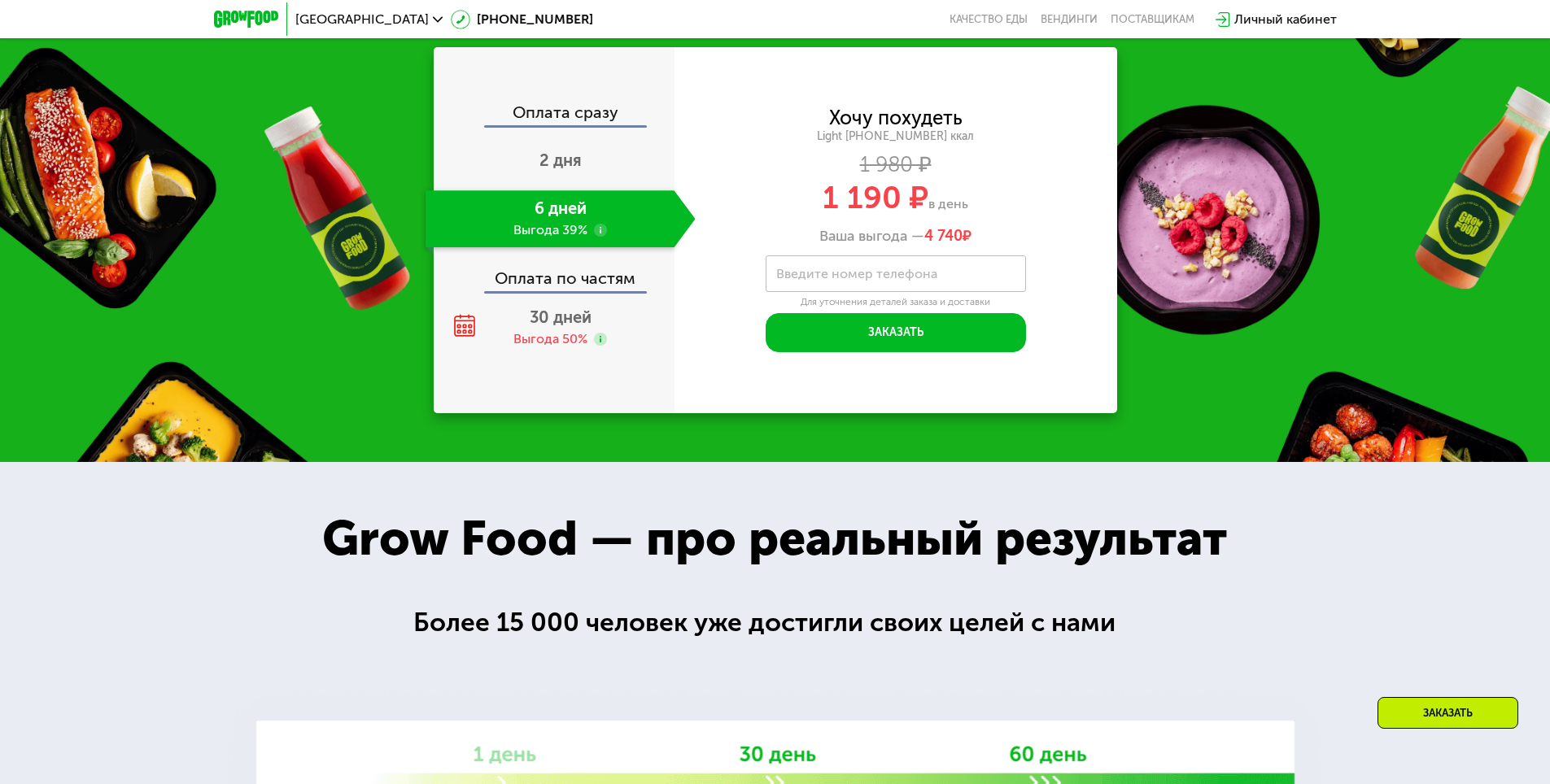
scroll to position [1942, 0]
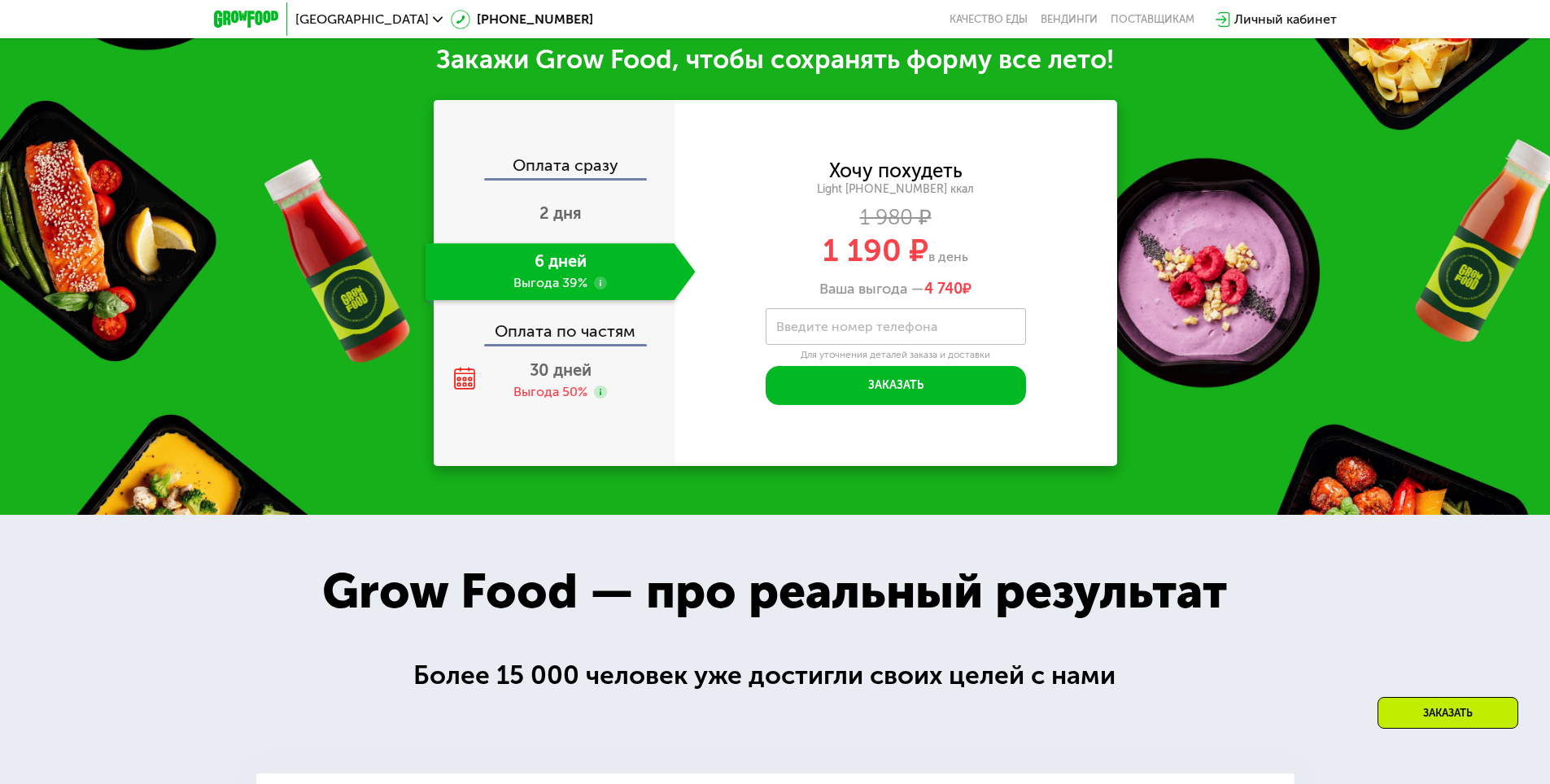
click at [852, 327] on label "Введите номер телефона" at bounding box center [856, 327] width 161 height 9
click at [852, 327] on input "Введите номер телефона" at bounding box center [896, 327] width 260 height 37
click at [566, 216] on span "2 дня" at bounding box center [560, 213] width 42 height 20
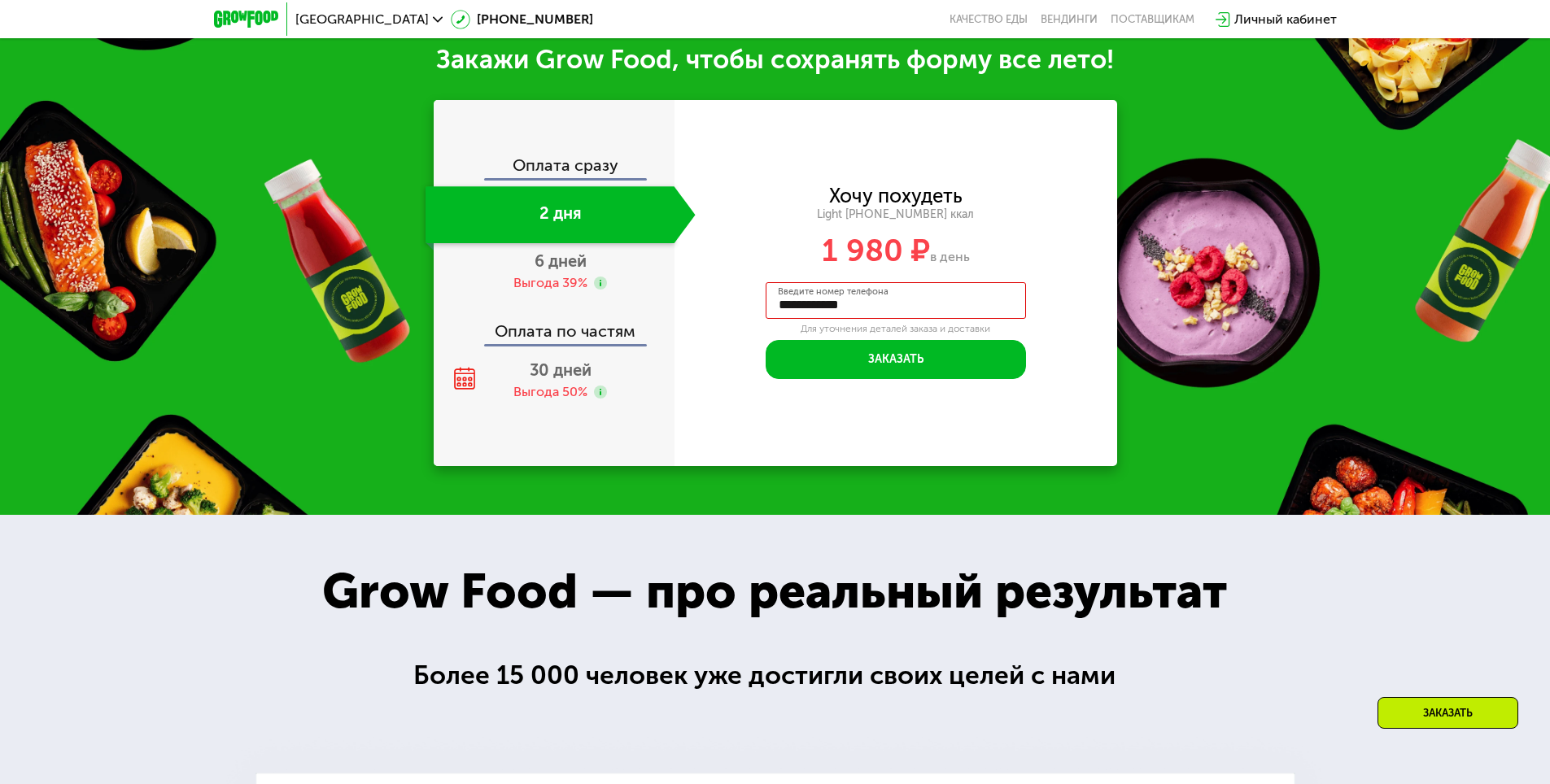
click at [862, 232] on div "Хочу похудеть Light 1400 ~1400 ккал 1 980 ₽ в день" at bounding box center [896, 227] width 443 height 79
click at [804, 376] on button "Заказать" at bounding box center [896, 359] width 260 height 39
click at [798, 296] on label "Введите номер телефона" at bounding box center [833, 292] width 111 height 9
click at [798, 299] on input "**********" at bounding box center [896, 301] width 260 height 37
drag, startPoint x: 816, startPoint y: 311, endPoint x: 843, endPoint y: 308, distance: 27.2
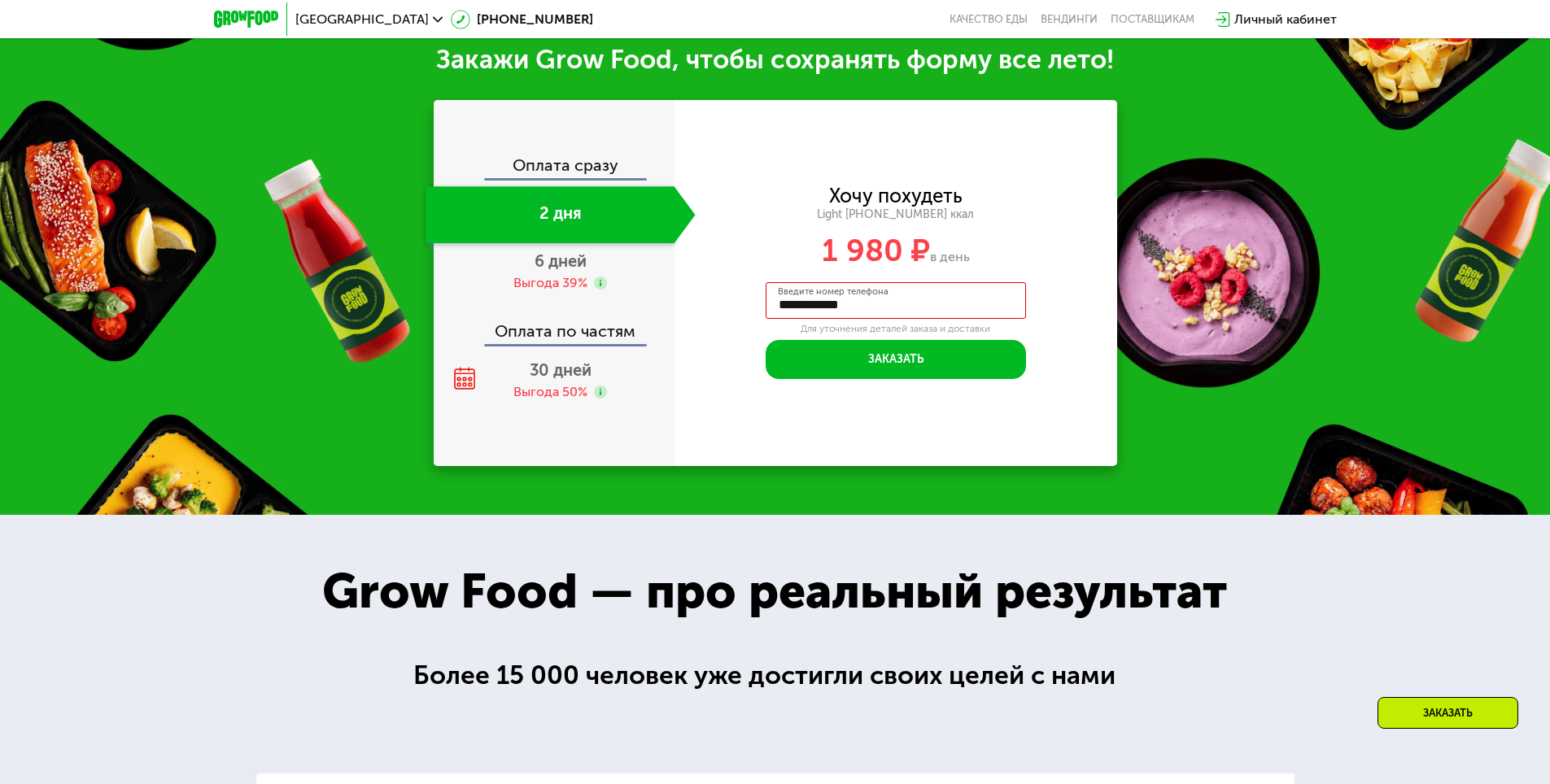
click at [843, 308] on input "**********" at bounding box center [896, 301] width 260 height 37
click at [793, 303] on input "**********" at bounding box center [896, 301] width 260 height 37
click at [784, 302] on input "**********" at bounding box center [896, 301] width 260 height 37
drag, startPoint x: 793, startPoint y: 305, endPoint x: 768, endPoint y: 304, distance: 25.0
click at [768, 304] on input "**********" at bounding box center [896, 301] width 260 height 37
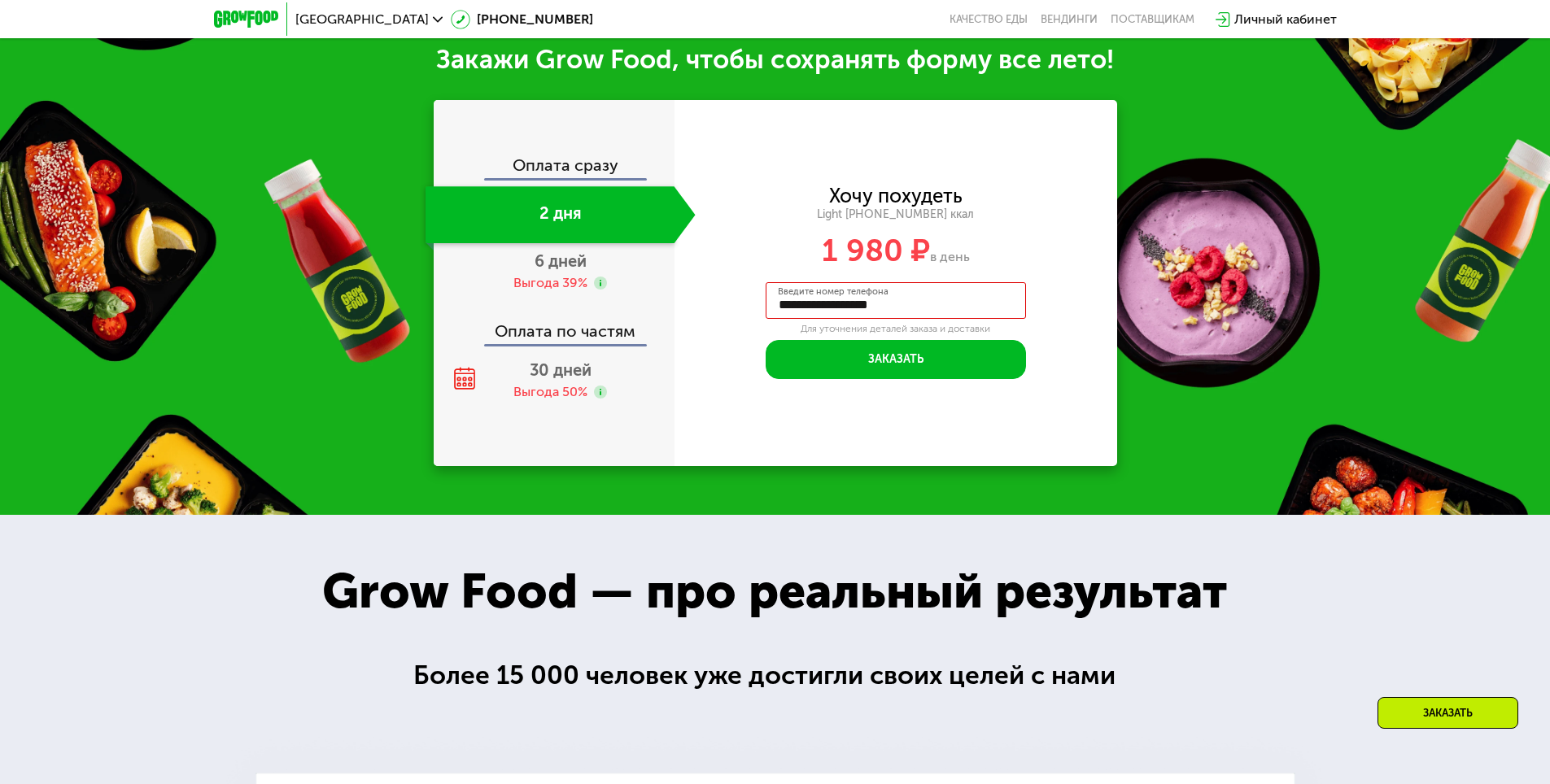
drag, startPoint x: 905, startPoint y: 308, endPoint x: 801, endPoint y: 318, distance: 104.5
click at [801, 318] on input "**********" at bounding box center [896, 301] width 260 height 37
type input "**********"
click at [769, 368] on button "Заказать" at bounding box center [896, 359] width 260 height 39
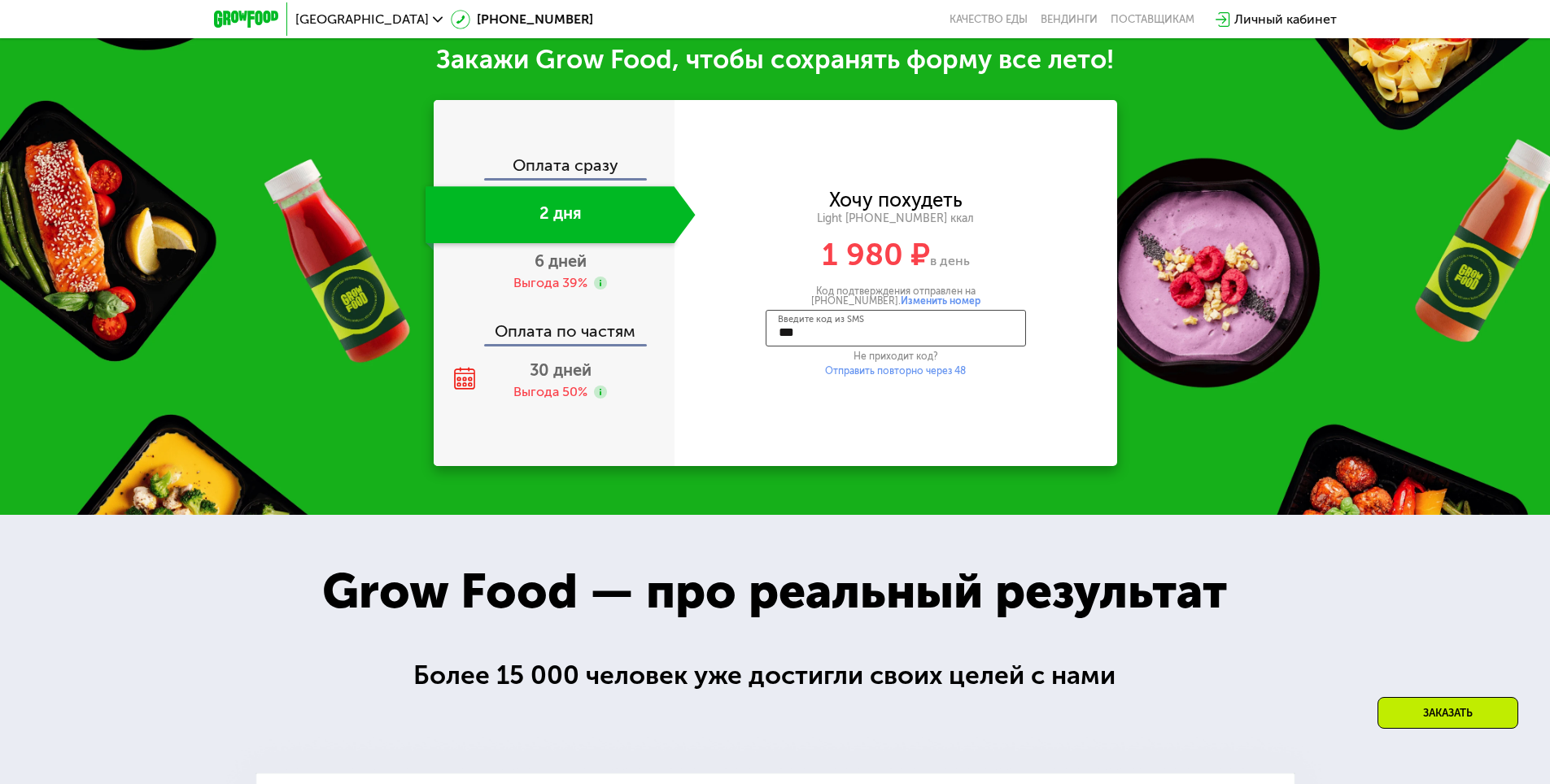
type input "****"
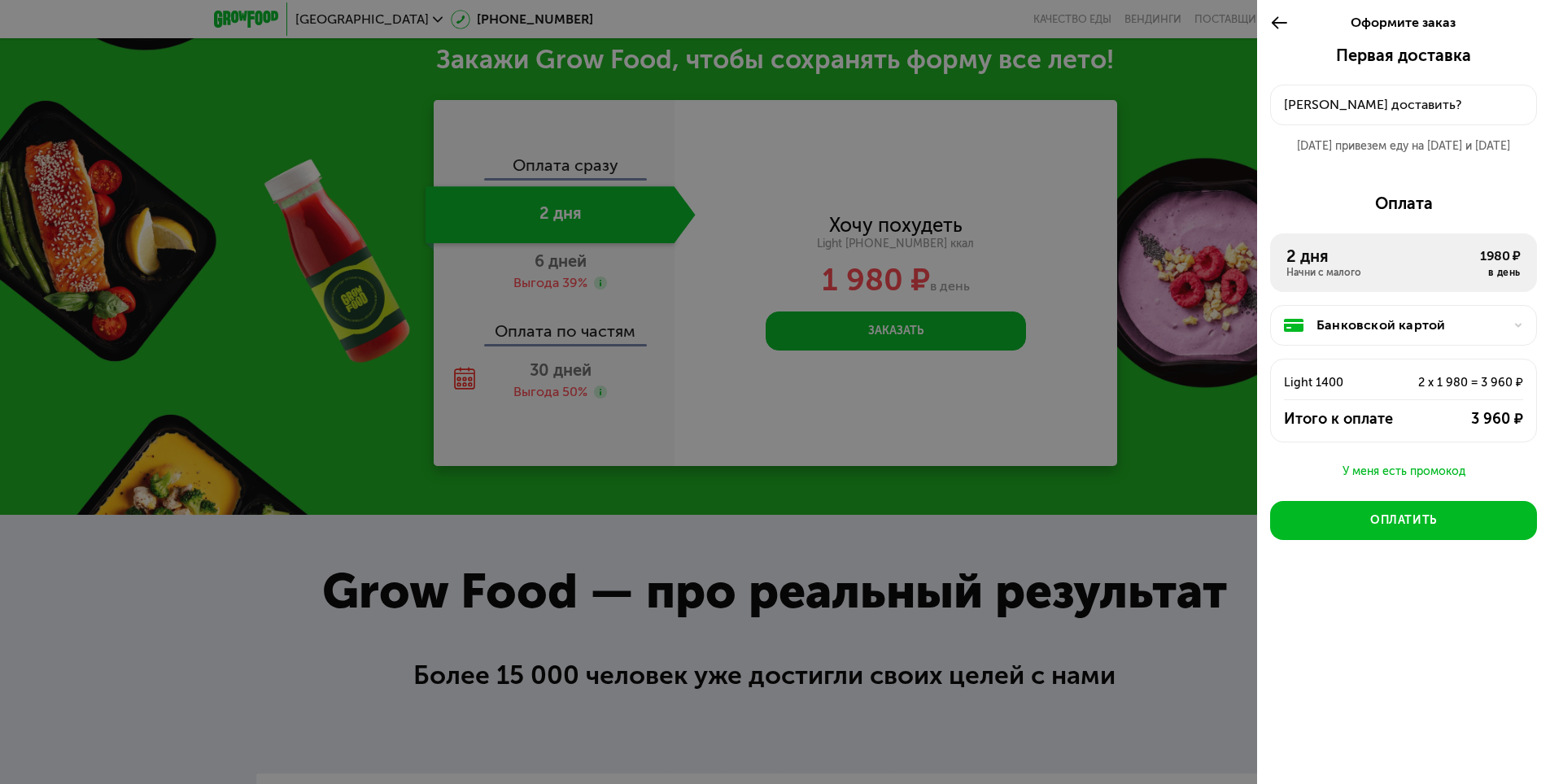
click at [572, 282] on div at bounding box center [775, 392] width 1550 height 784
click at [1273, 22] on use at bounding box center [1279, 23] width 15 height 13
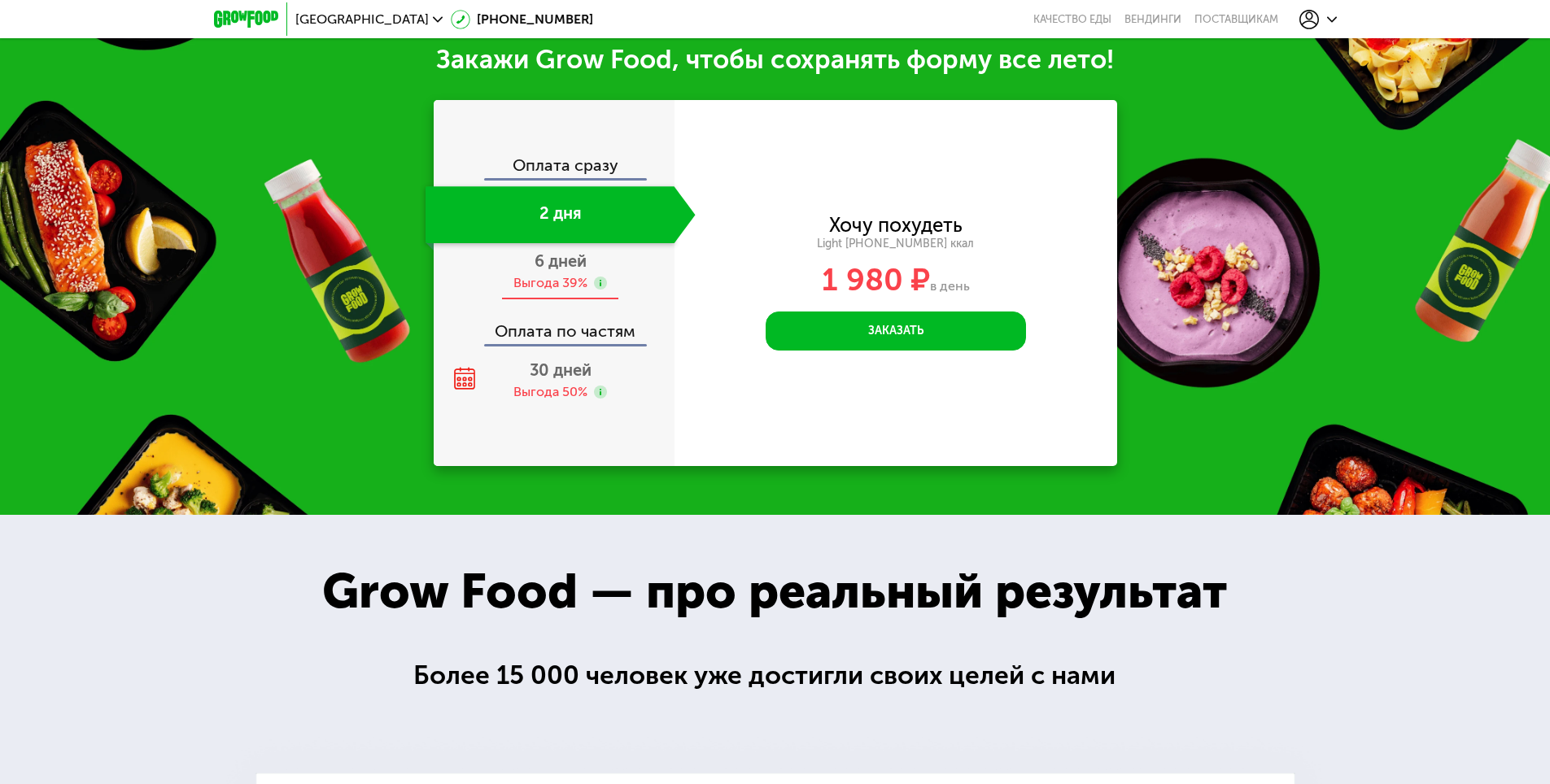
click at [539, 271] on span "6 дней" at bounding box center [561, 261] width 52 height 20
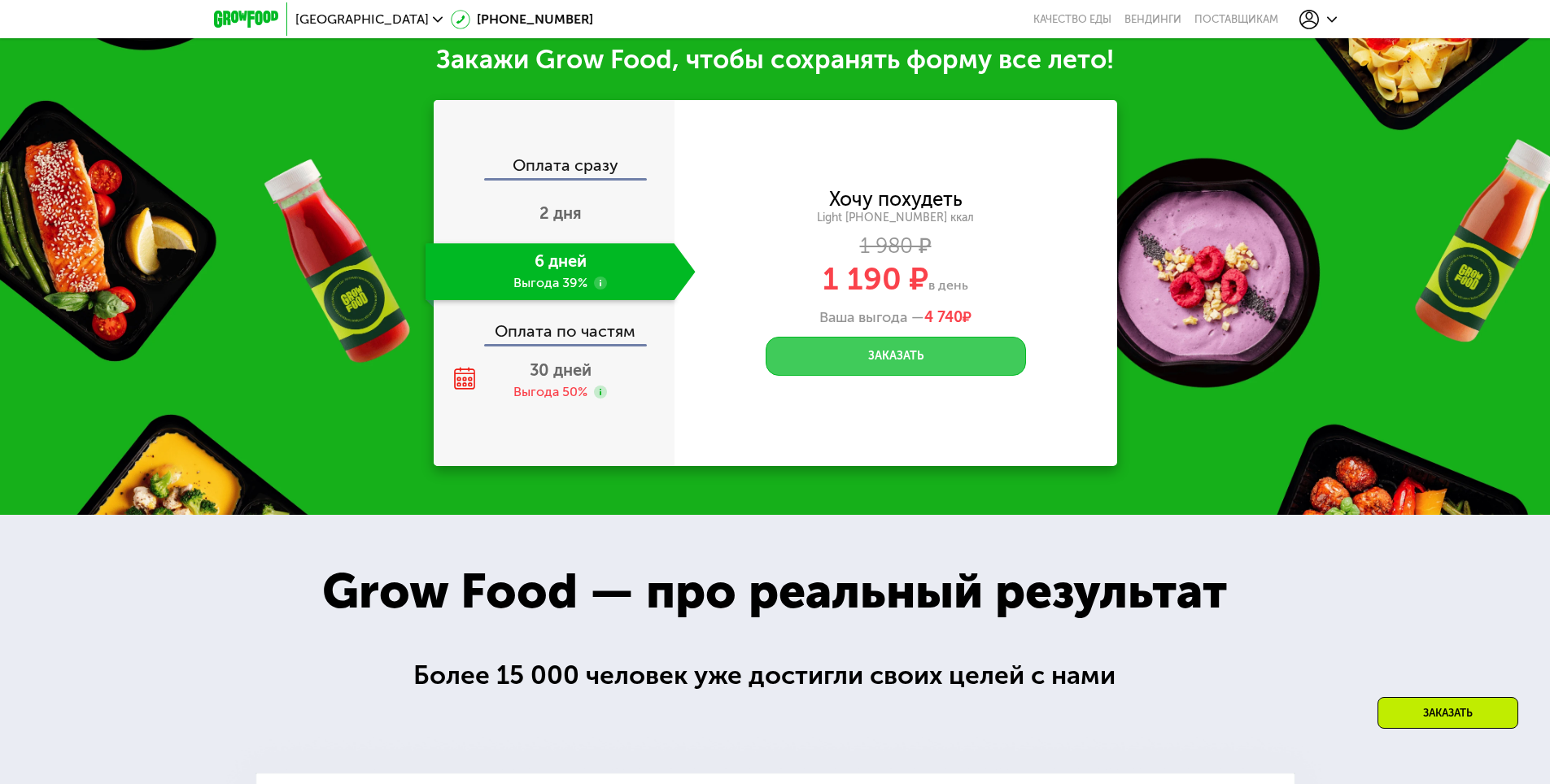
click at [870, 365] on button "Заказать" at bounding box center [896, 356] width 260 height 39
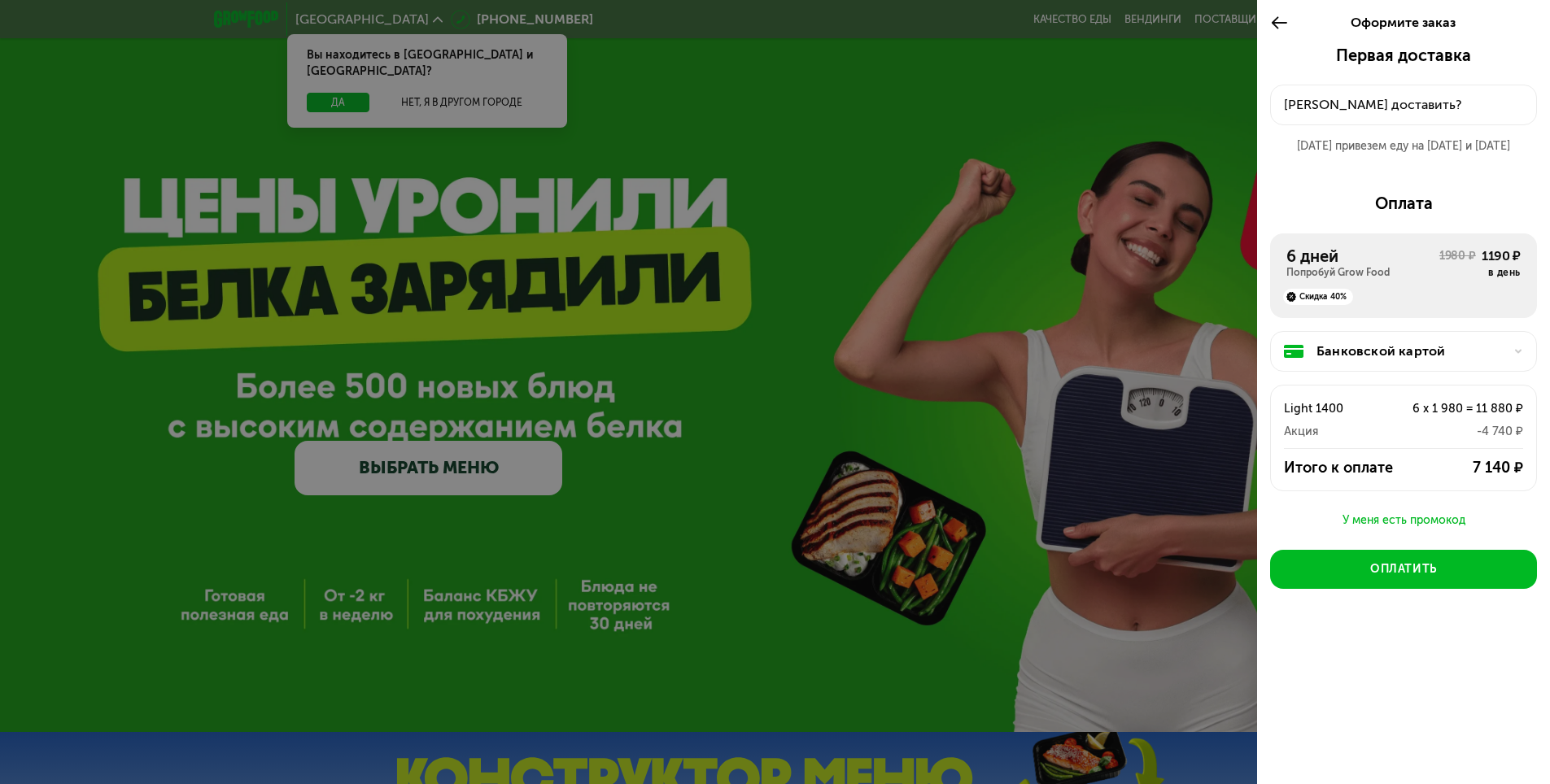
click at [329, 86] on div at bounding box center [775, 392] width 1550 height 784
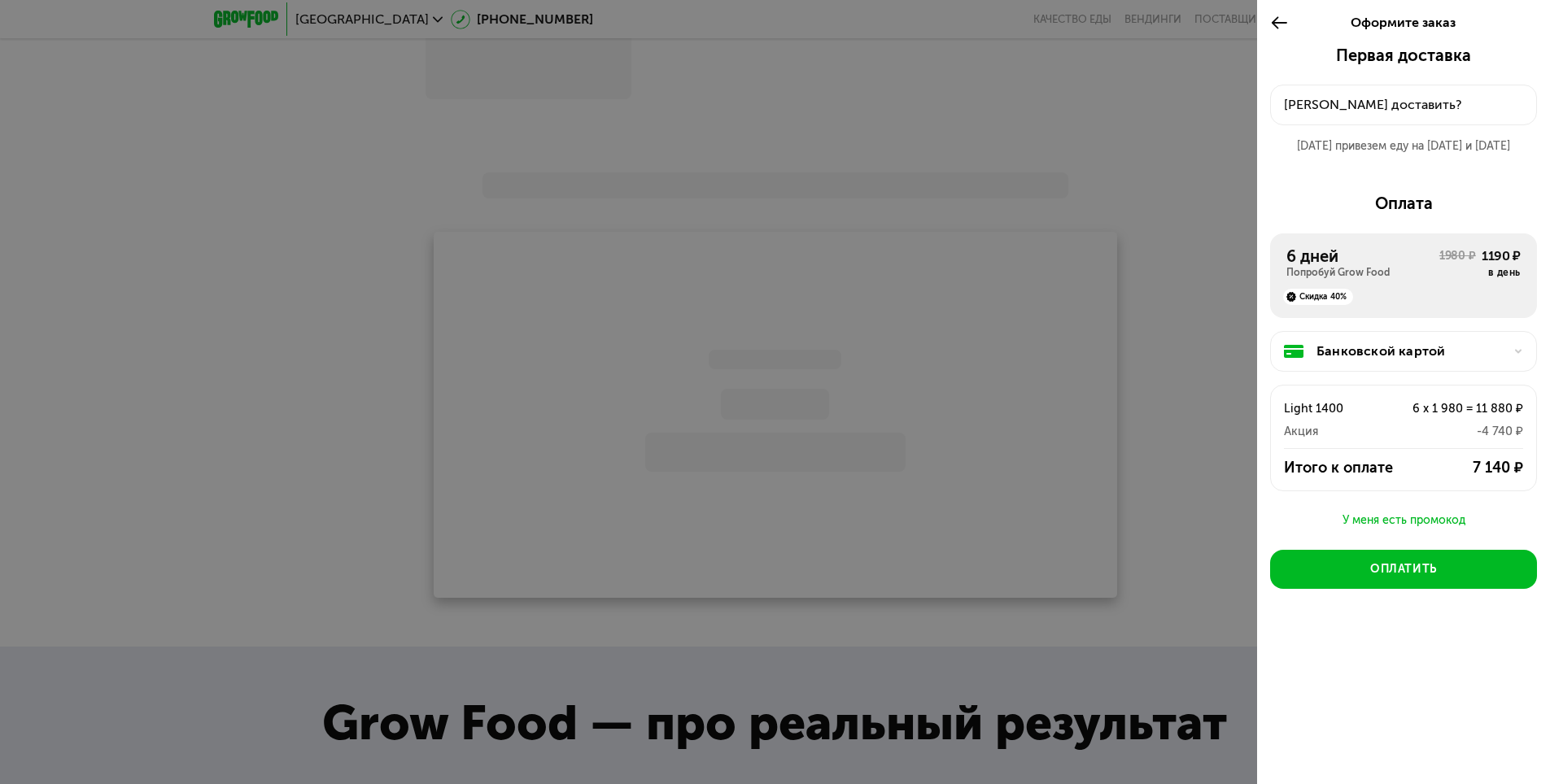
scroll to position [1625, 0]
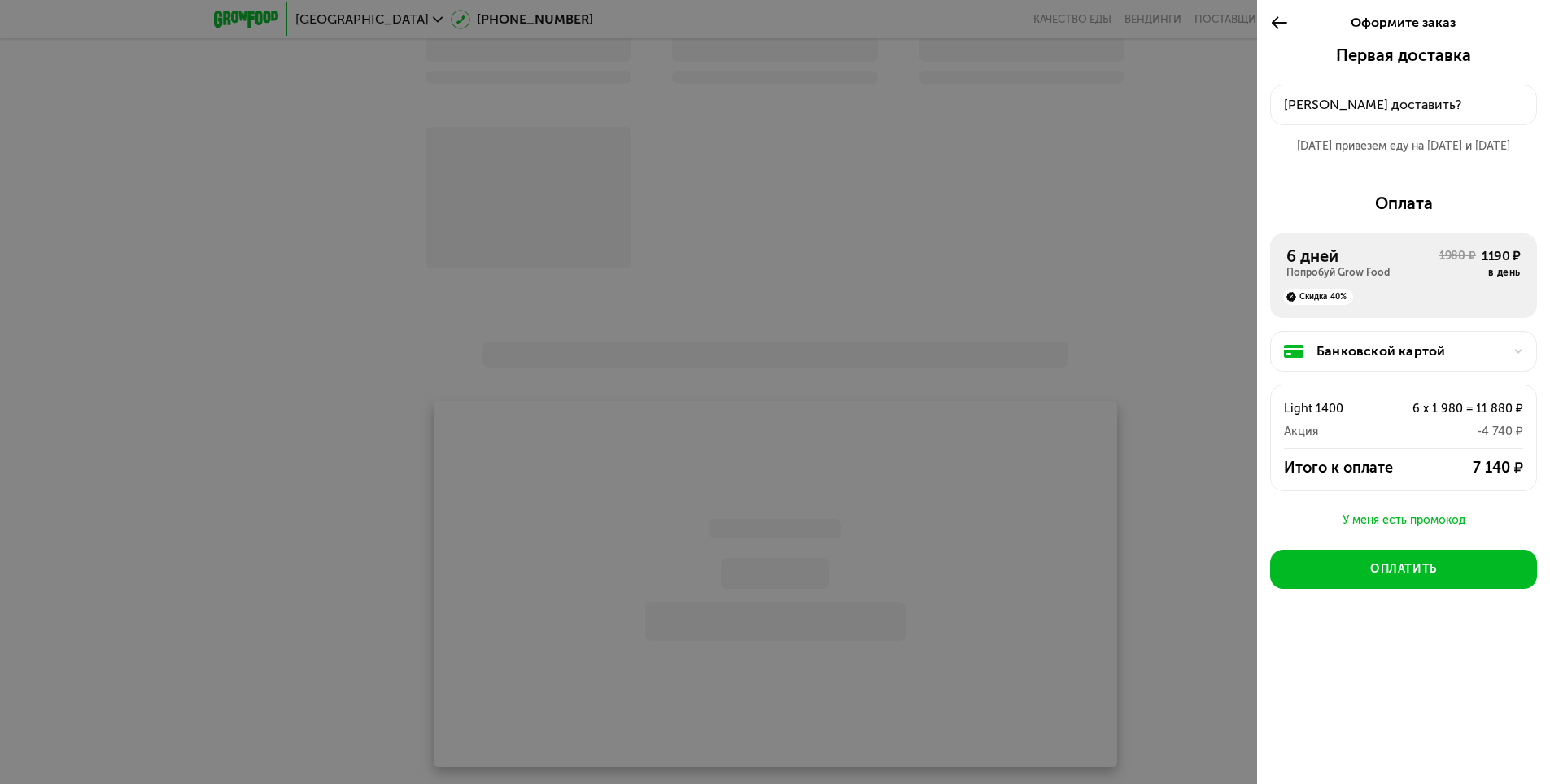
click at [1389, 517] on div "У меня есть промокод" at bounding box center [1403, 521] width 267 height 20
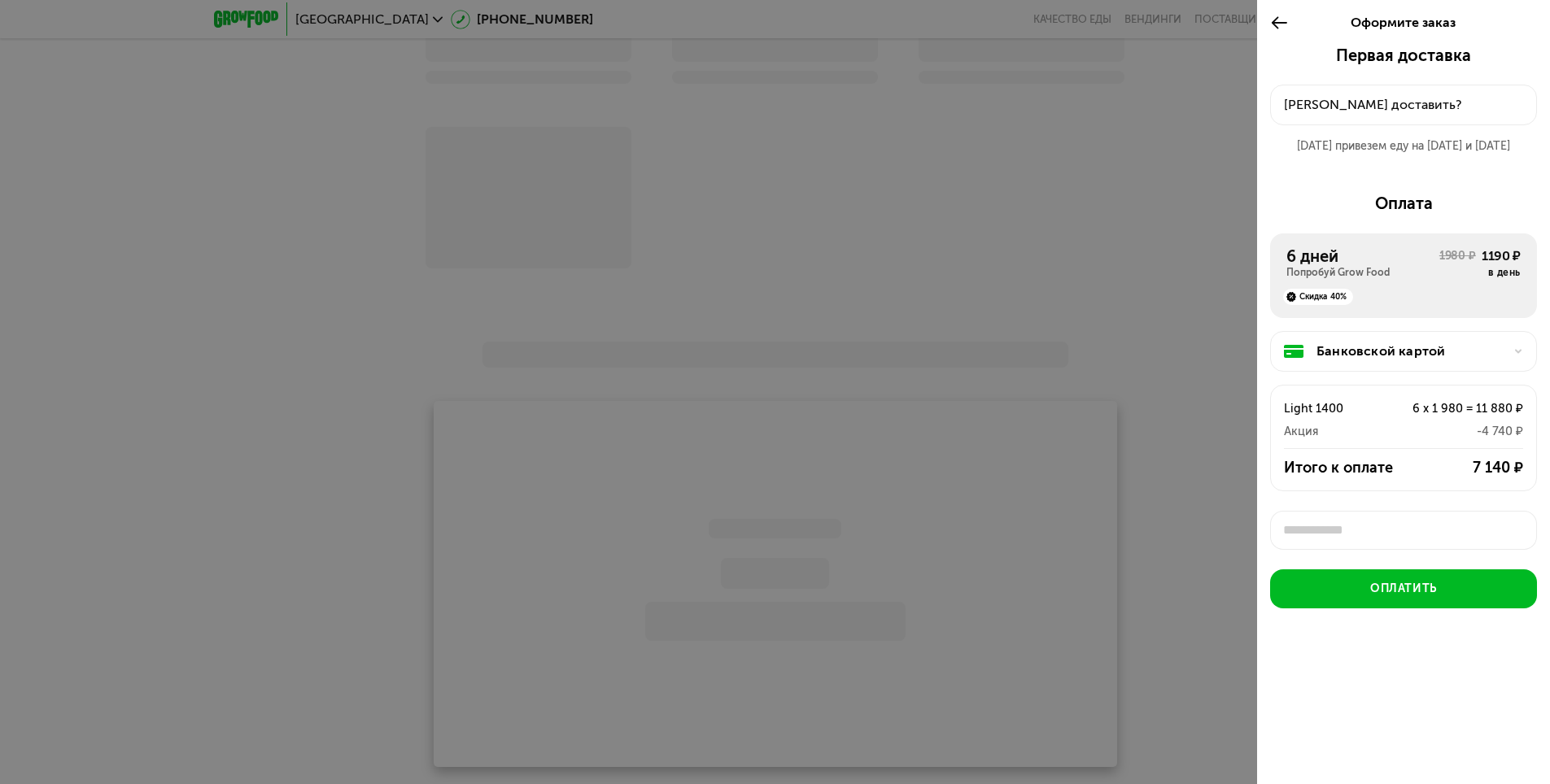
scroll to position [5, 0]
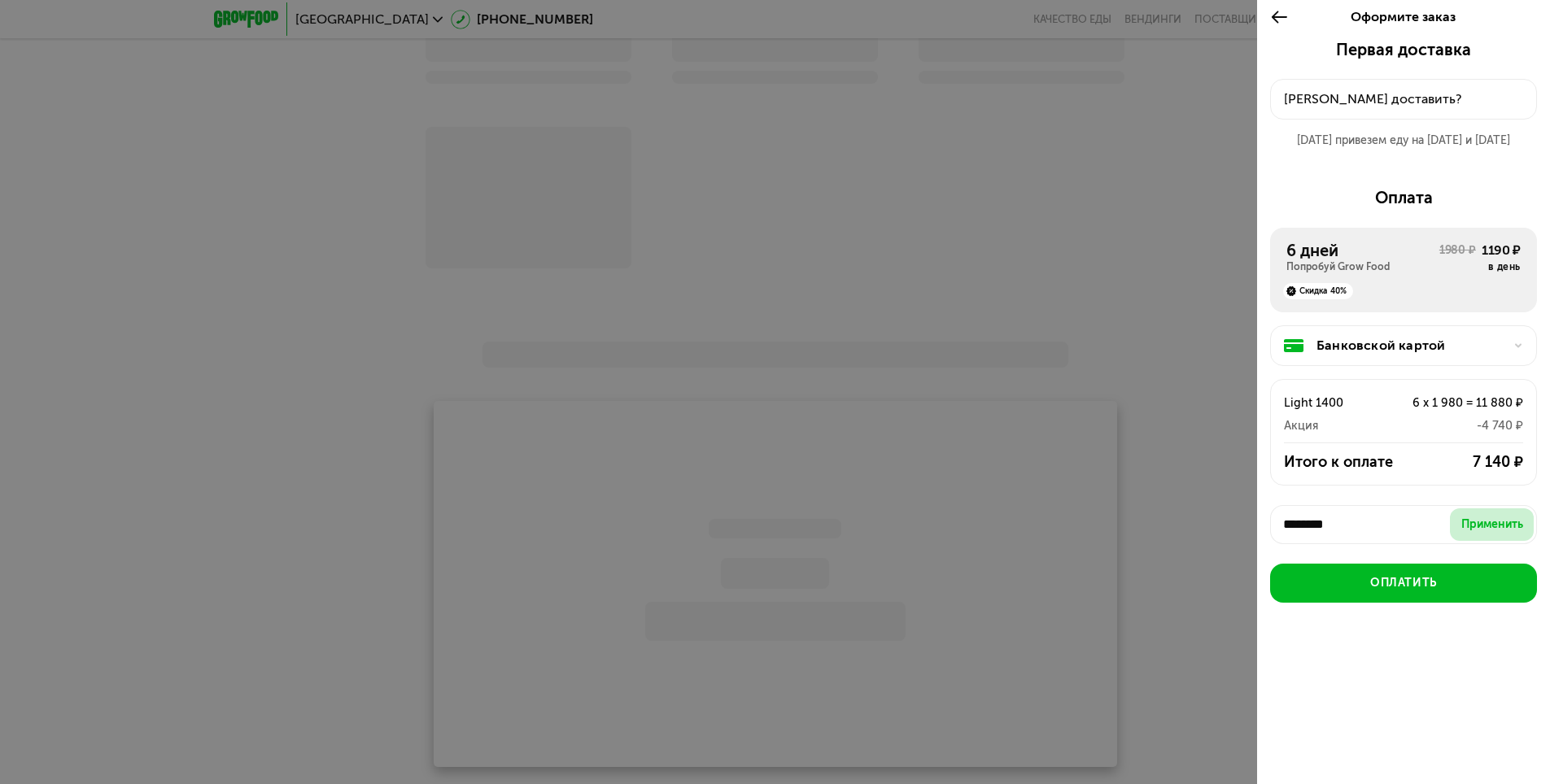
type input "********"
click at [1493, 520] on div "Применить" at bounding box center [1492, 525] width 62 height 16
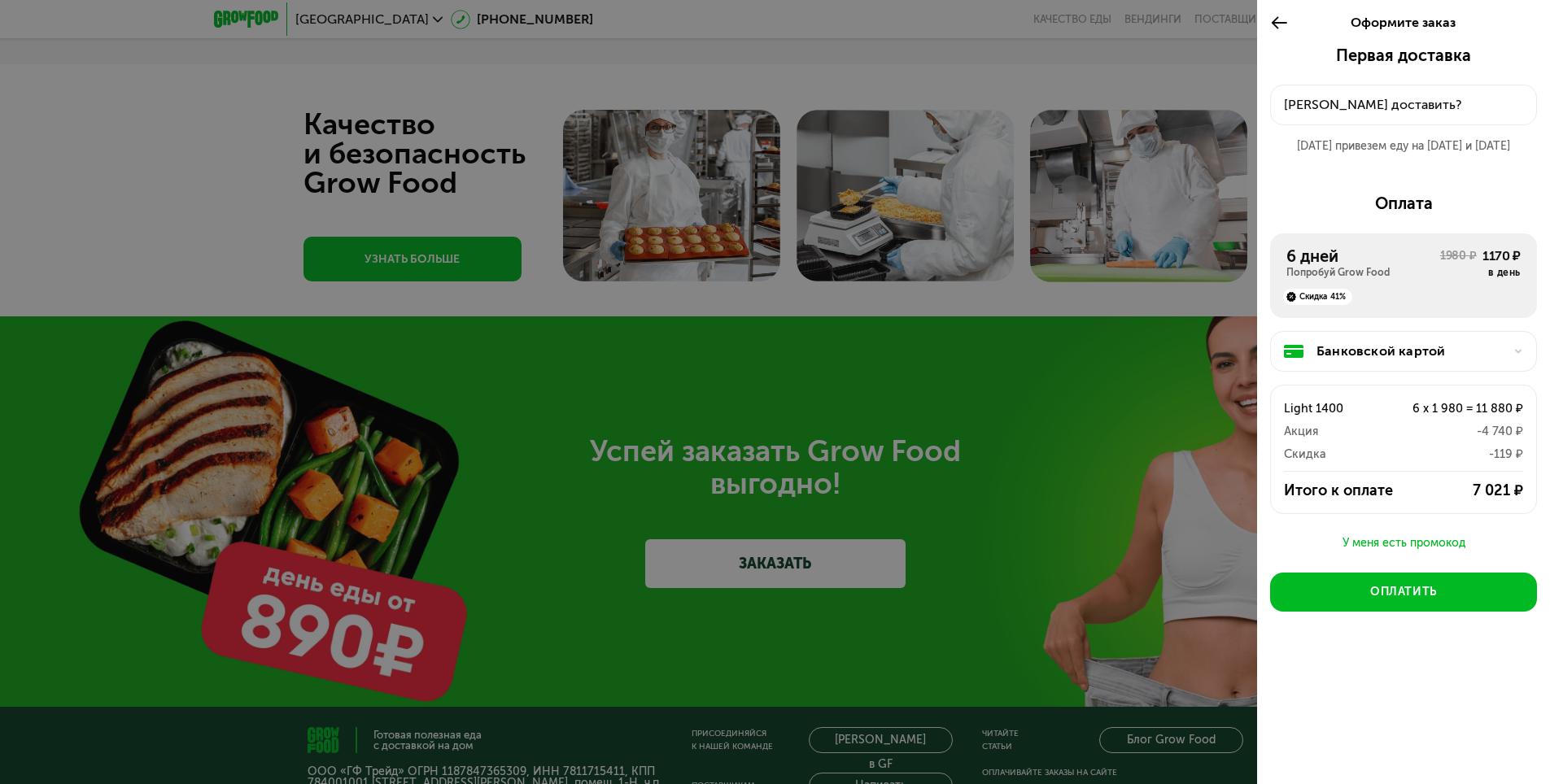
scroll to position [5205, 0]
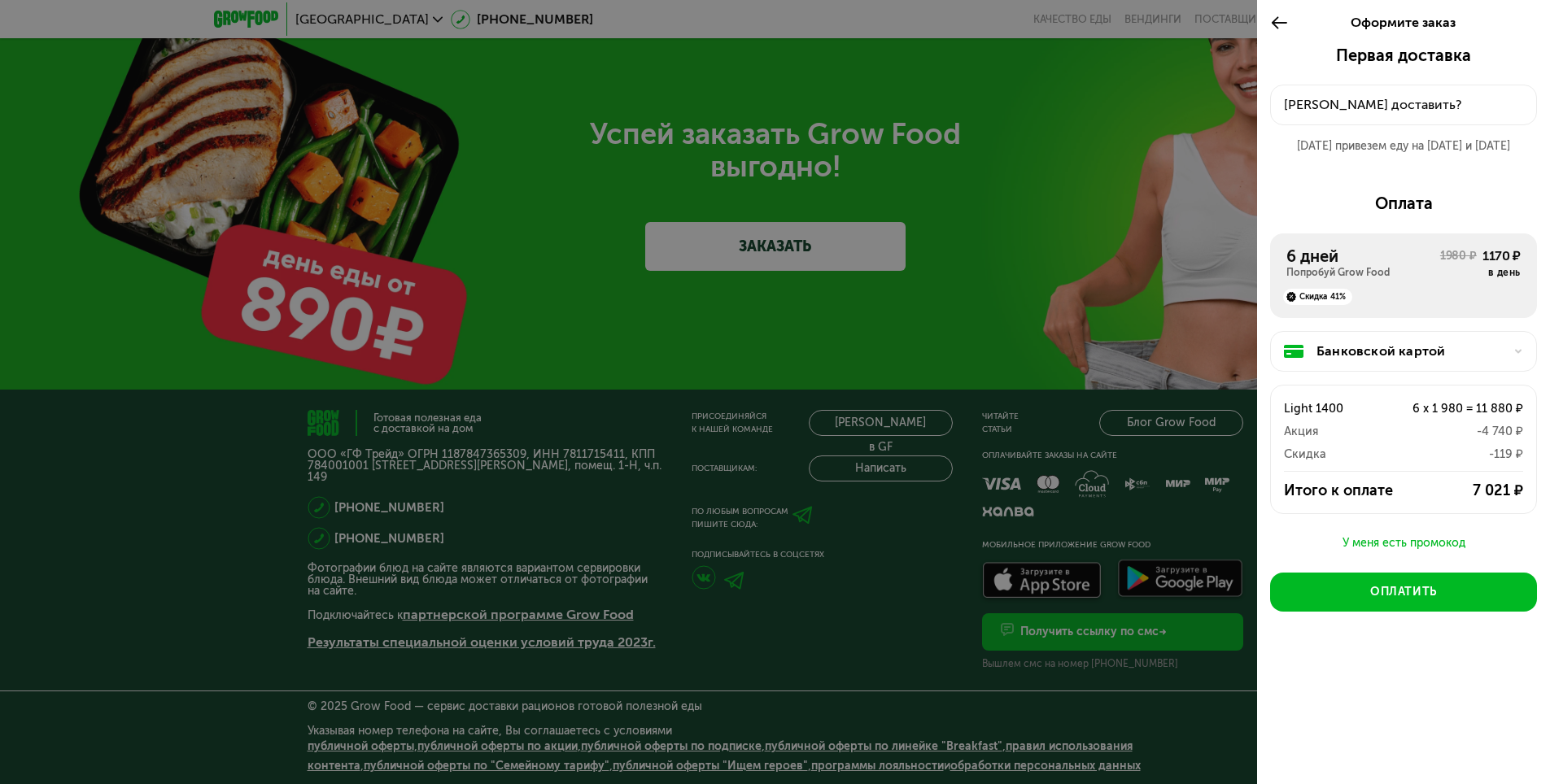
click at [1286, 22] on icon at bounding box center [1279, 23] width 19 height 20
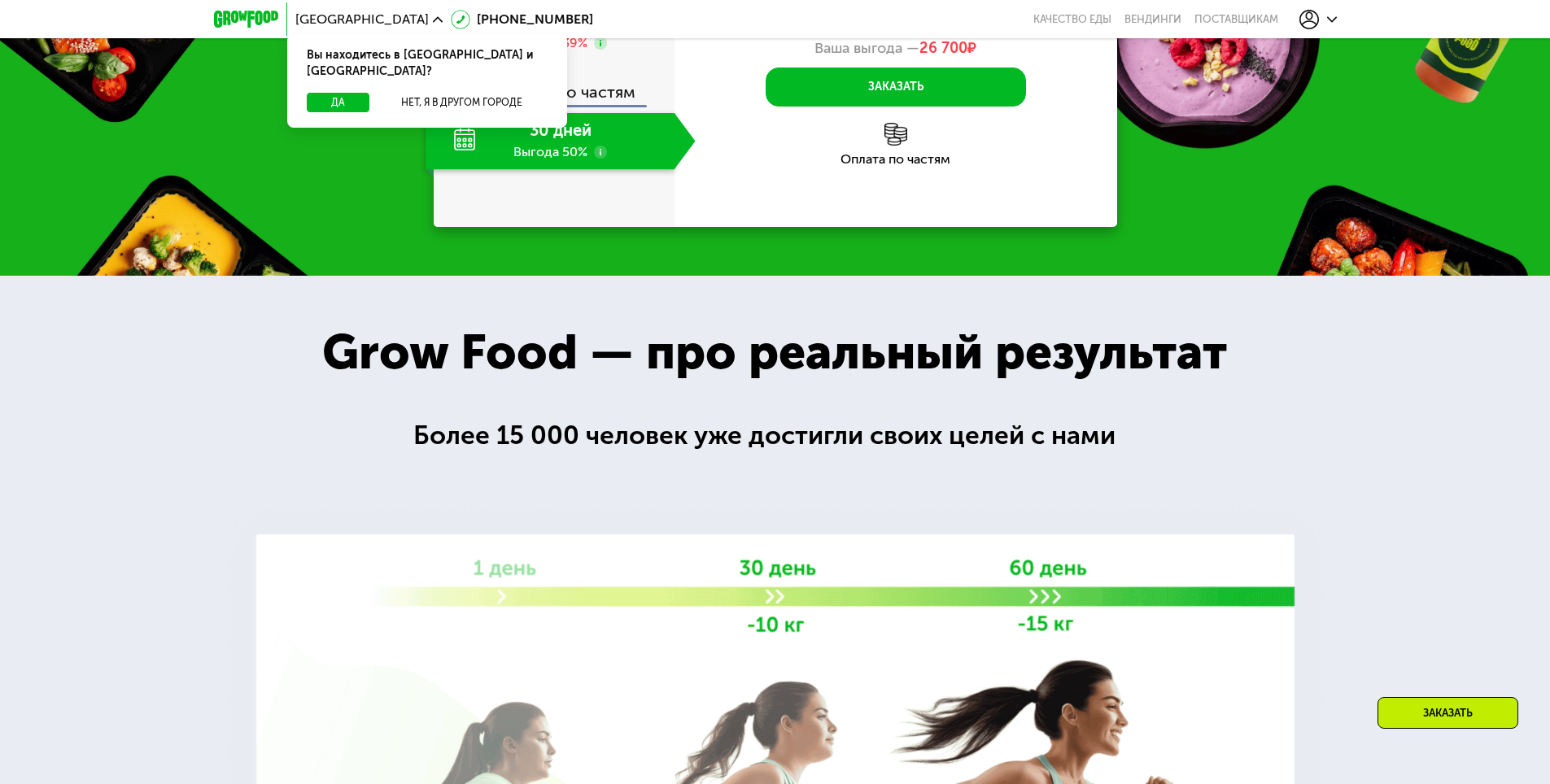
scroll to position [1573, 0]
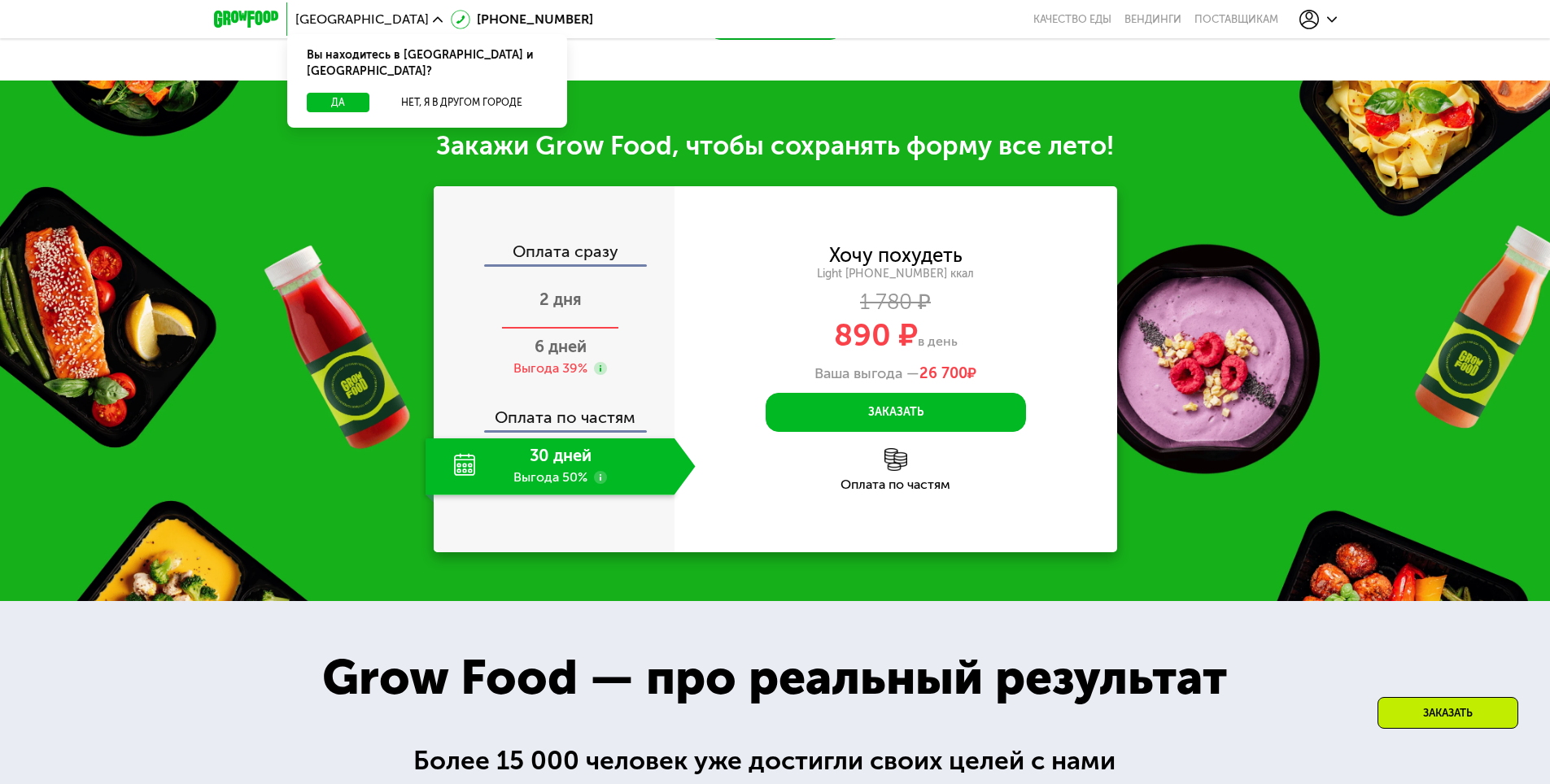
click at [573, 310] on span "2 дня" at bounding box center [560, 300] width 42 height 20
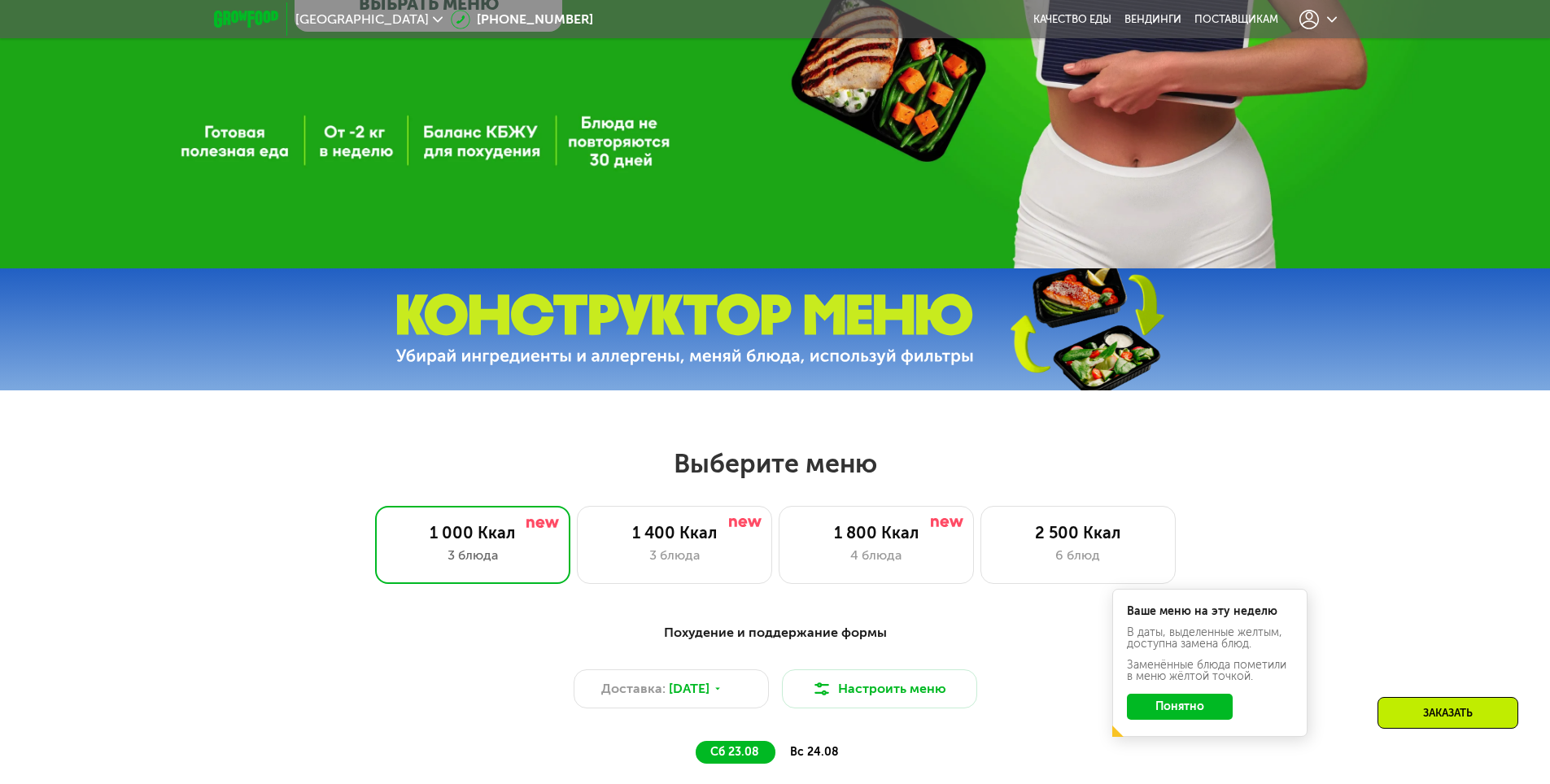
scroll to position [488, 0]
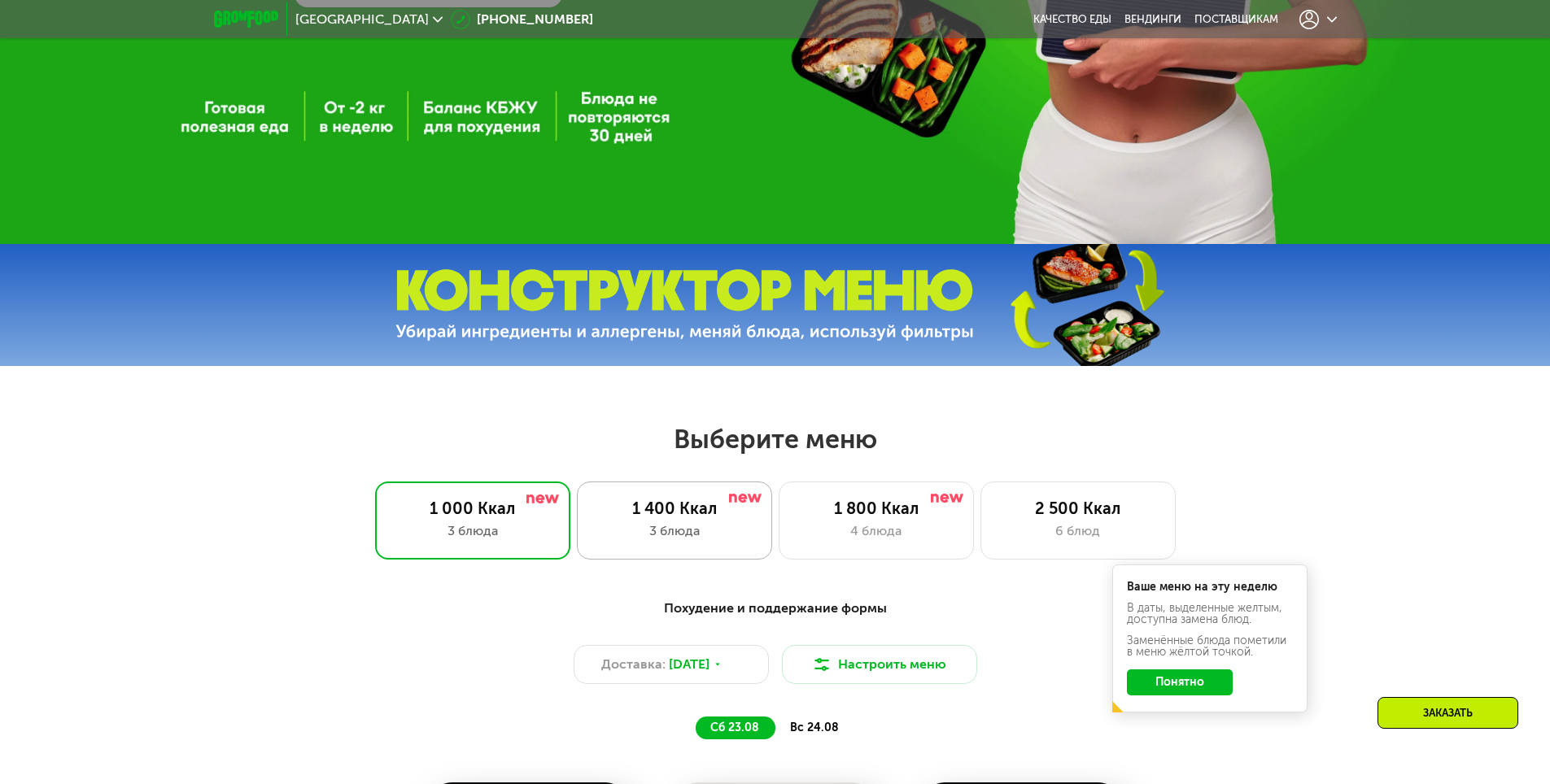
click at [713, 507] on div "1 400 Ккал" at bounding box center [674, 509] width 161 height 20
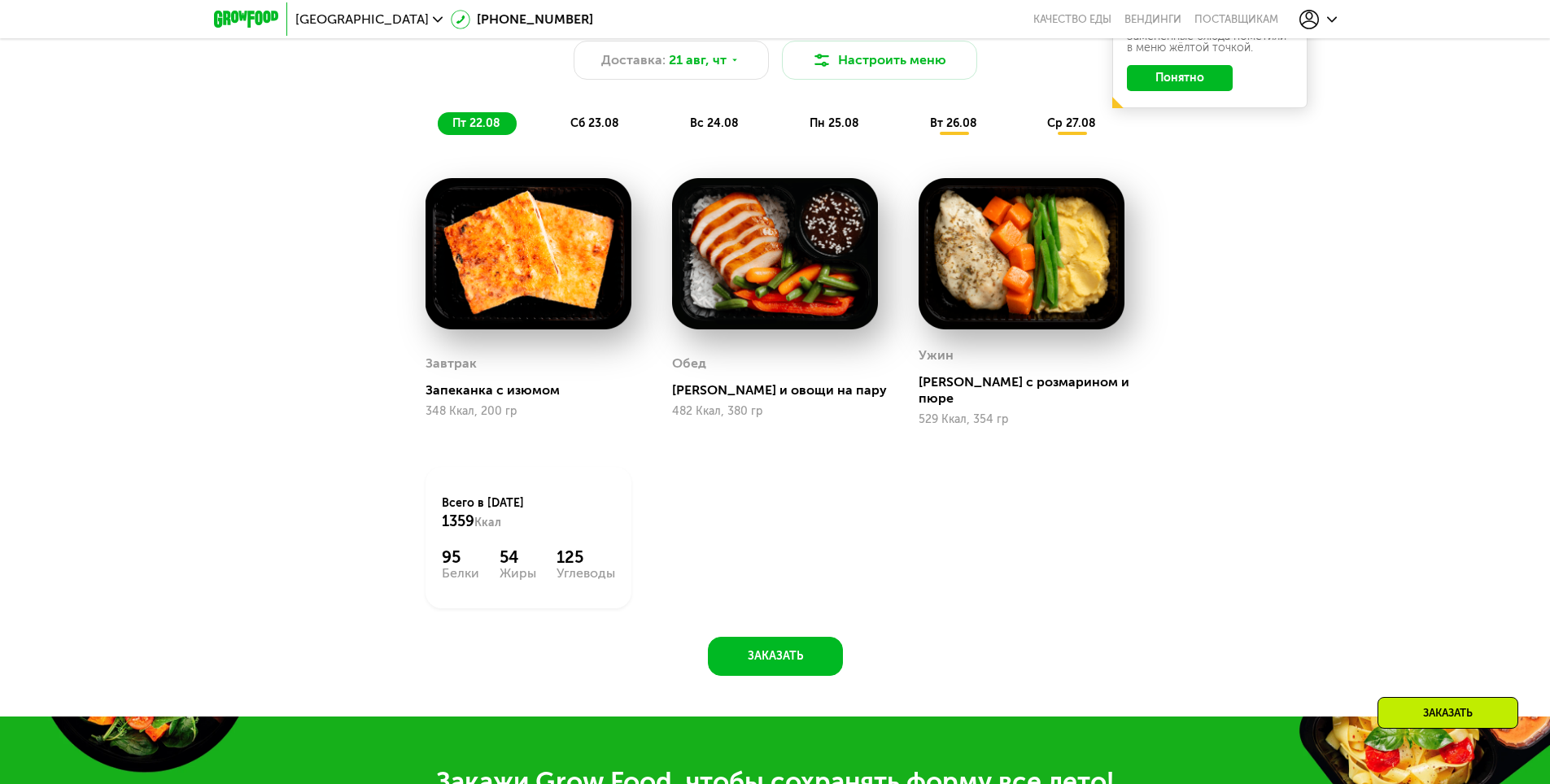
scroll to position [1140, 0]
